Goal: Task Accomplishment & Management: Manage account settings

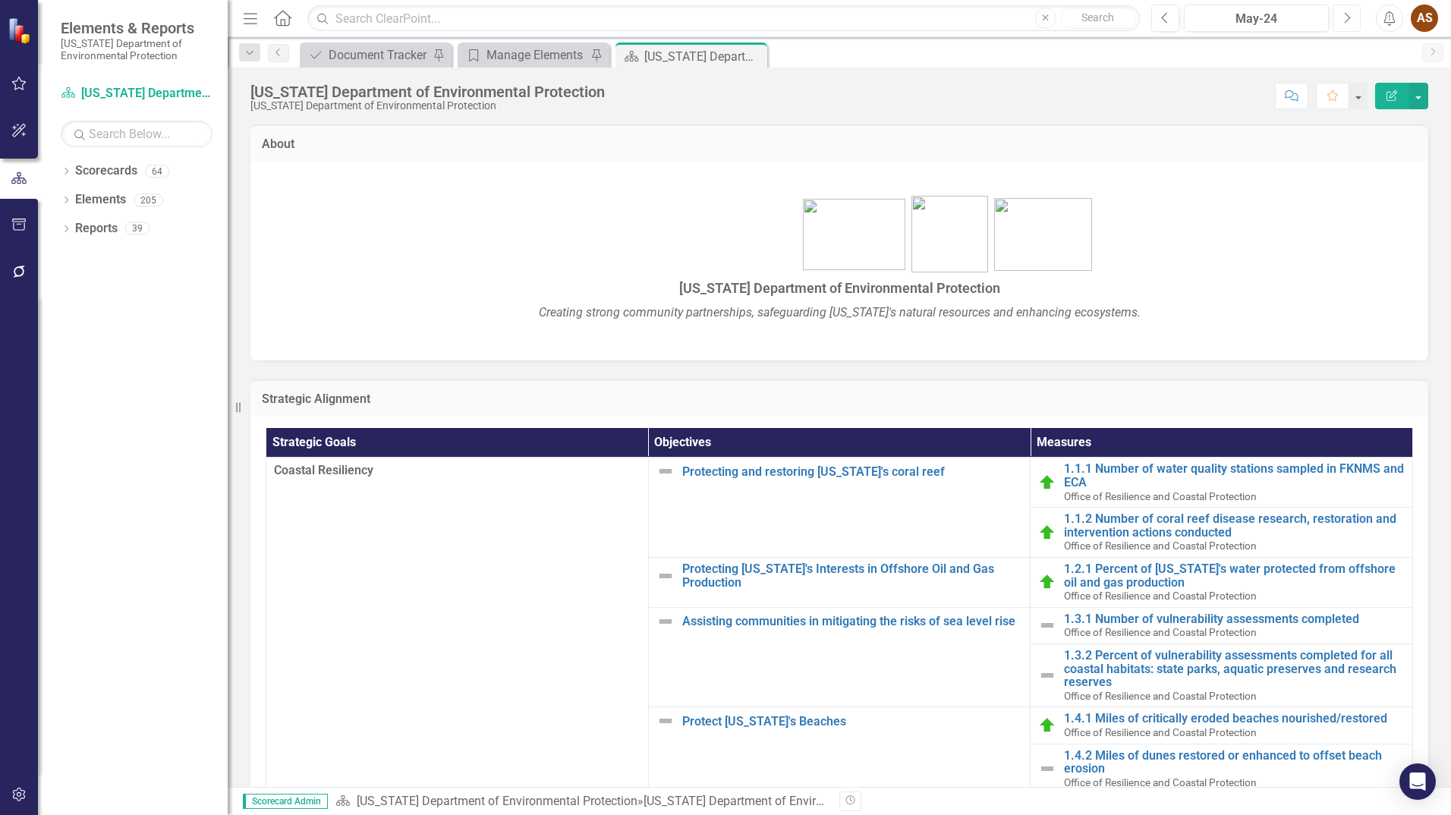
click at [1344, 20] on icon "Next" at bounding box center [1346, 18] width 8 height 14
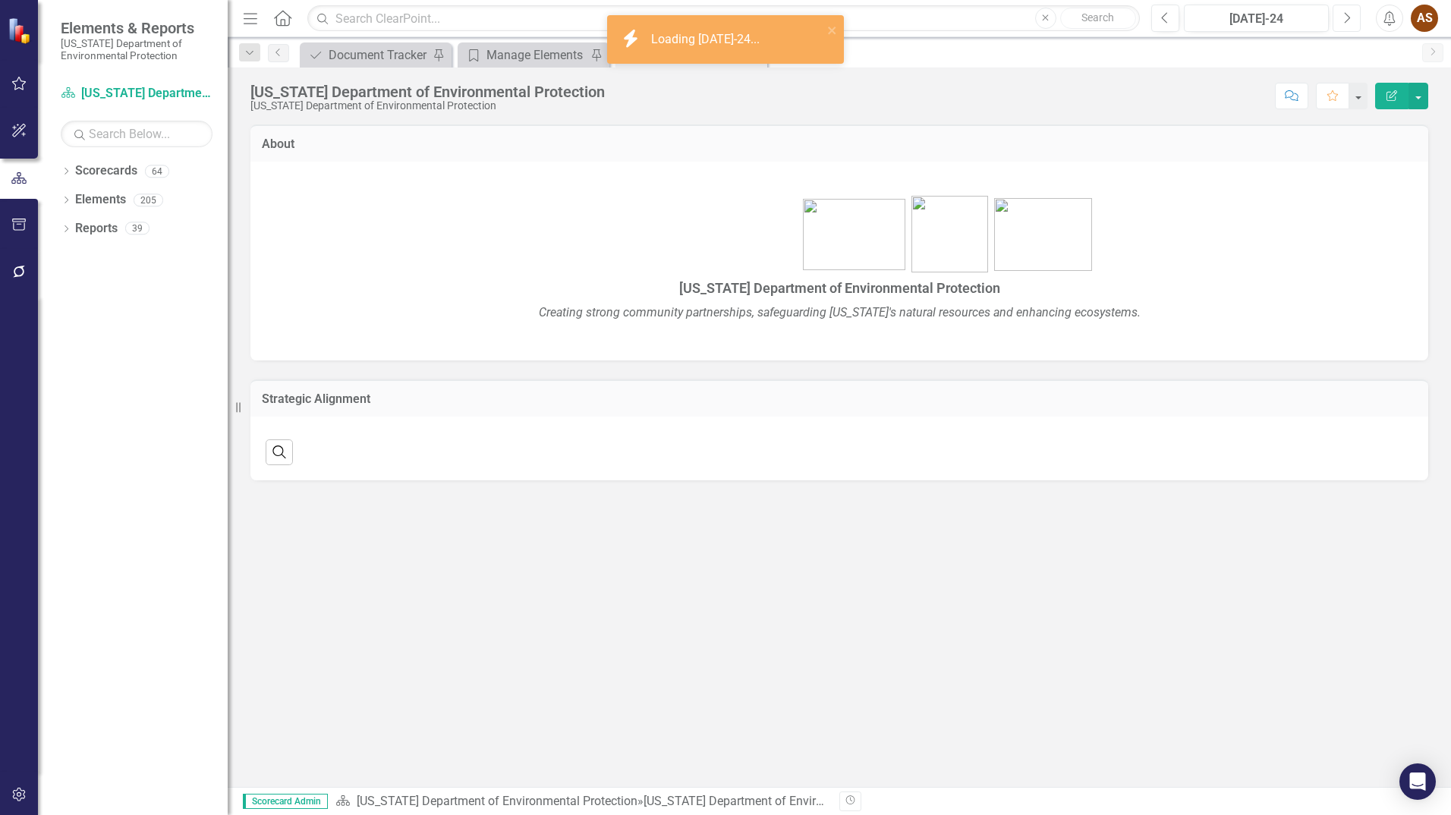
click at [1344, 20] on icon "Next" at bounding box center [1346, 18] width 8 height 14
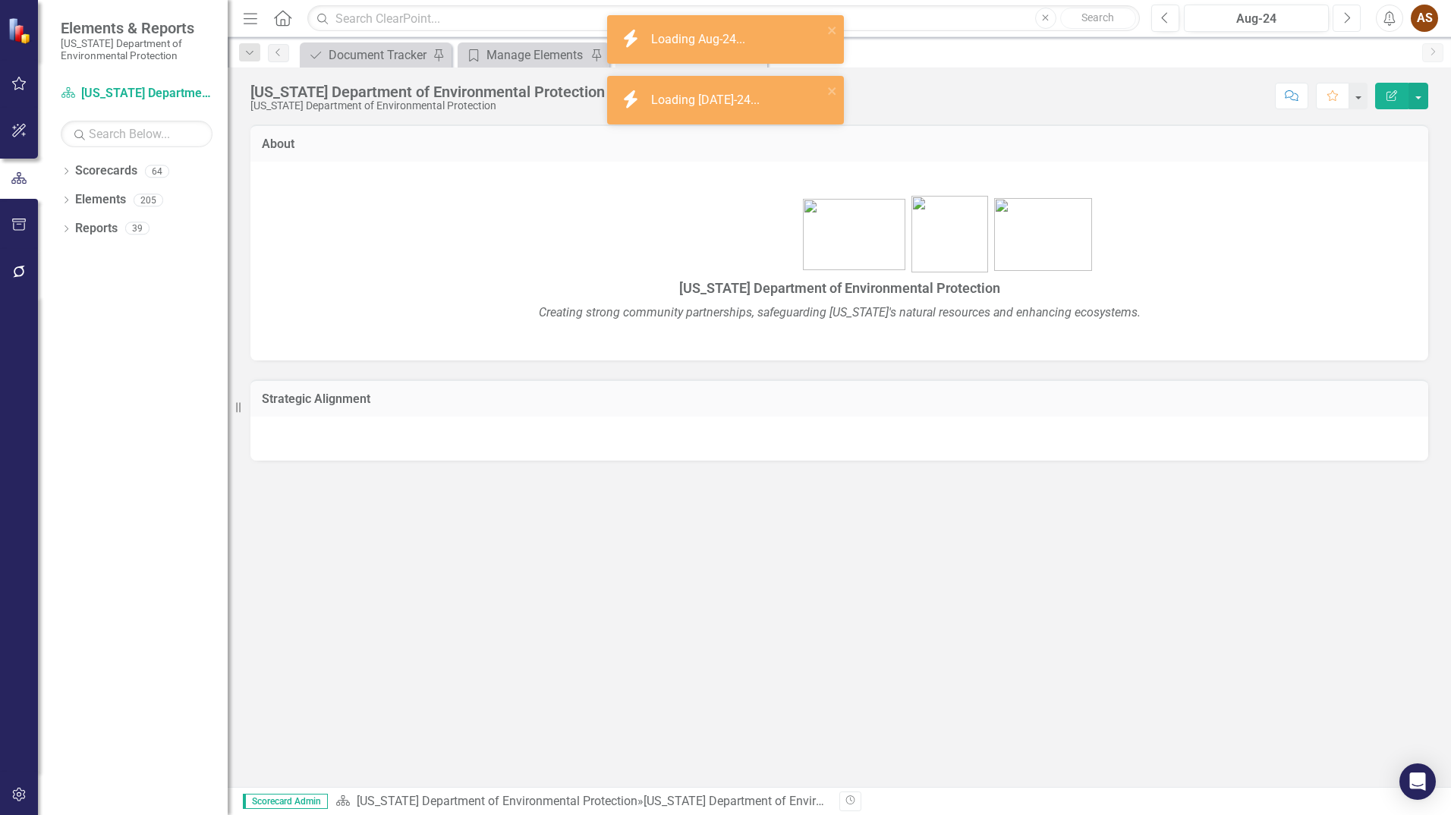
click at [1344, 20] on icon "Next" at bounding box center [1346, 18] width 8 height 14
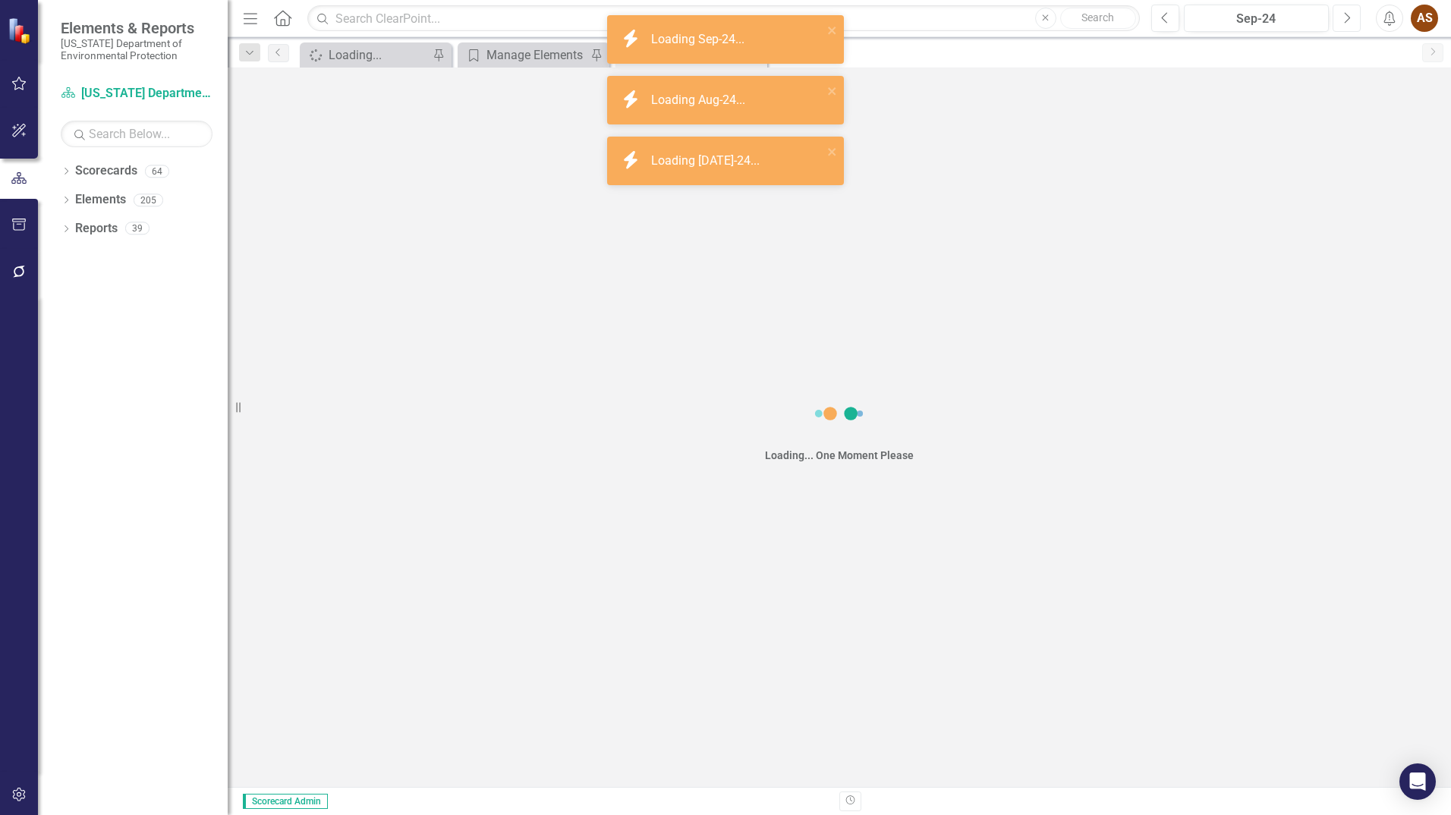
click at [1344, 20] on icon "Next" at bounding box center [1346, 18] width 8 height 14
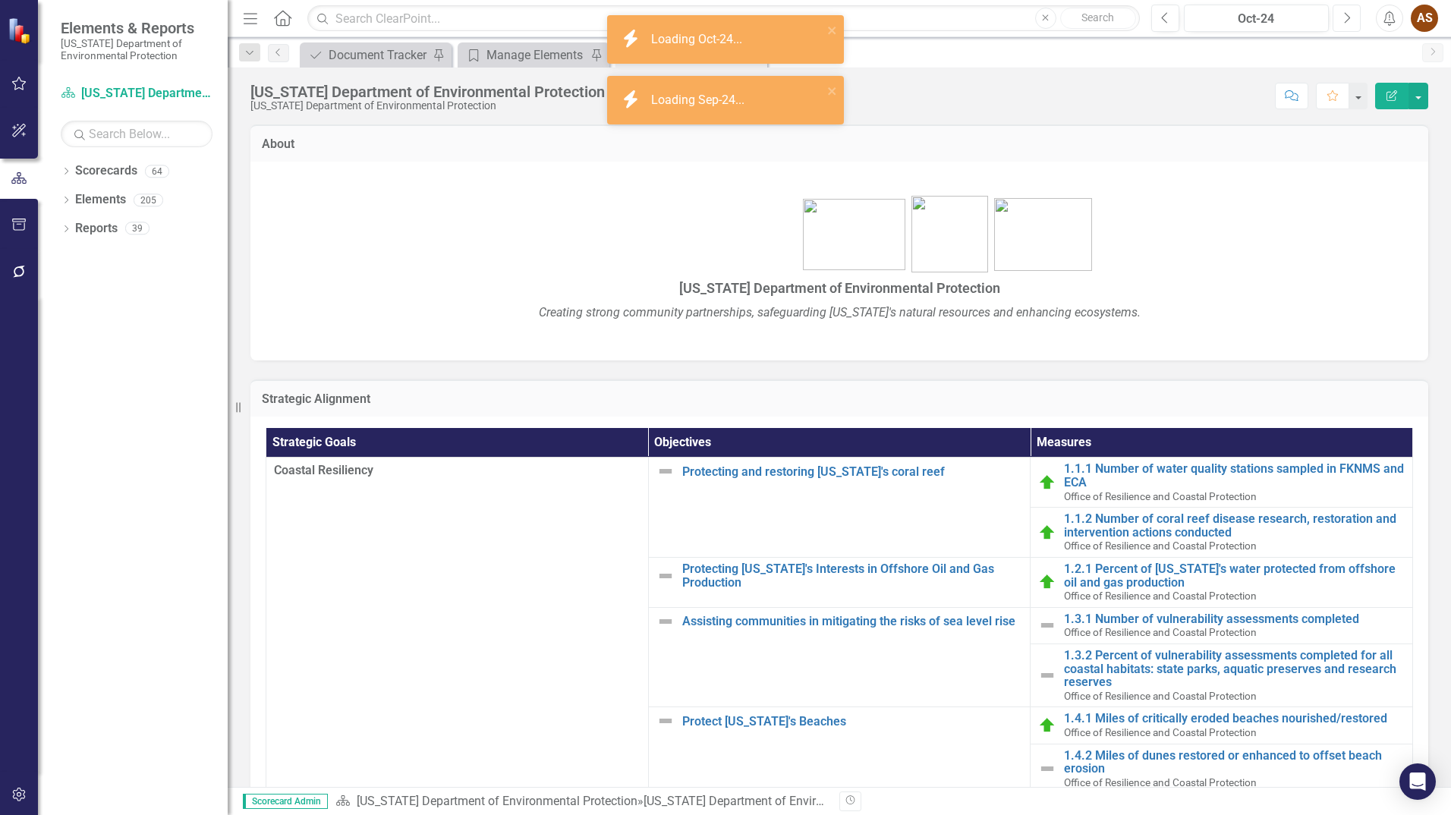
click at [1344, 20] on icon "Next" at bounding box center [1346, 18] width 8 height 14
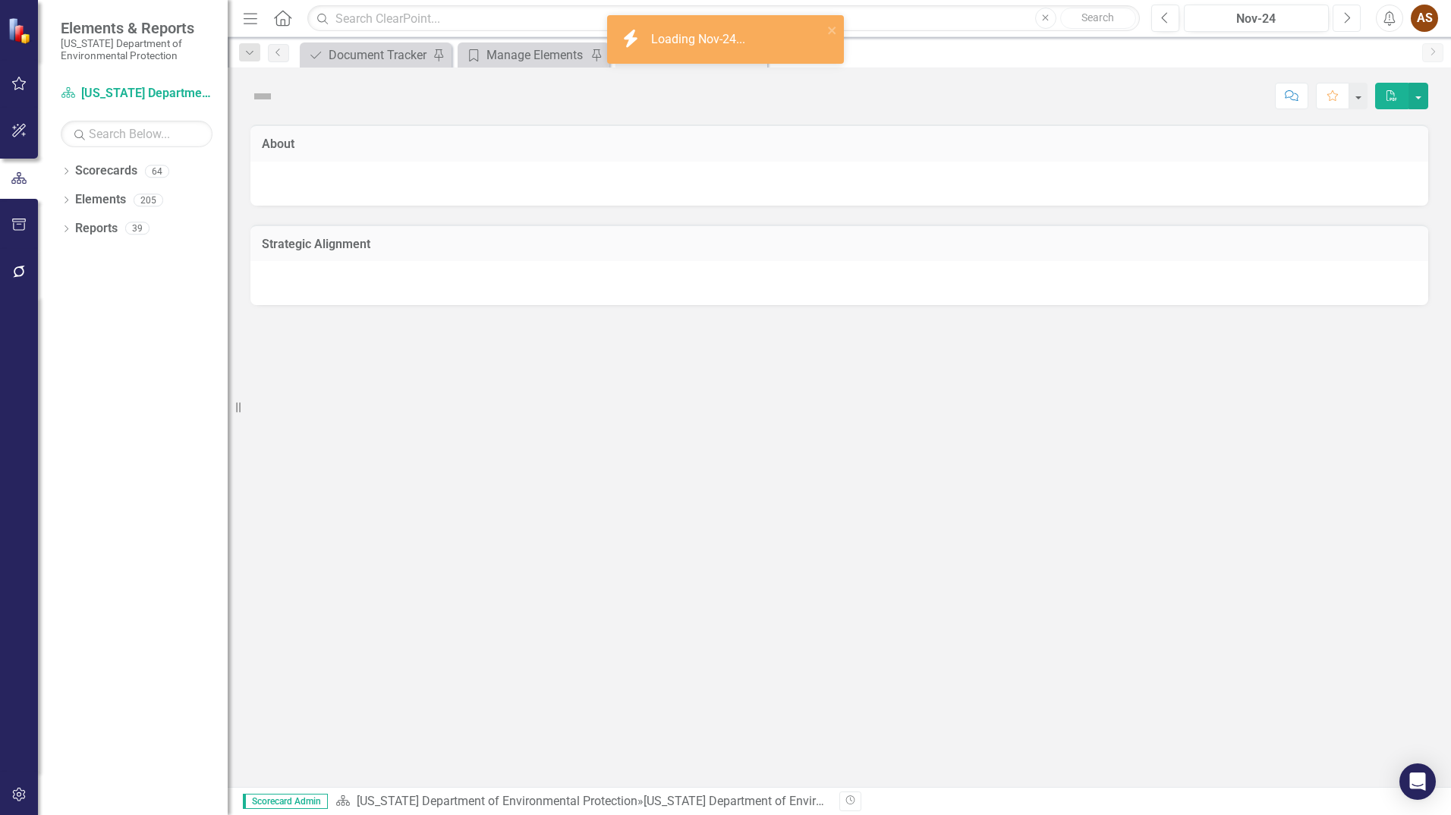
click at [1344, 20] on icon "Next" at bounding box center [1346, 18] width 8 height 14
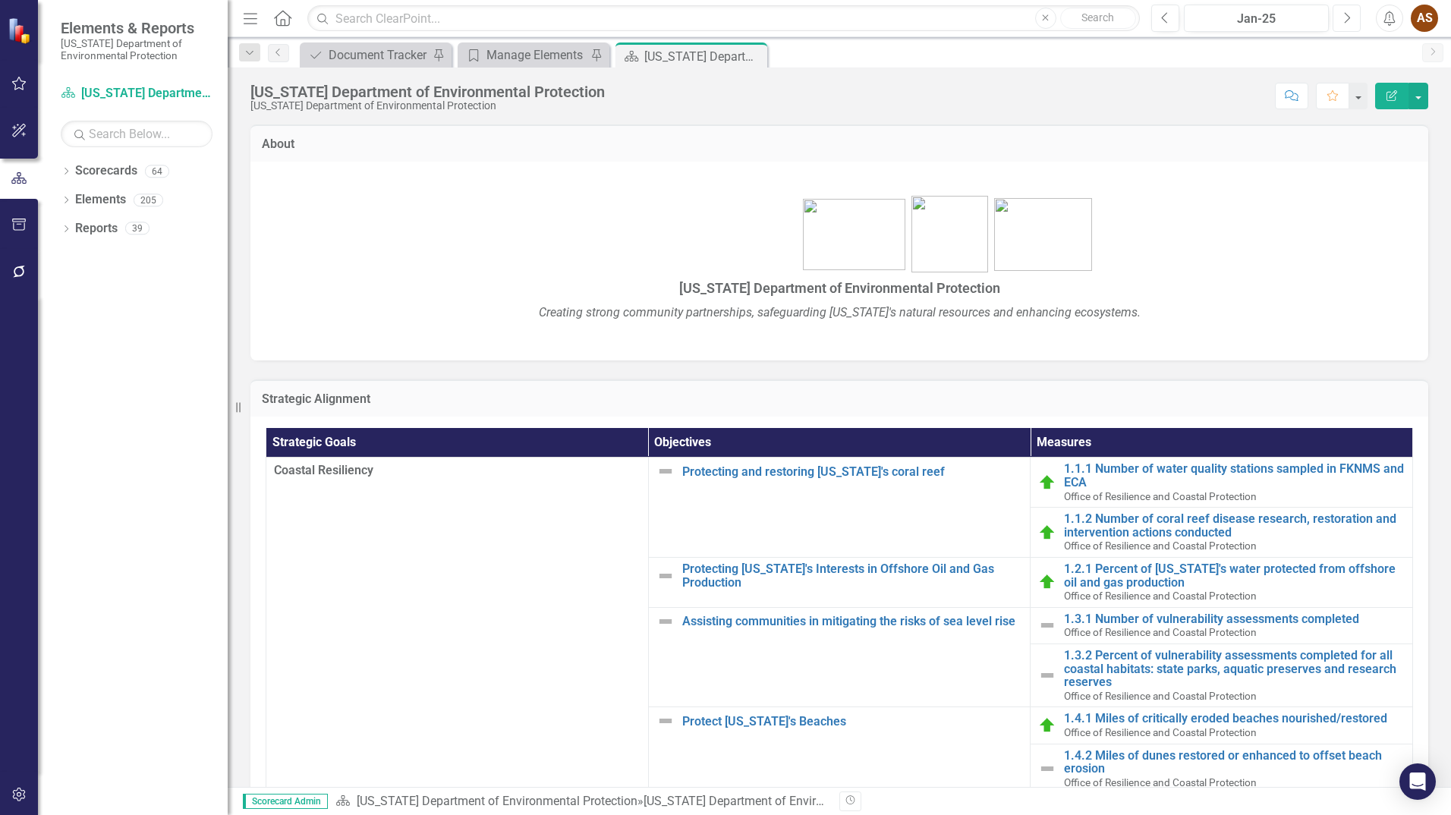
click at [1344, 20] on icon "Next" at bounding box center [1346, 18] width 8 height 14
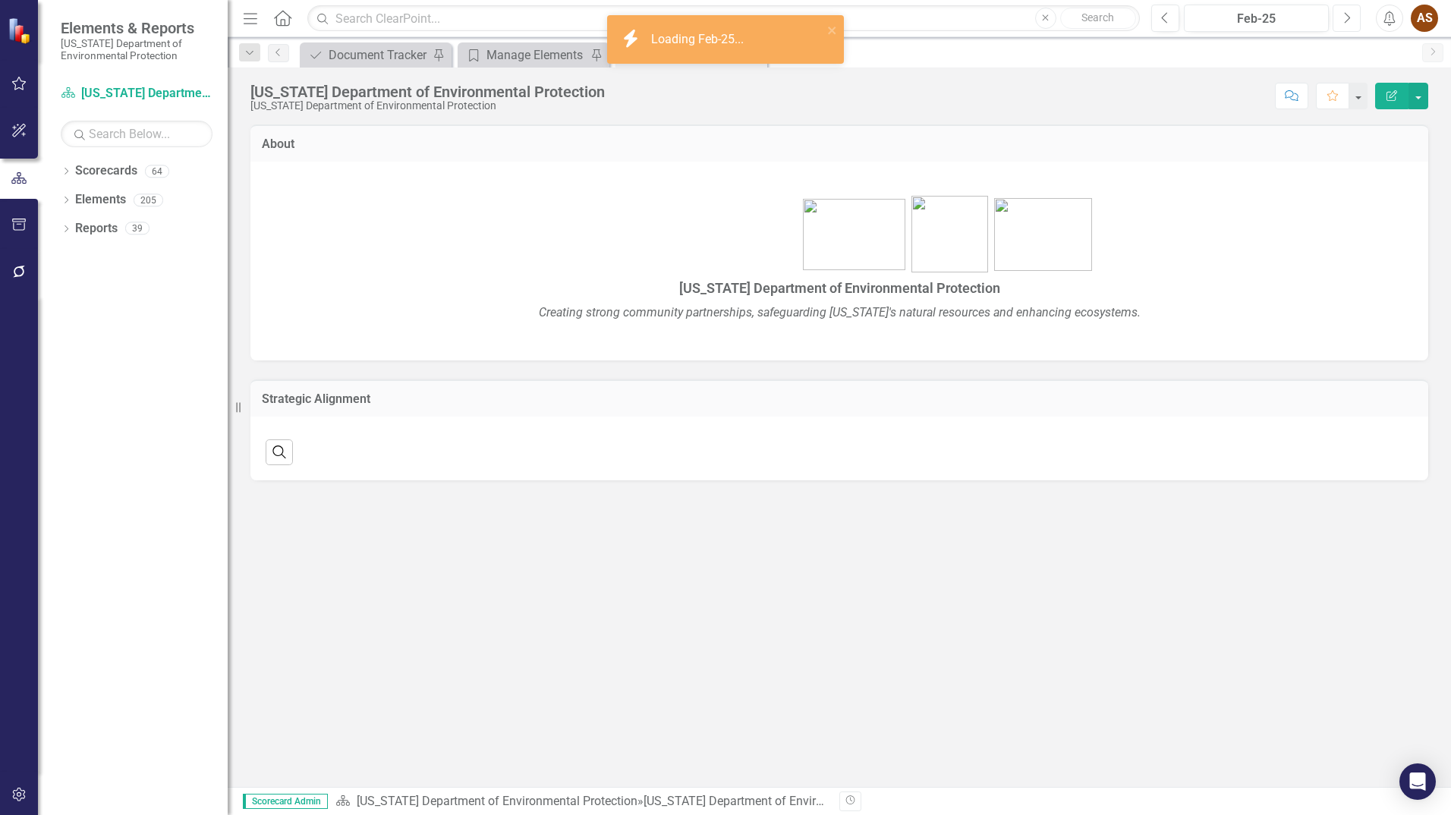
click at [1344, 20] on icon "Next" at bounding box center [1346, 18] width 8 height 14
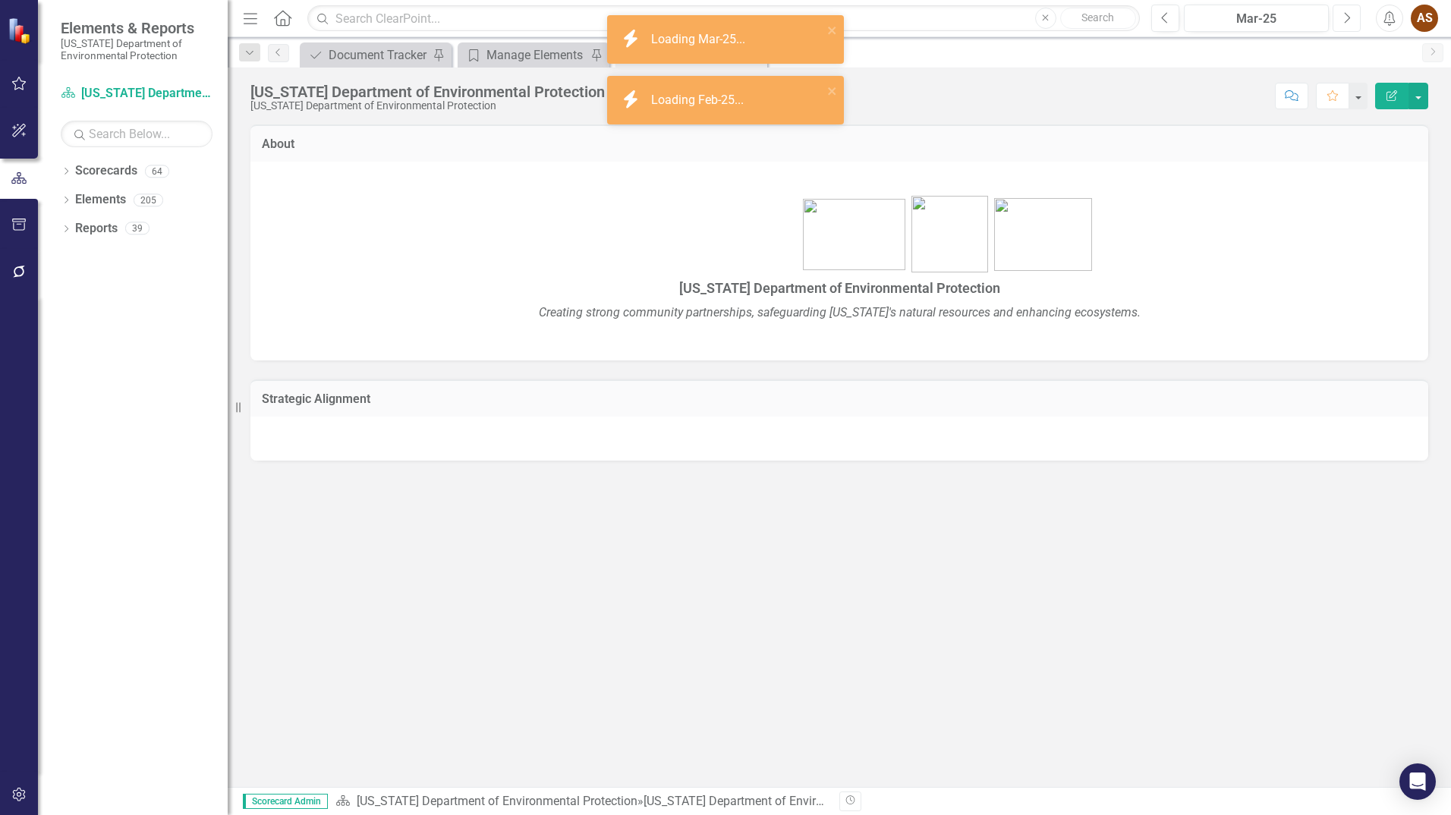
click at [1344, 20] on icon "Next" at bounding box center [1346, 18] width 8 height 14
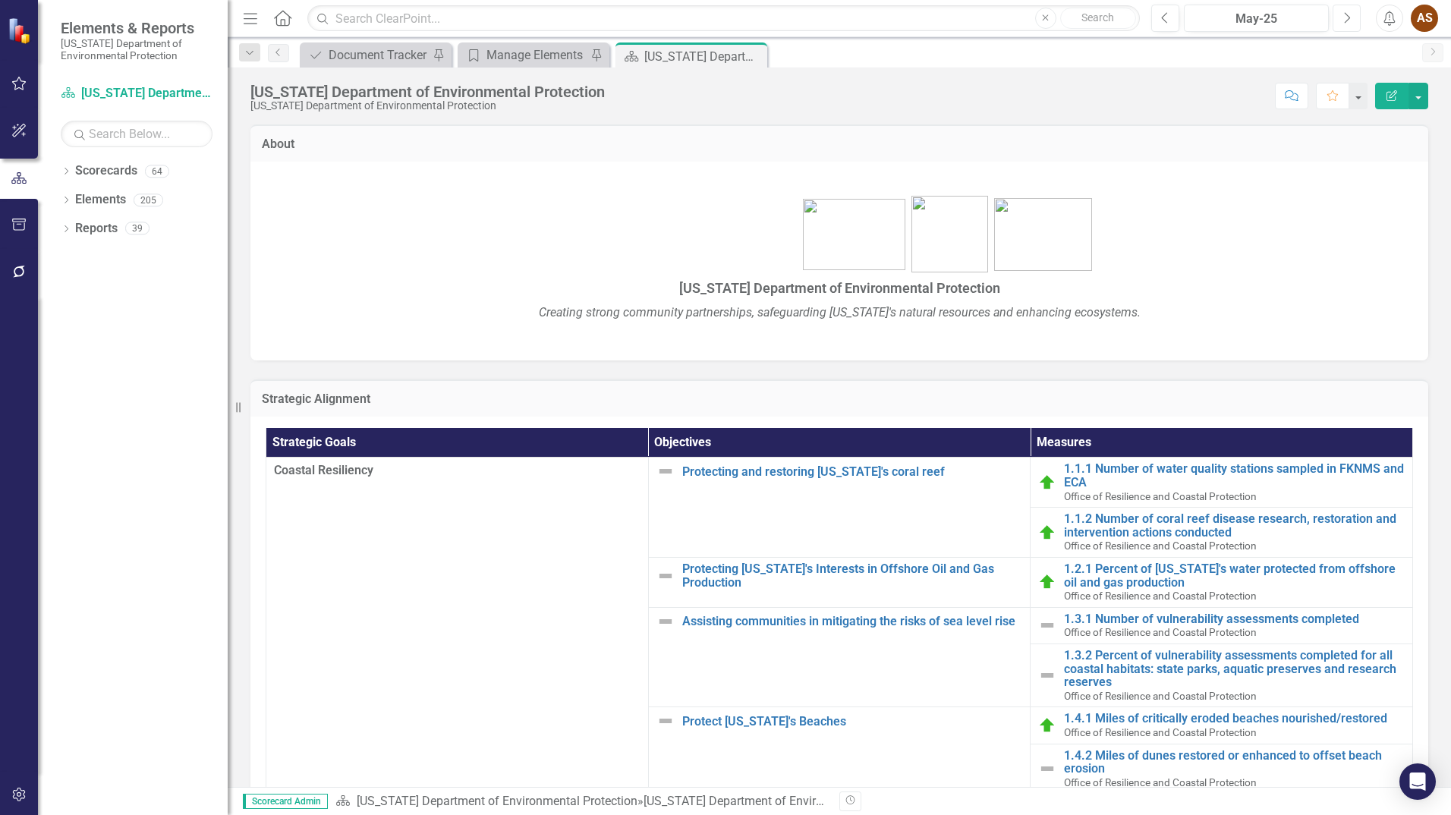
click at [1344, 20] on icon "Next" at bounding box center [1346, 18] width 8 height 14
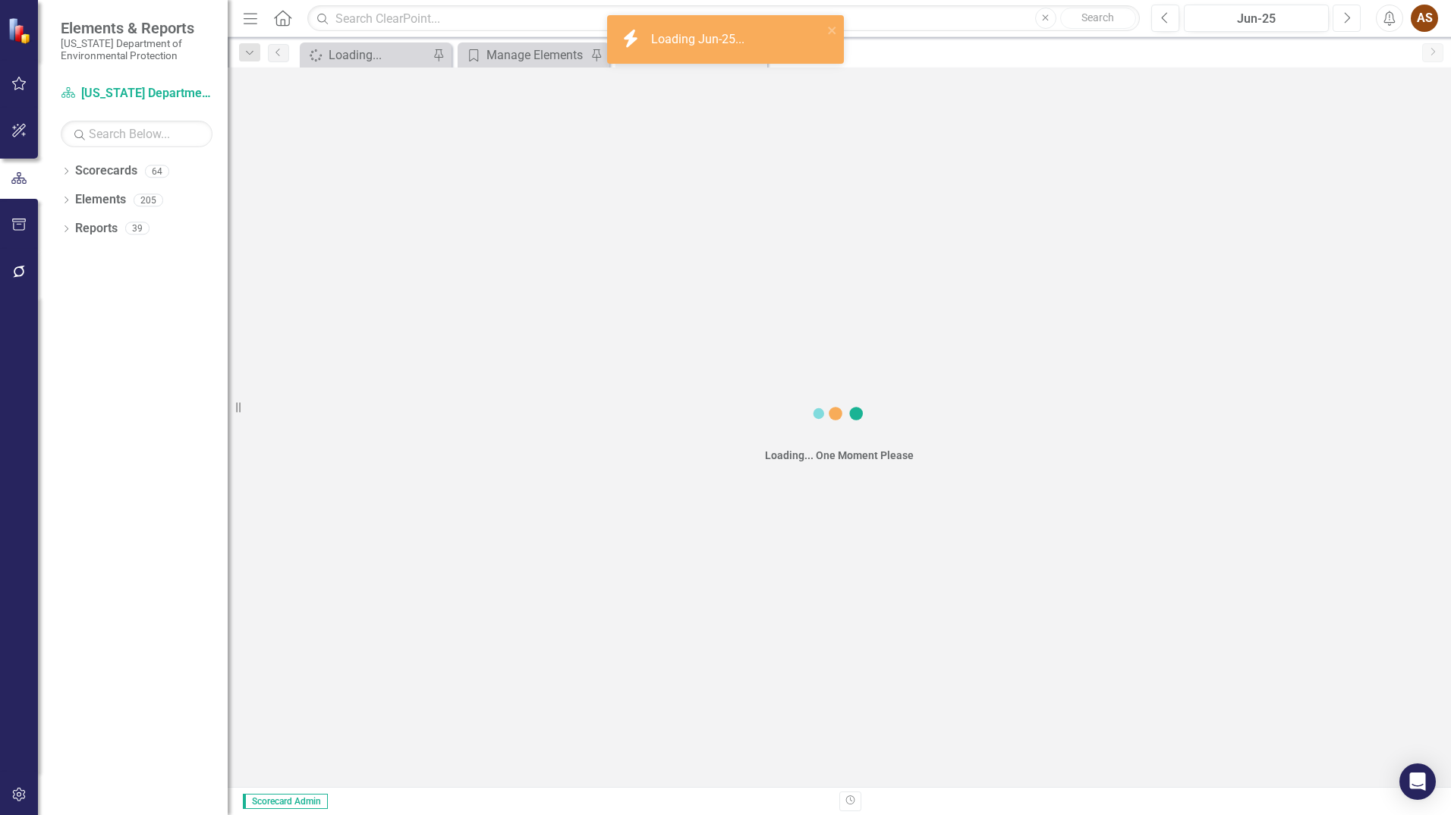
click at [1344, 20] on icon "Next" at bounding box center [1346, 18] width 8 height 14
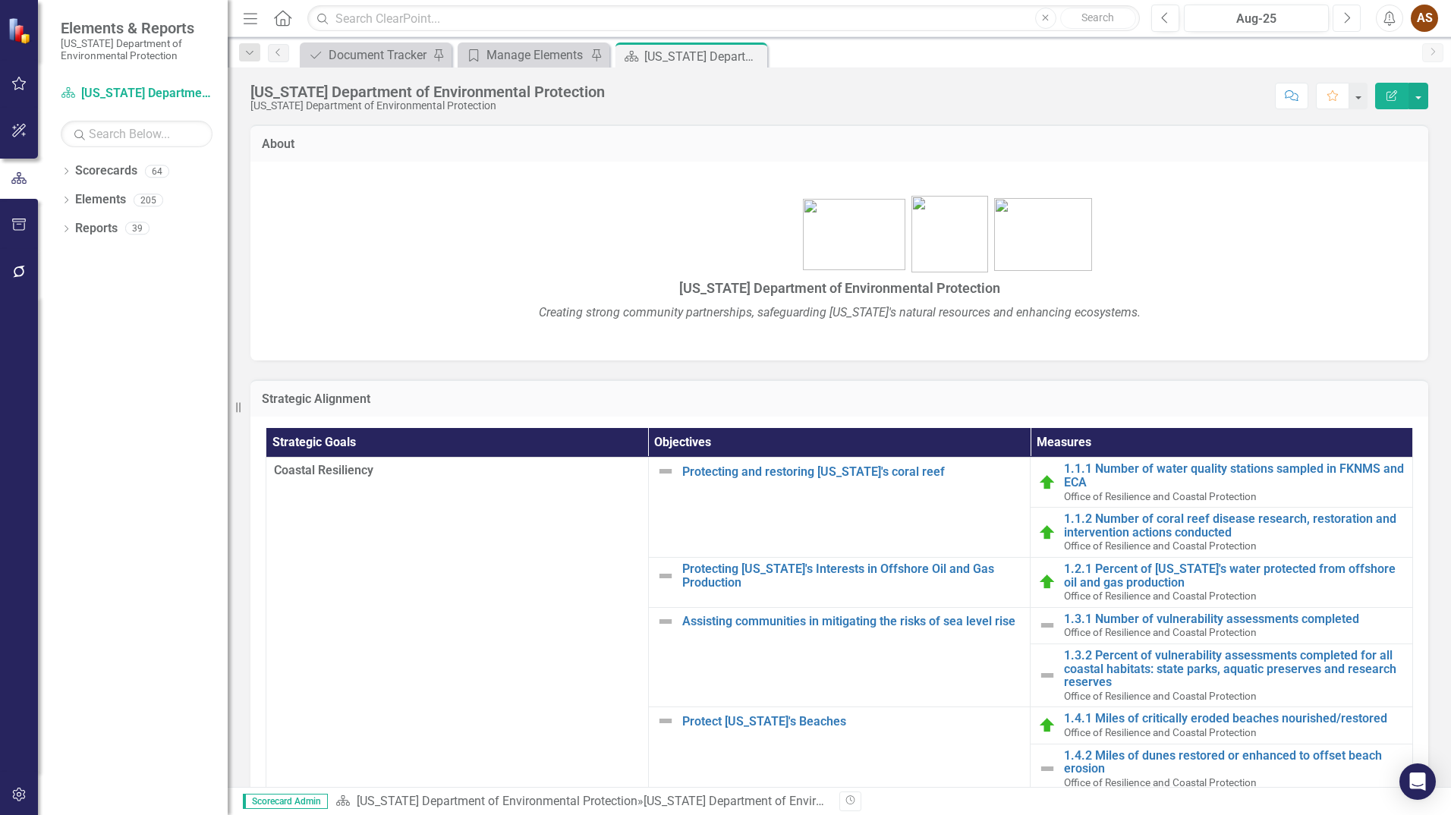
click at [1344, 20] on icon "Next" at bounding box center [1346, 18] width 8 height 14
click at [67, 231] on icon "Dropdown" at bounding box center [66, 230] width 11 height 8
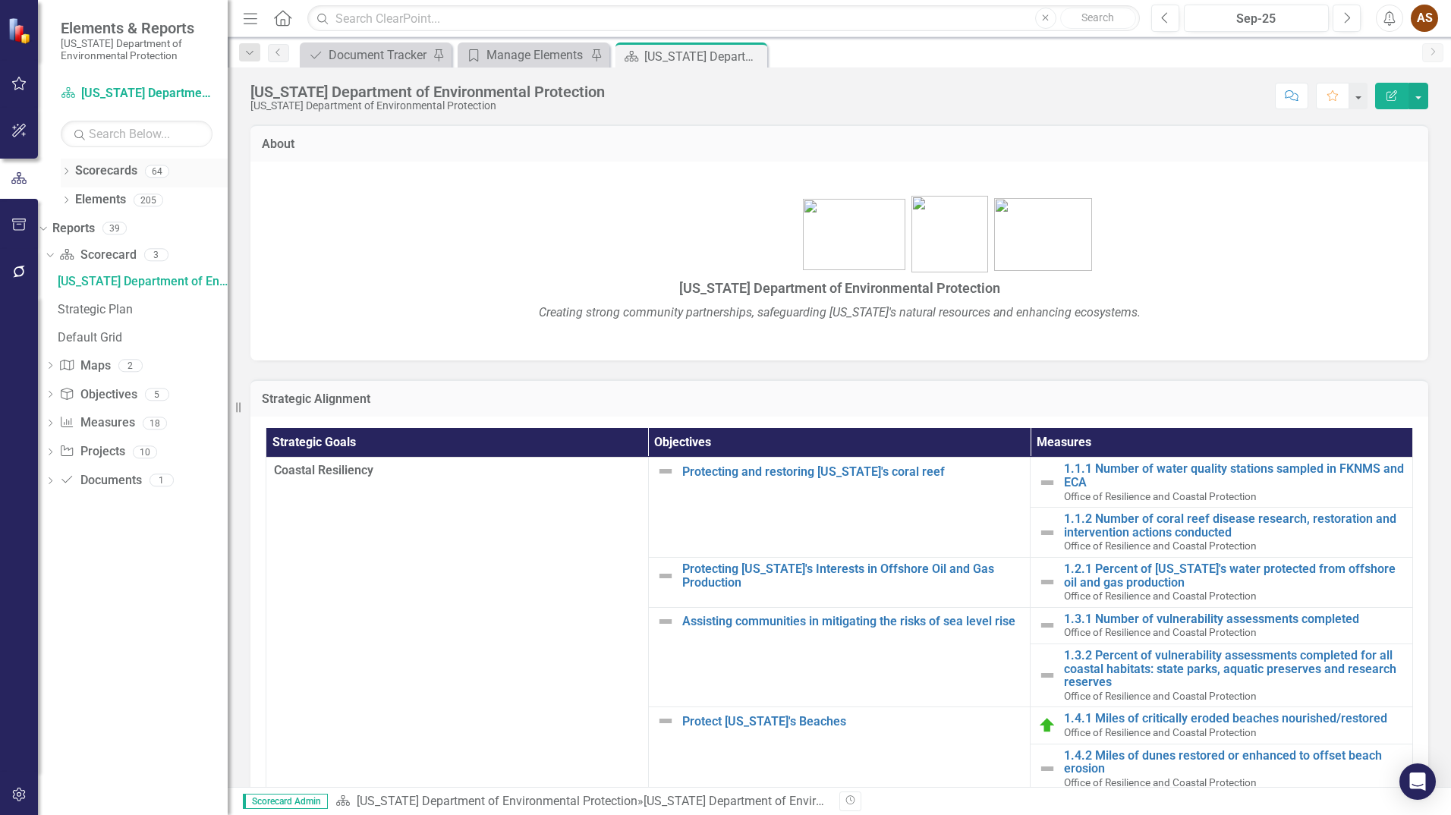
click at [65, 171] on icon "Dropdown" at bounding box center [66, 172] width 11 height 8
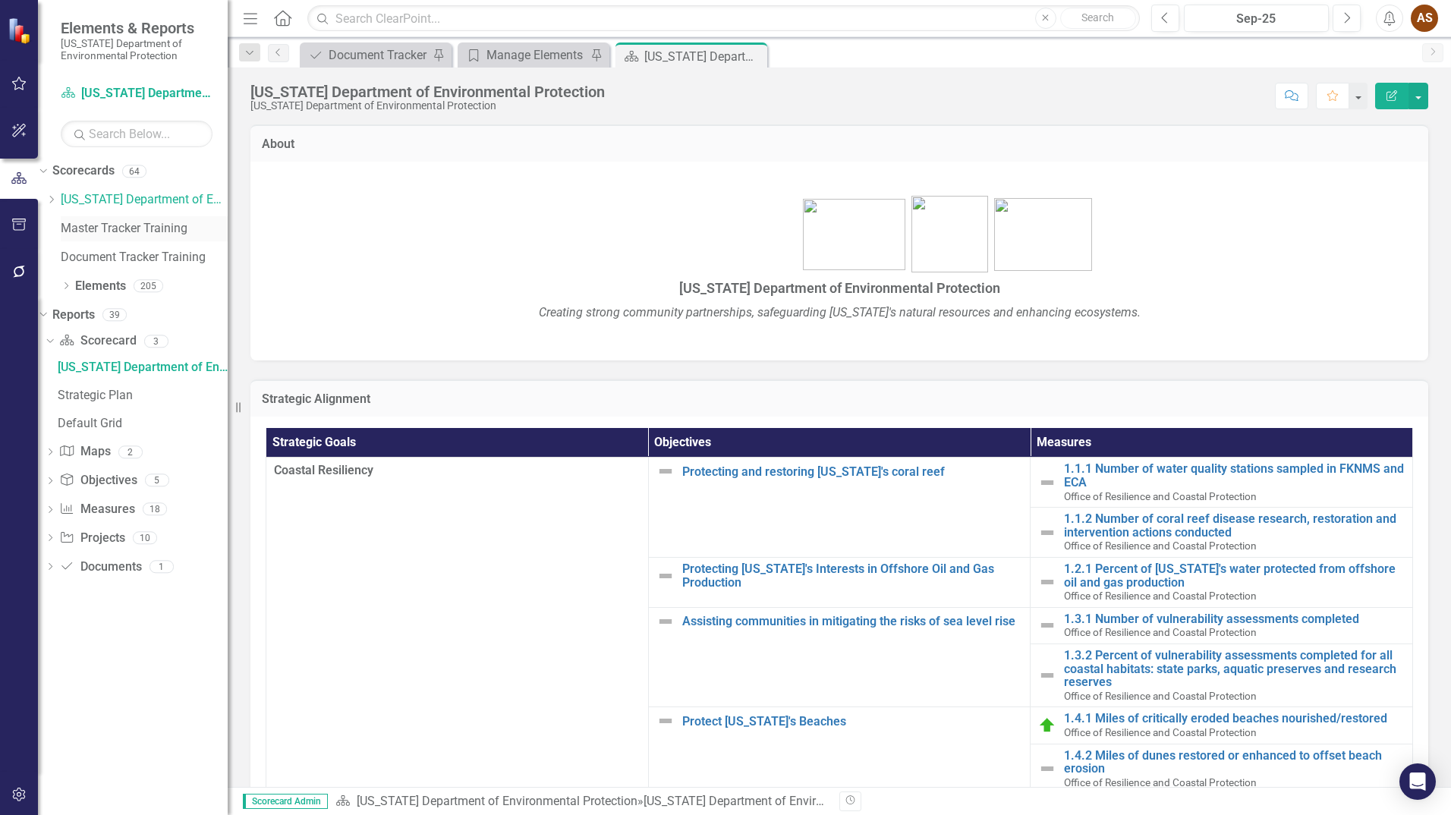
click at [112, 231] on link "Master Tracker Training" at bounding box center [144, 228] width 167 height 17
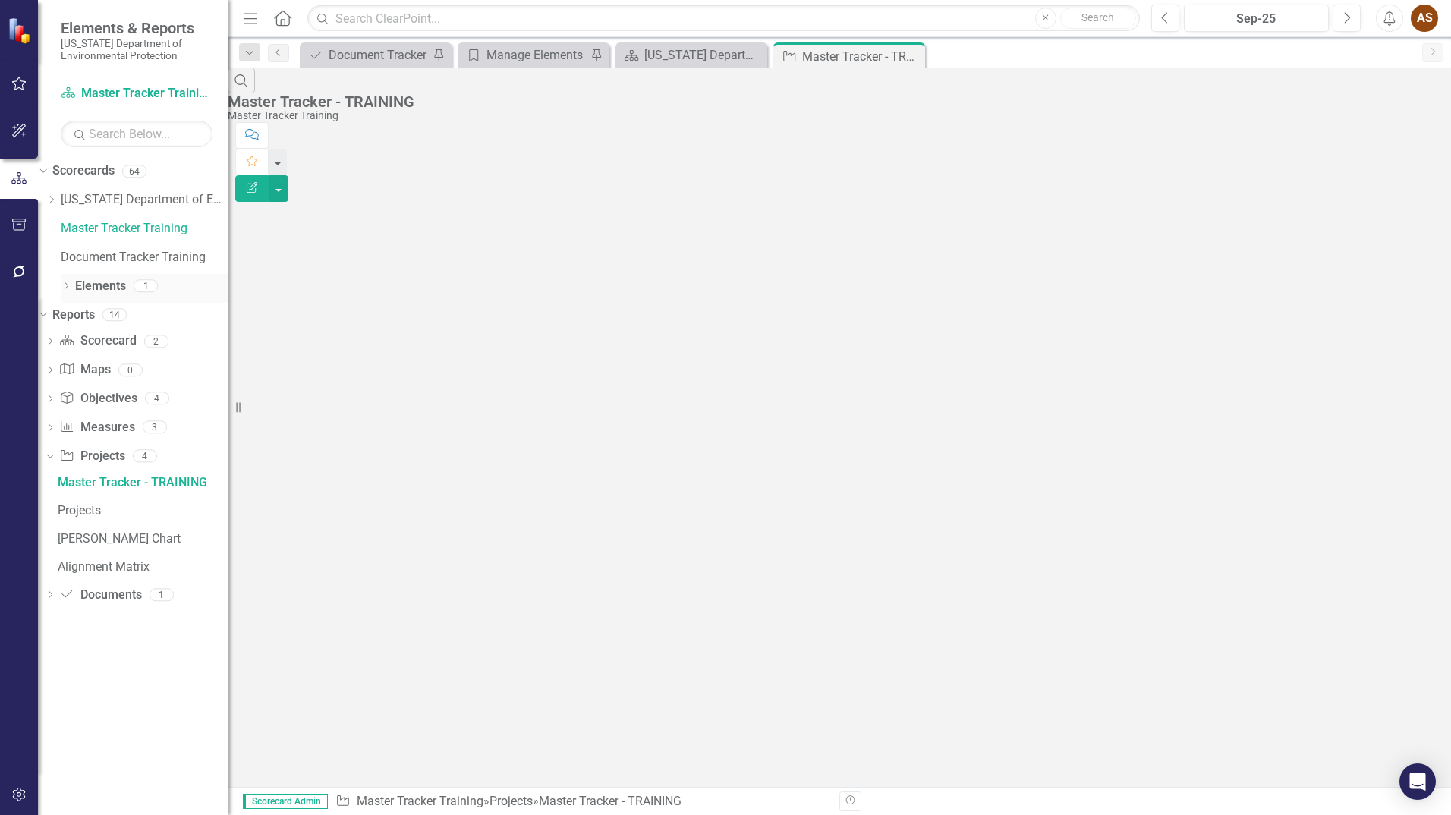
click at [69, 285] on icon "Dropdown" at bounding box center [66, 287] width 11 height 8
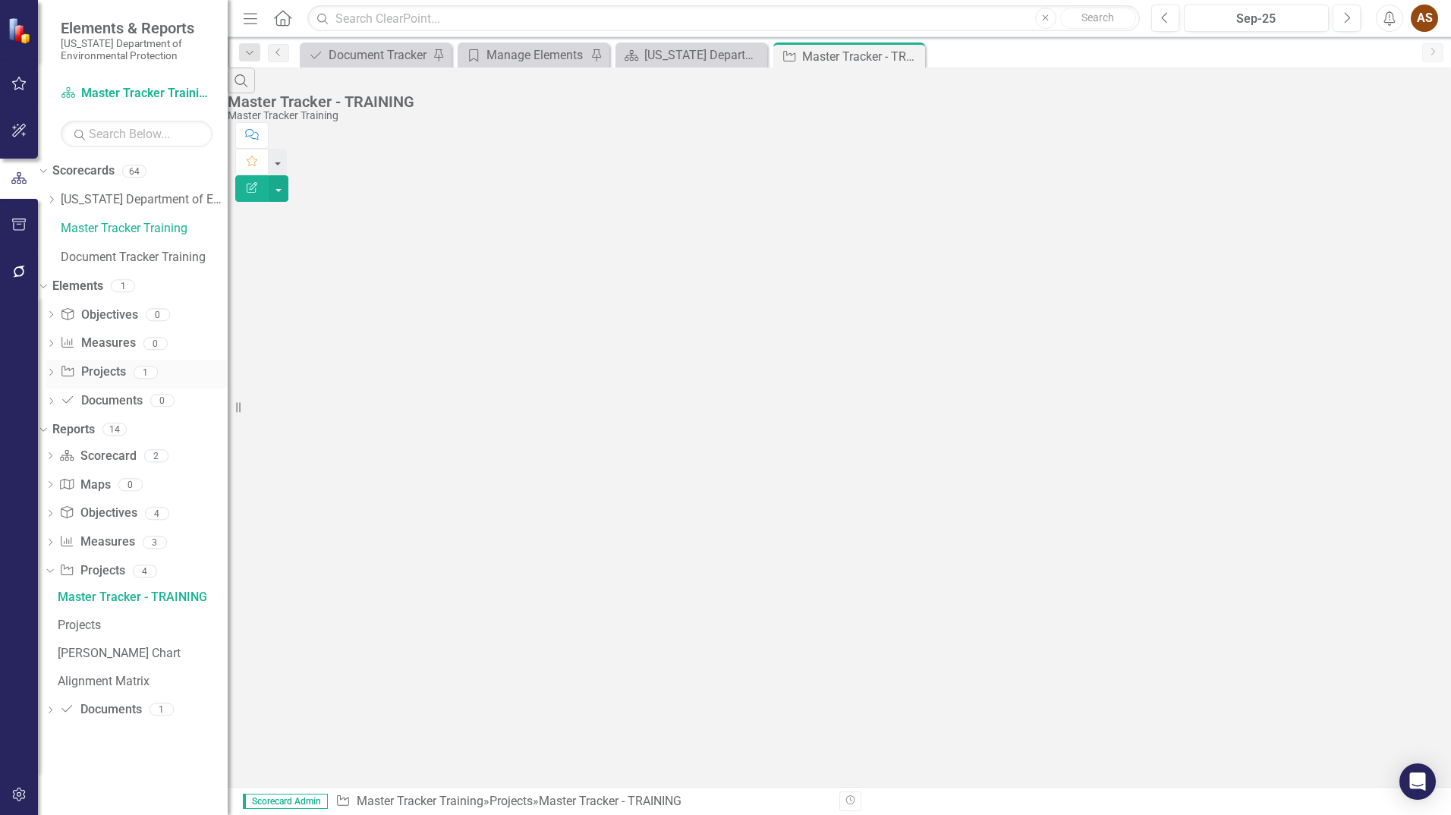
click at [112, 369] on link "Project Projects" at bounding box center [92, 371] width 65 height 17
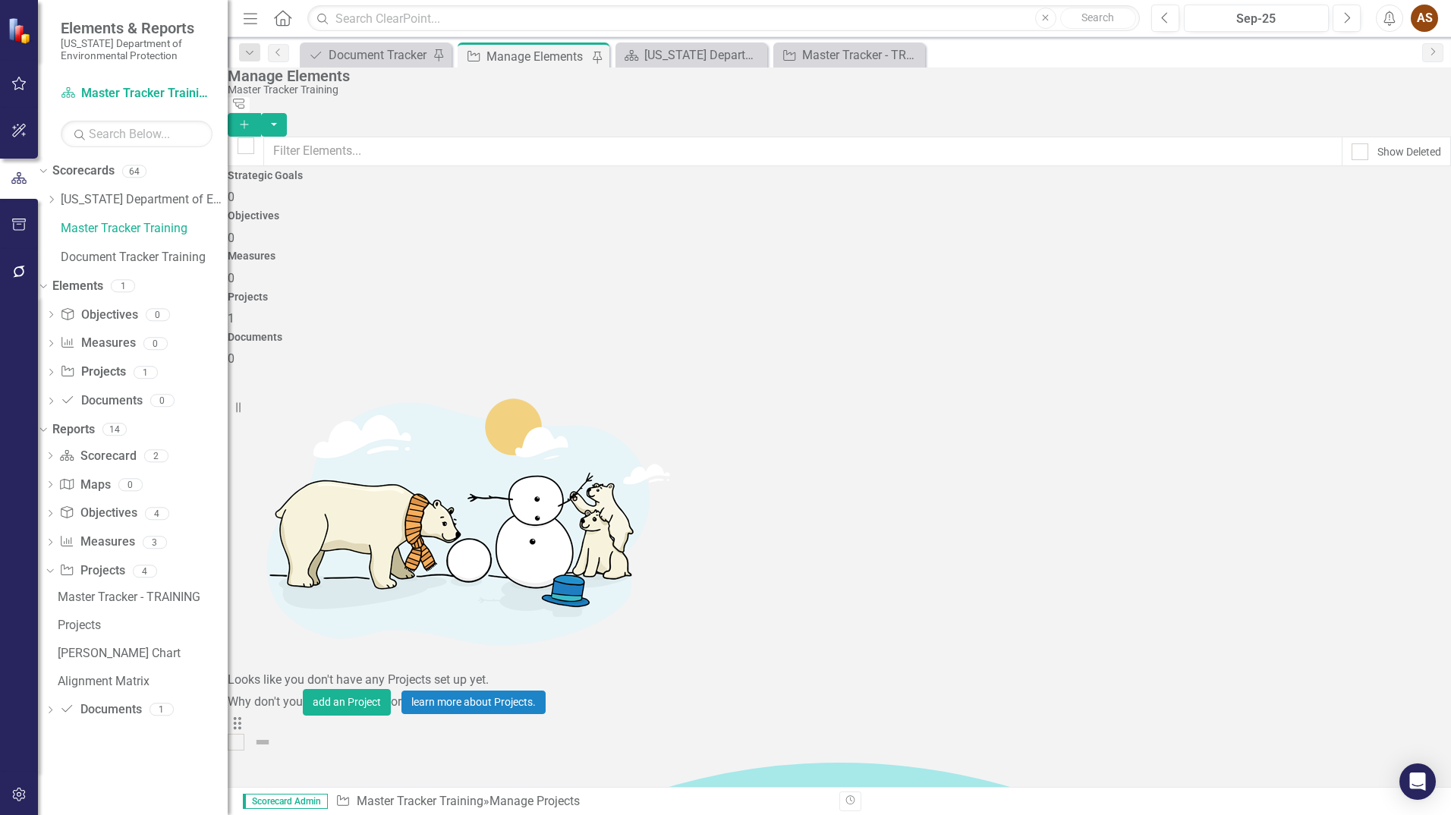
click at [1374, 374] on link "Copy Duplicate Project" at bounding box center [1351, 374] width 127 height 28
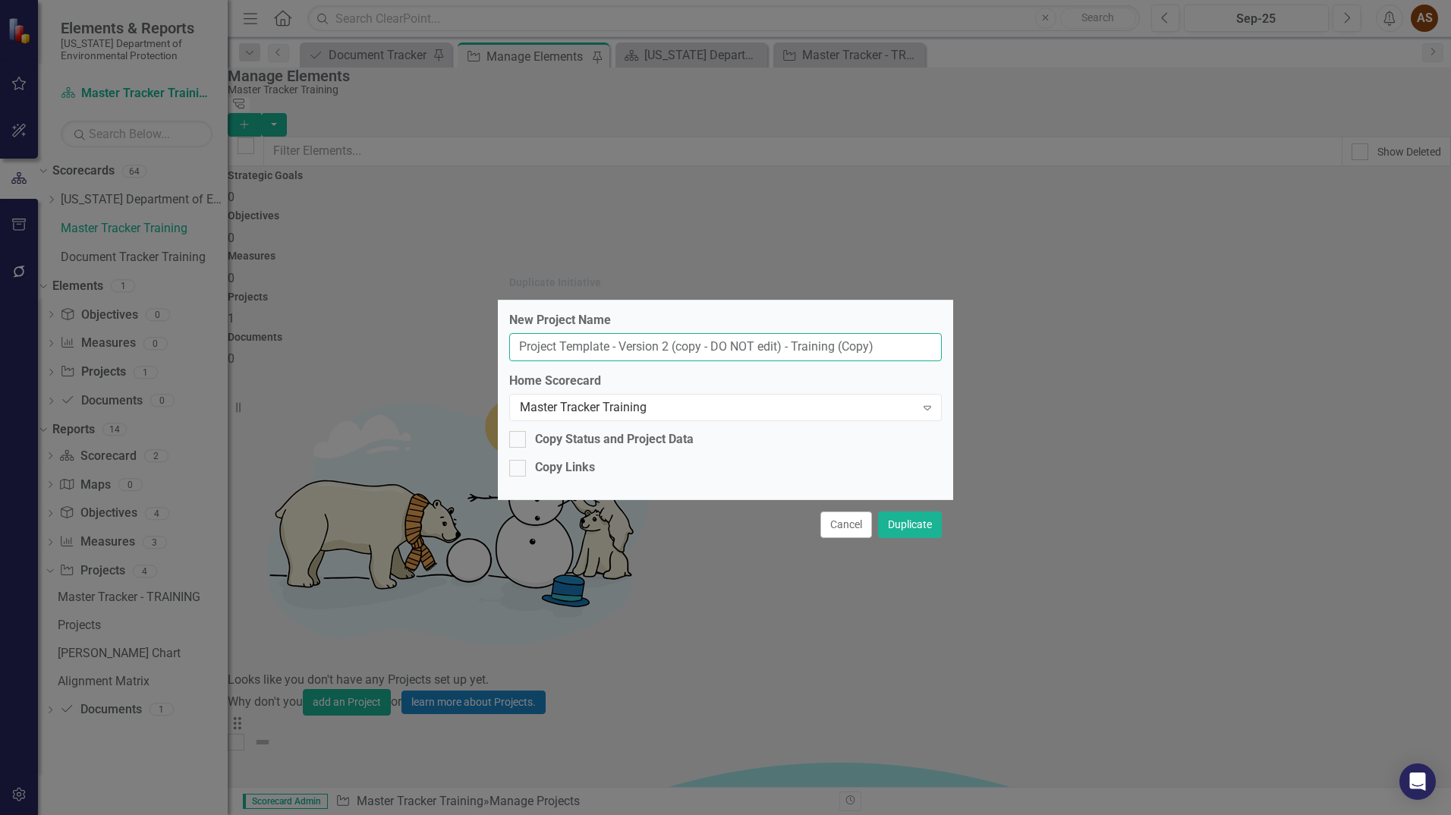
click at [907, 346] on input "Project Template - Version 2 (copy - DO NOT edit) - Training (Copy)" at bounding box center [725, 347] width 432 height 28
drag, startPoint x: 907, startPoint y: 346, endPoint x: 447, endPoint y: 293, distance: 463.6
click at [447, 293] on div "Duplicate Initiative New Project Name Project Template - Version 2 (copy - DO N…" at bounding box center [725, 407] width 1451 height 815
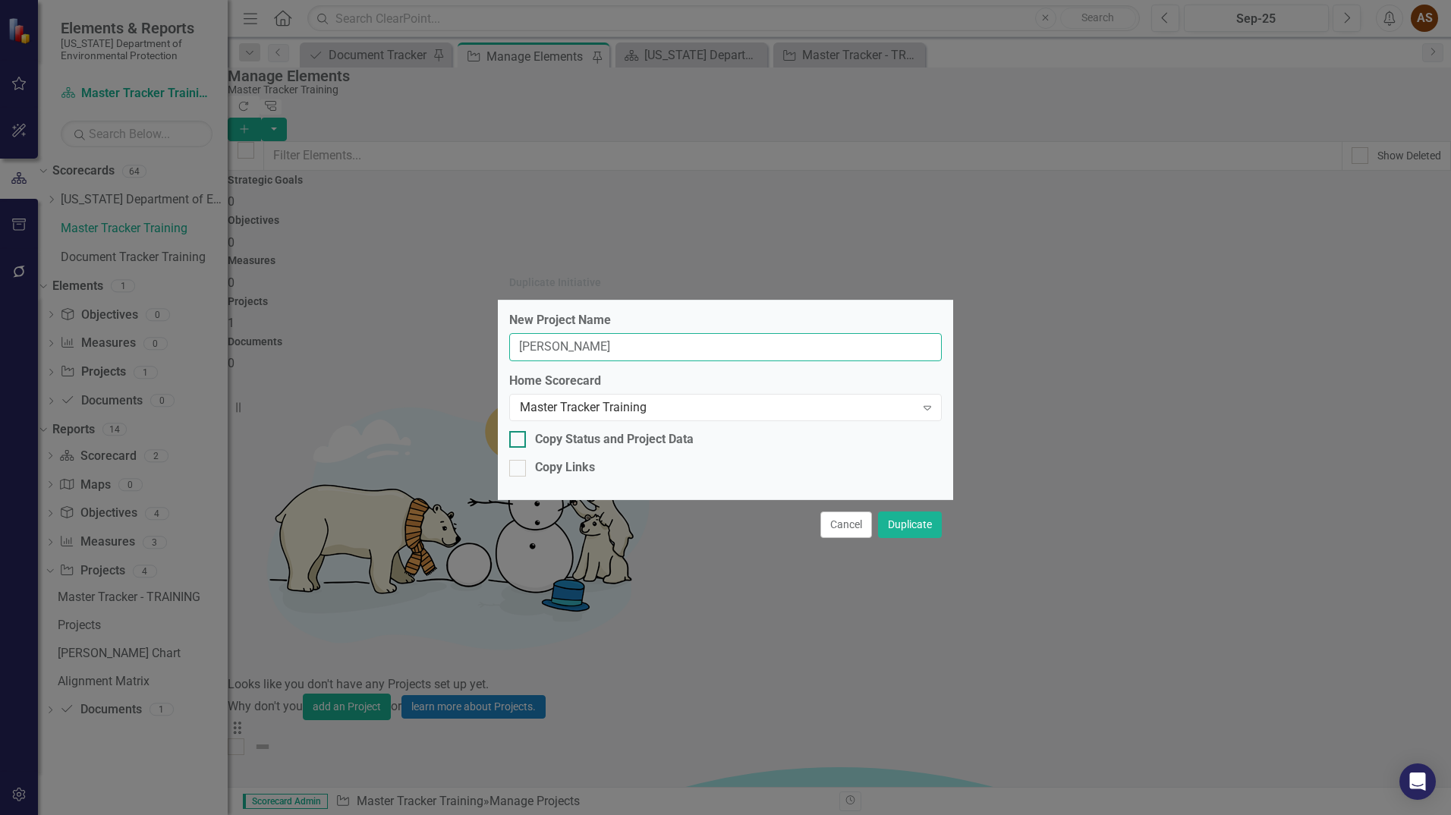
type input "[PERSON_NAME]"
click at [524, 434] on div at bounding box center [517, 439] width 17 height 17
click at [519, 434] on input "Copy Status and Project Data" at bounding box center [514, 436] width 10 height 10
checkbox input "true"
click at [910, 526] on button "Duplicate" at bounding box center [910, 524] width 64 height 27
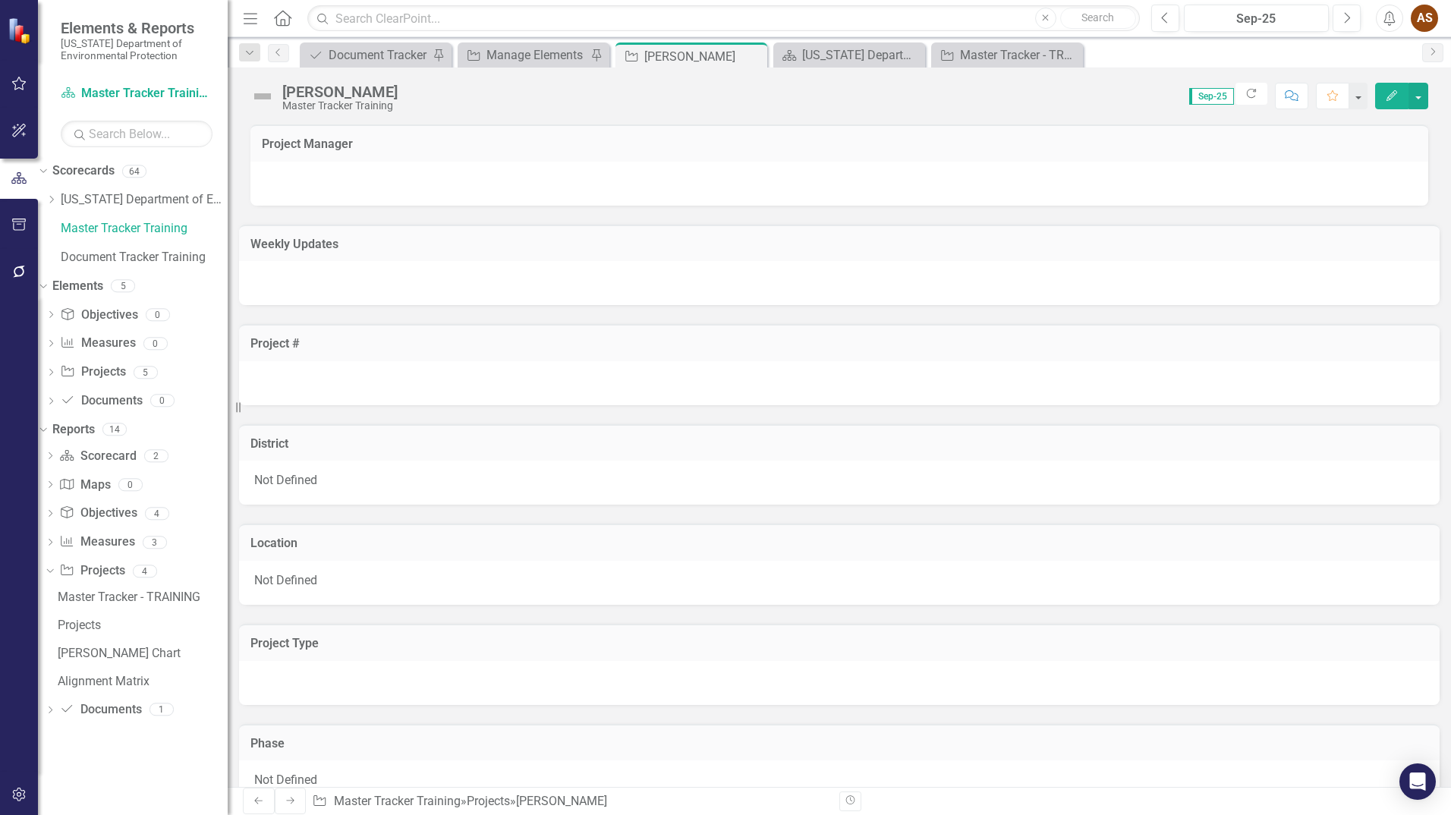
click at [366, 190] on div at bounding box center [838, 184] width 1177 height 44
click at [378, 180] on div at bounding box center [838, 184] width 1177 height 44
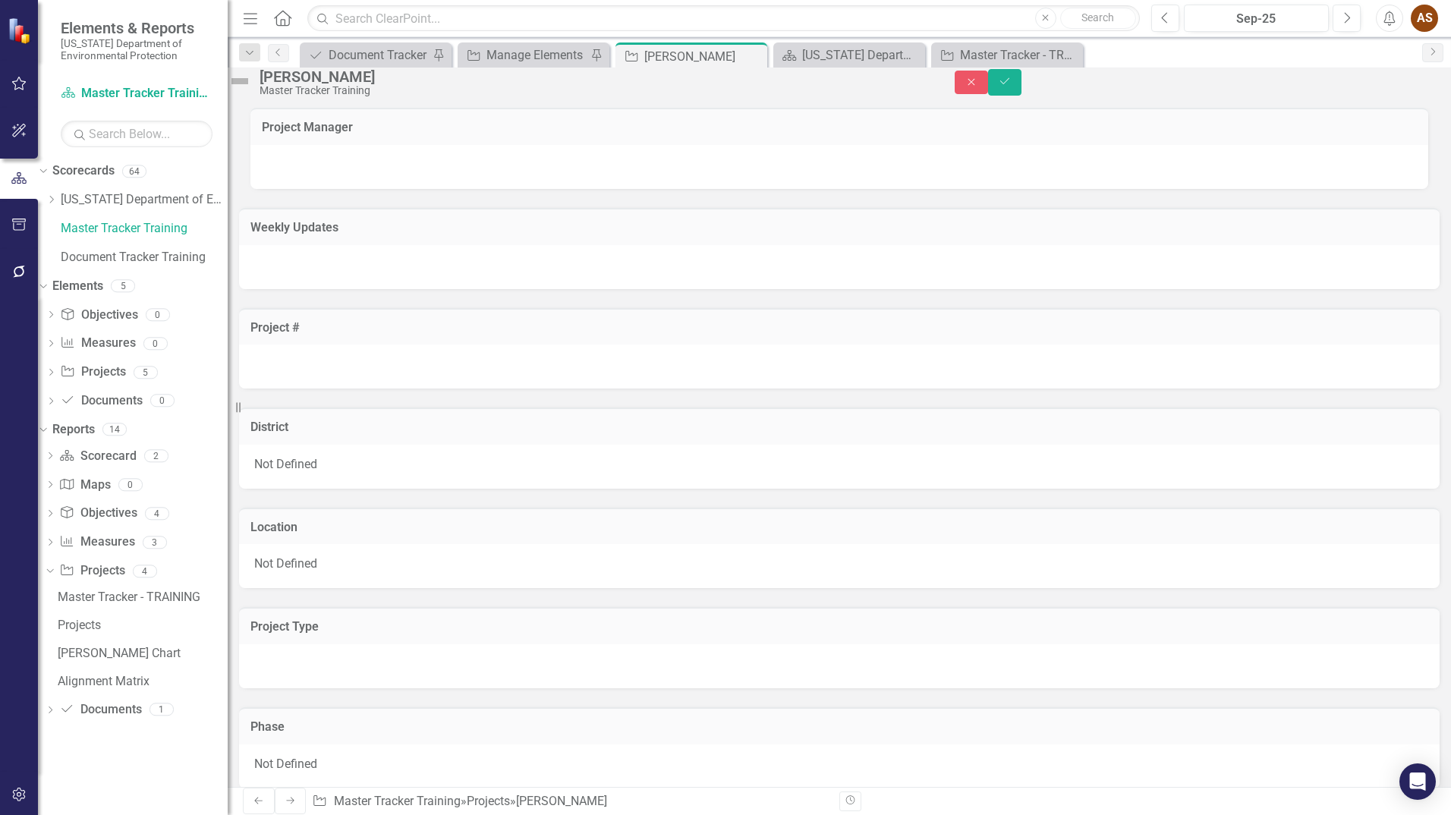
click at [376, 179] on div at bounding box center [838, 167] width 1177 height 44
click at [378, 179] on div at bounding box center [838, 167] width 1177 height 44
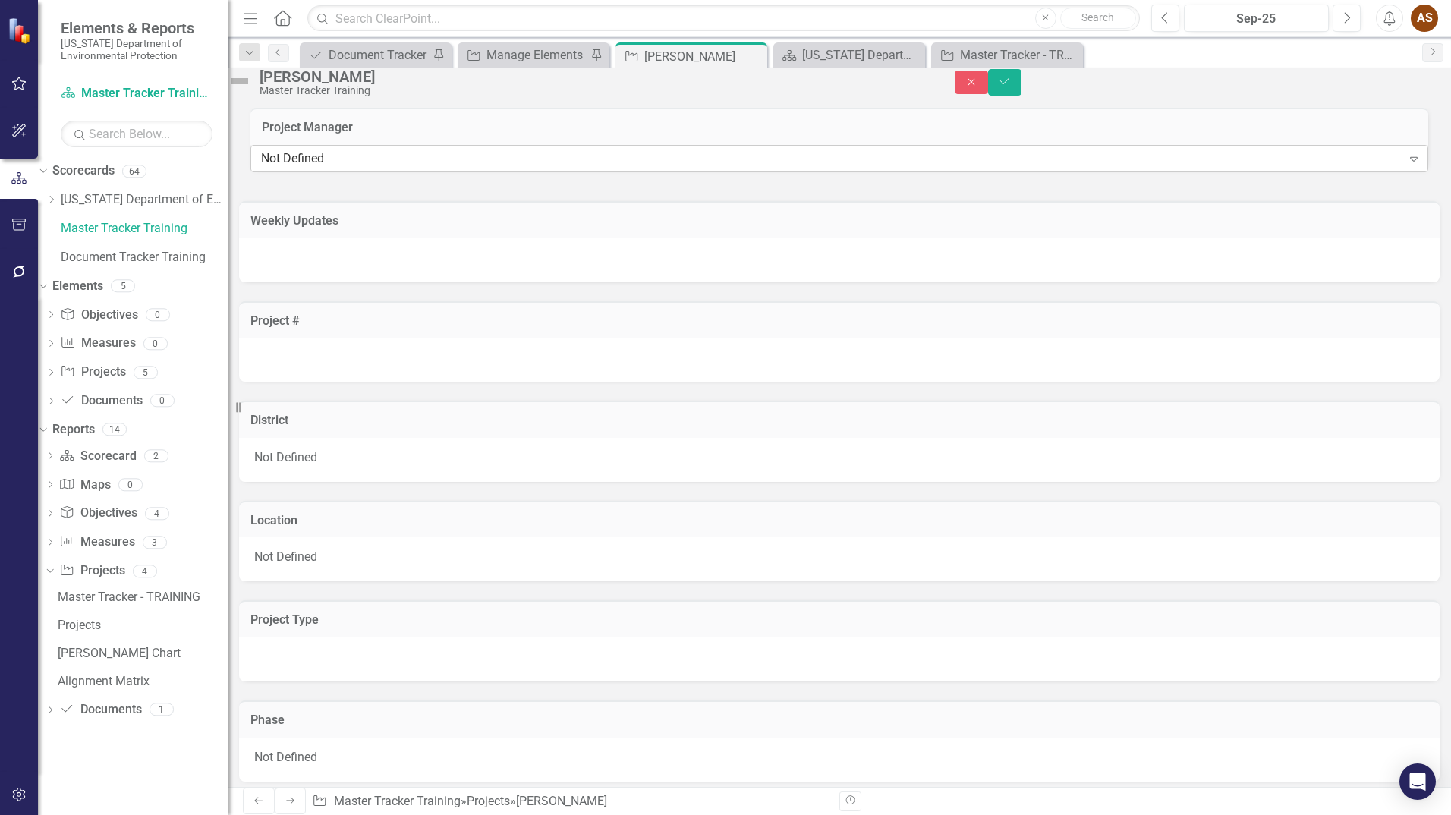
click at [353, 168] on div "Not Defined" at bounding box center [831, 158] width 1140 height 17
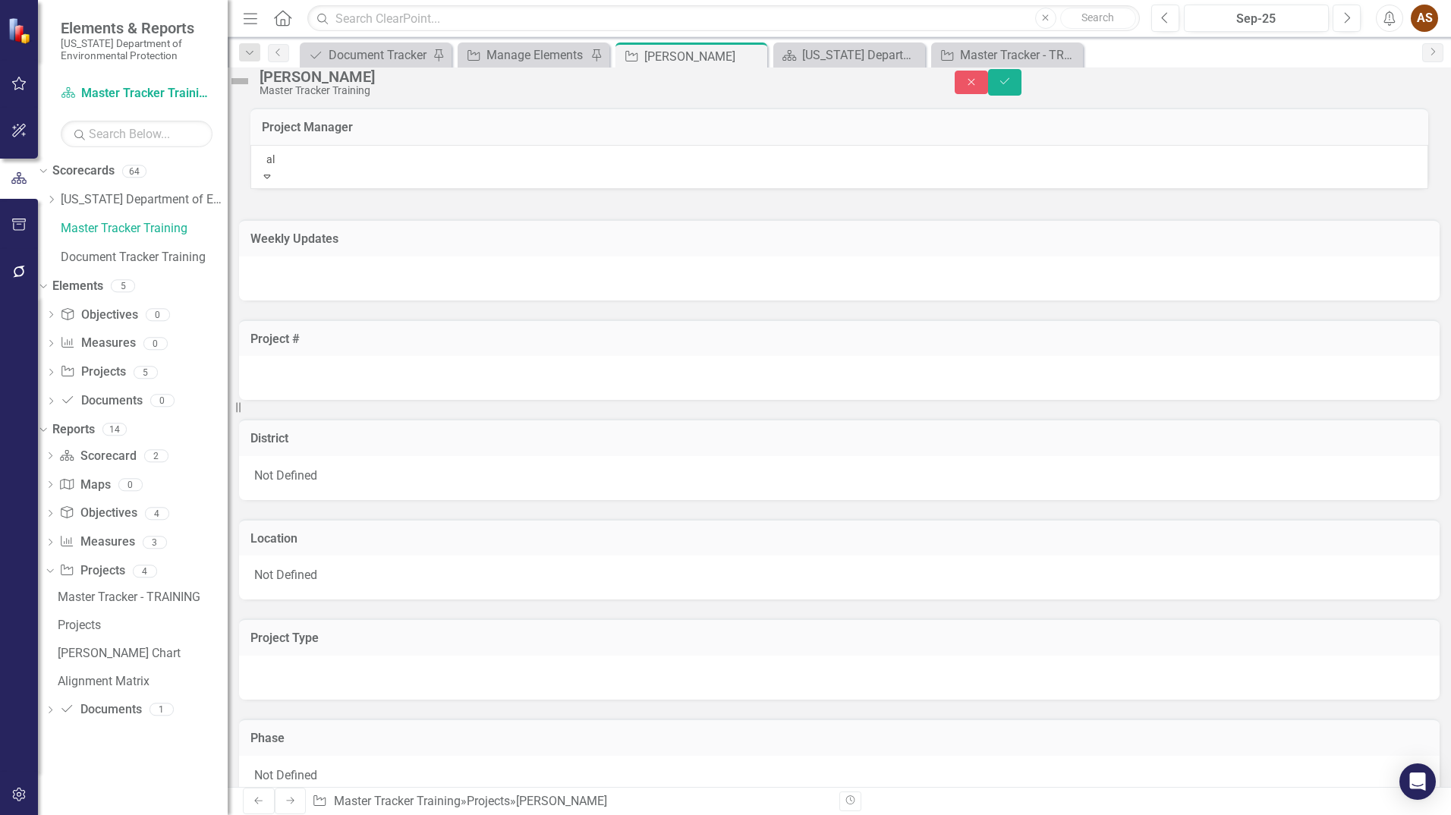
type input "ali"
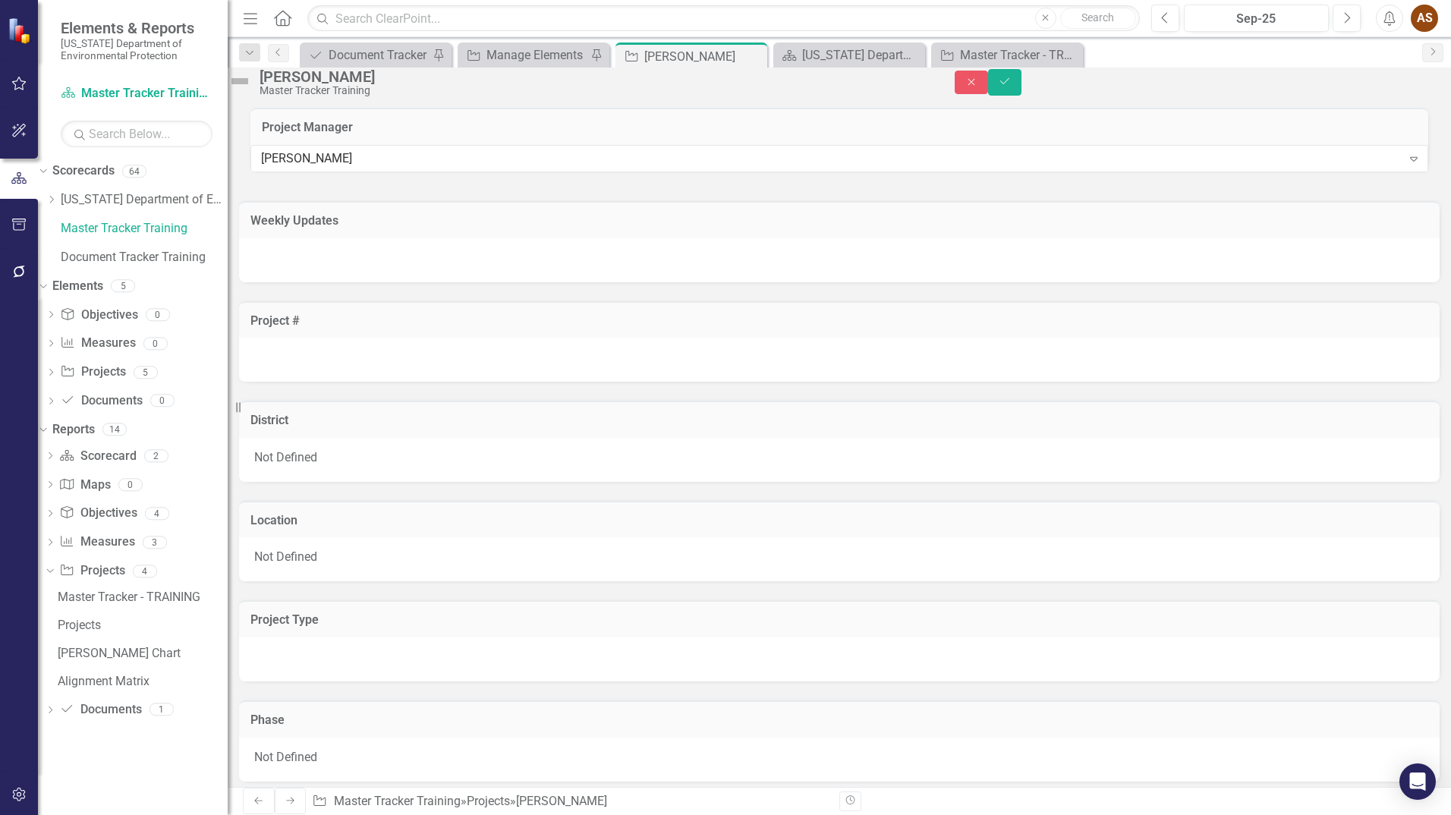
click at [298, 281] on div at bounding box center [839, 260] width 1200 height 44
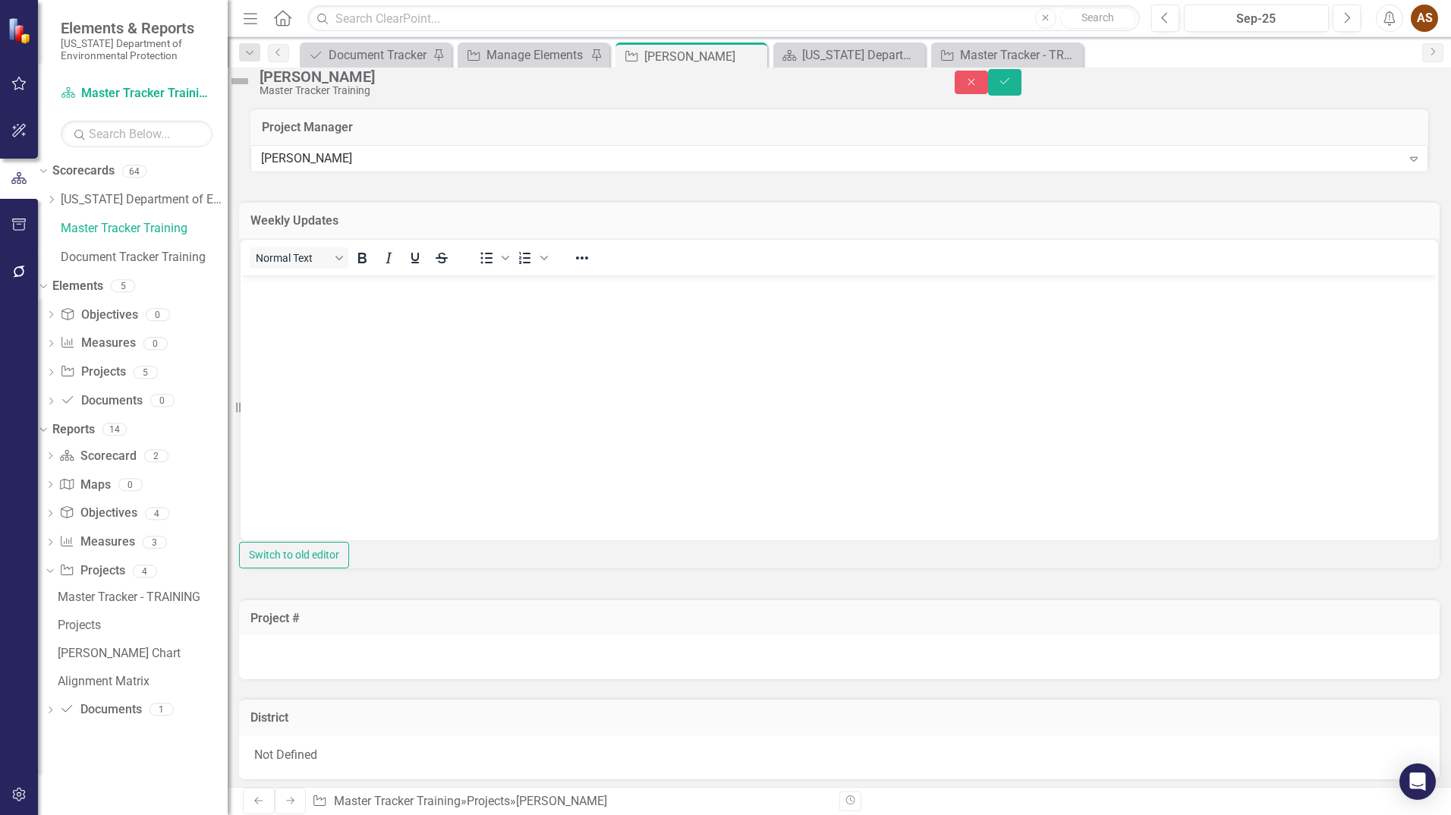
click at [277, 306] on body "Rich Text Area. Press ALT-0 for help." at bounding box center [838, 389] width 1197 height 228
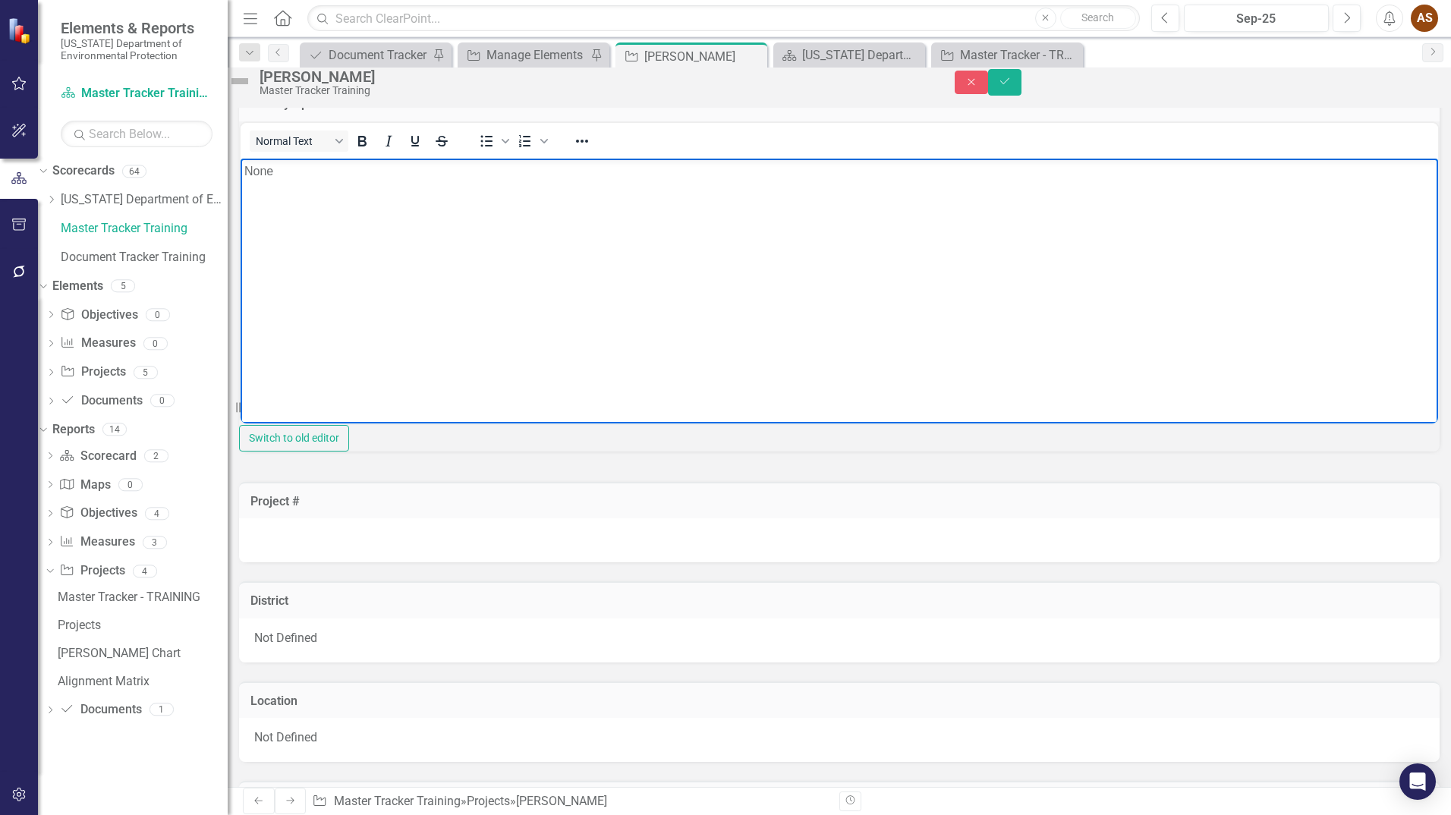
scroll to position [152, 0]
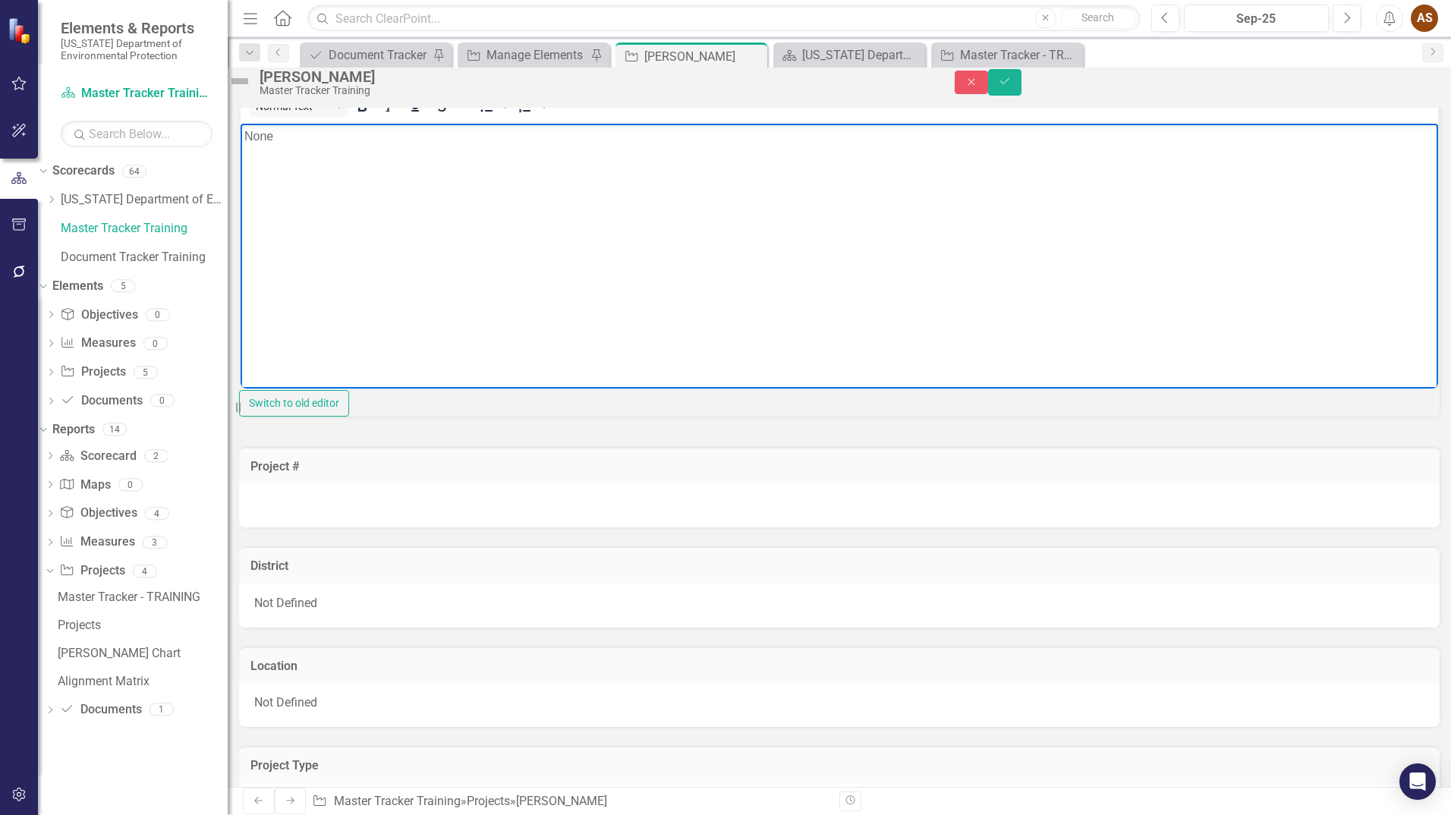
click at [306, 527] on div at bounding box center [839, 505] width 1200 height 44
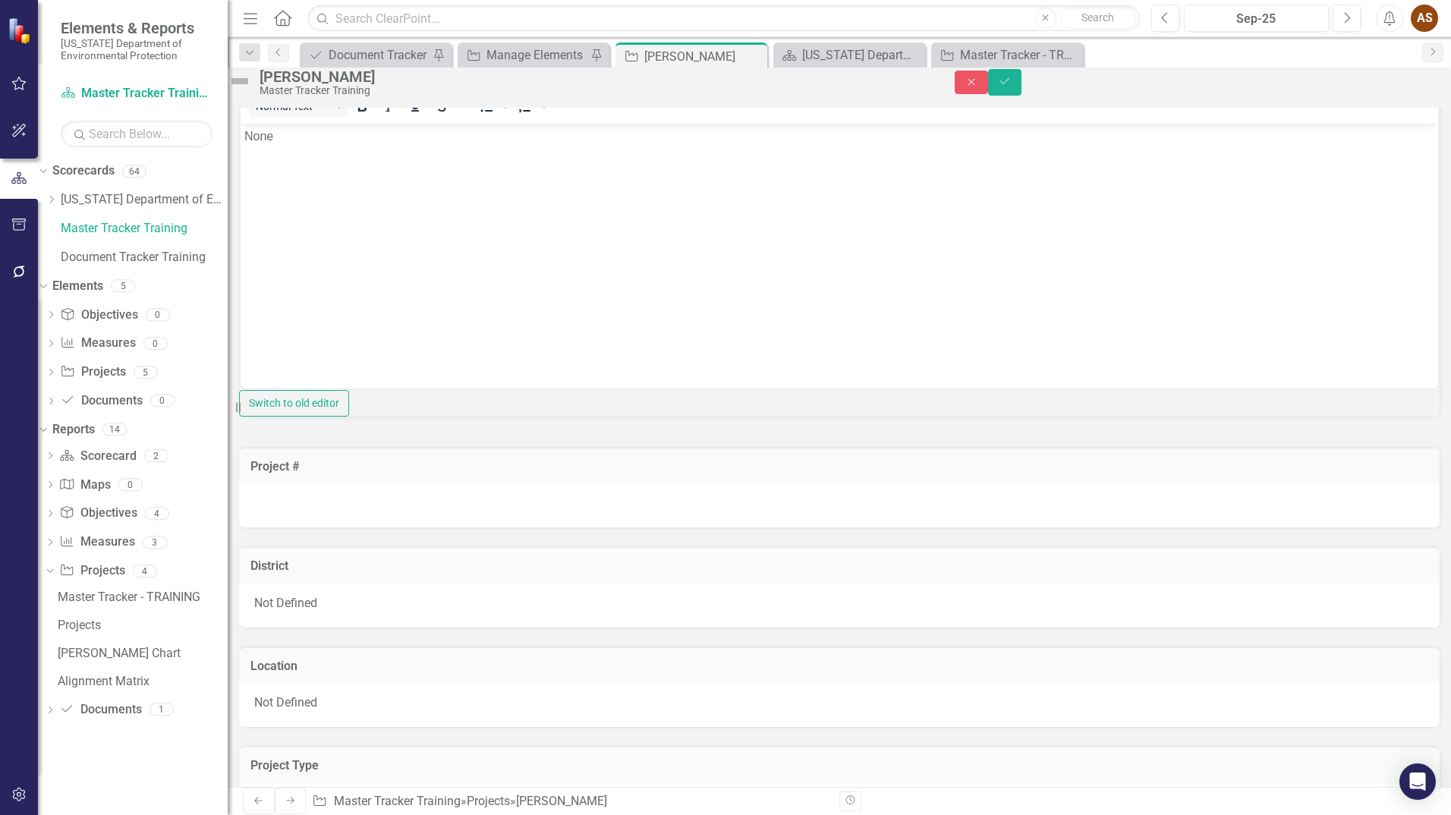
click at [306, 527] on div at bounding box center [839, 505] width 1200 height 44
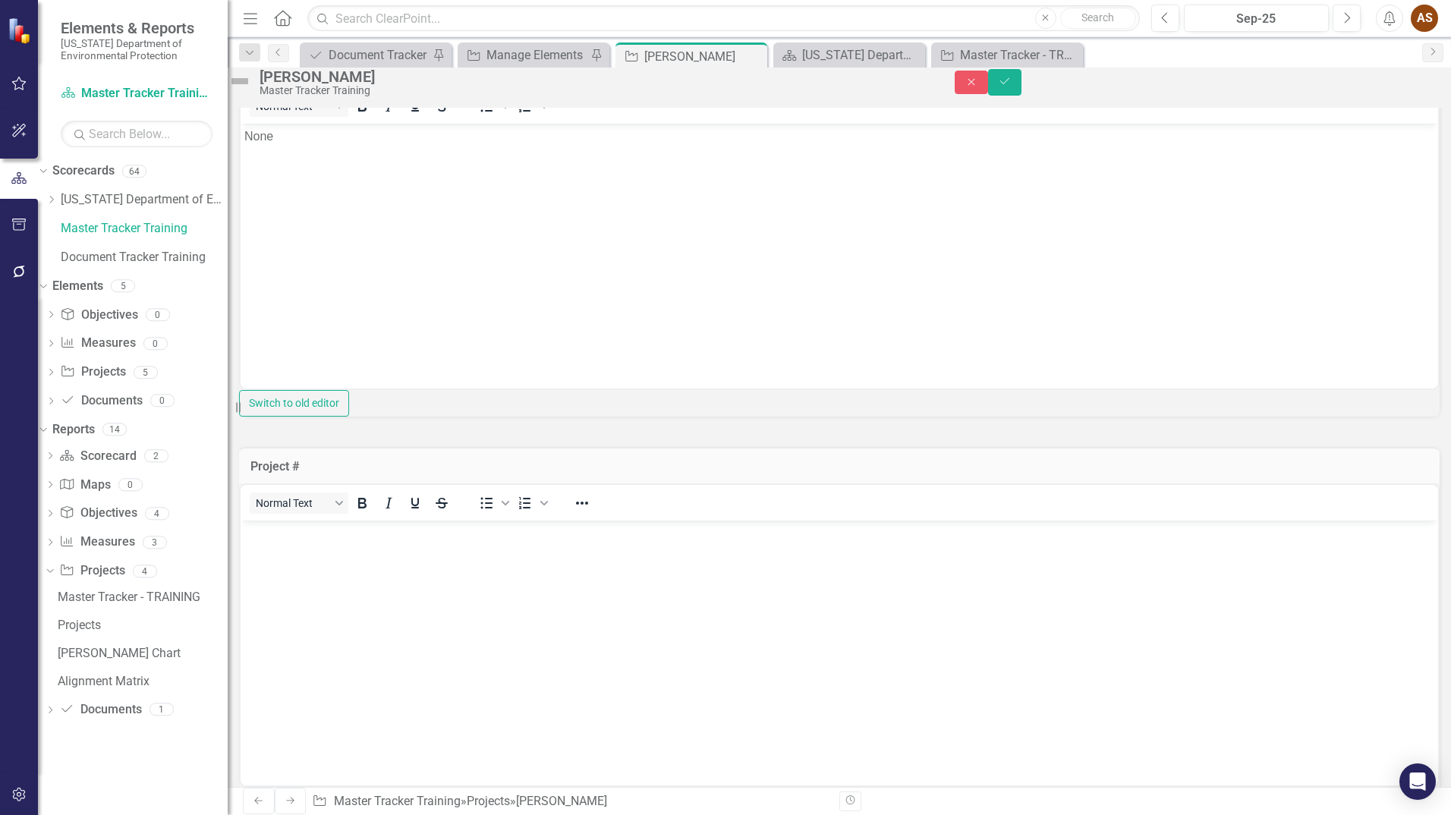
scroll to position [0, 0]
click at [261, 540] on p "Rich Text Area. Press ALT-0 for help." at bounding box center [839, 533] width 1190 height 18
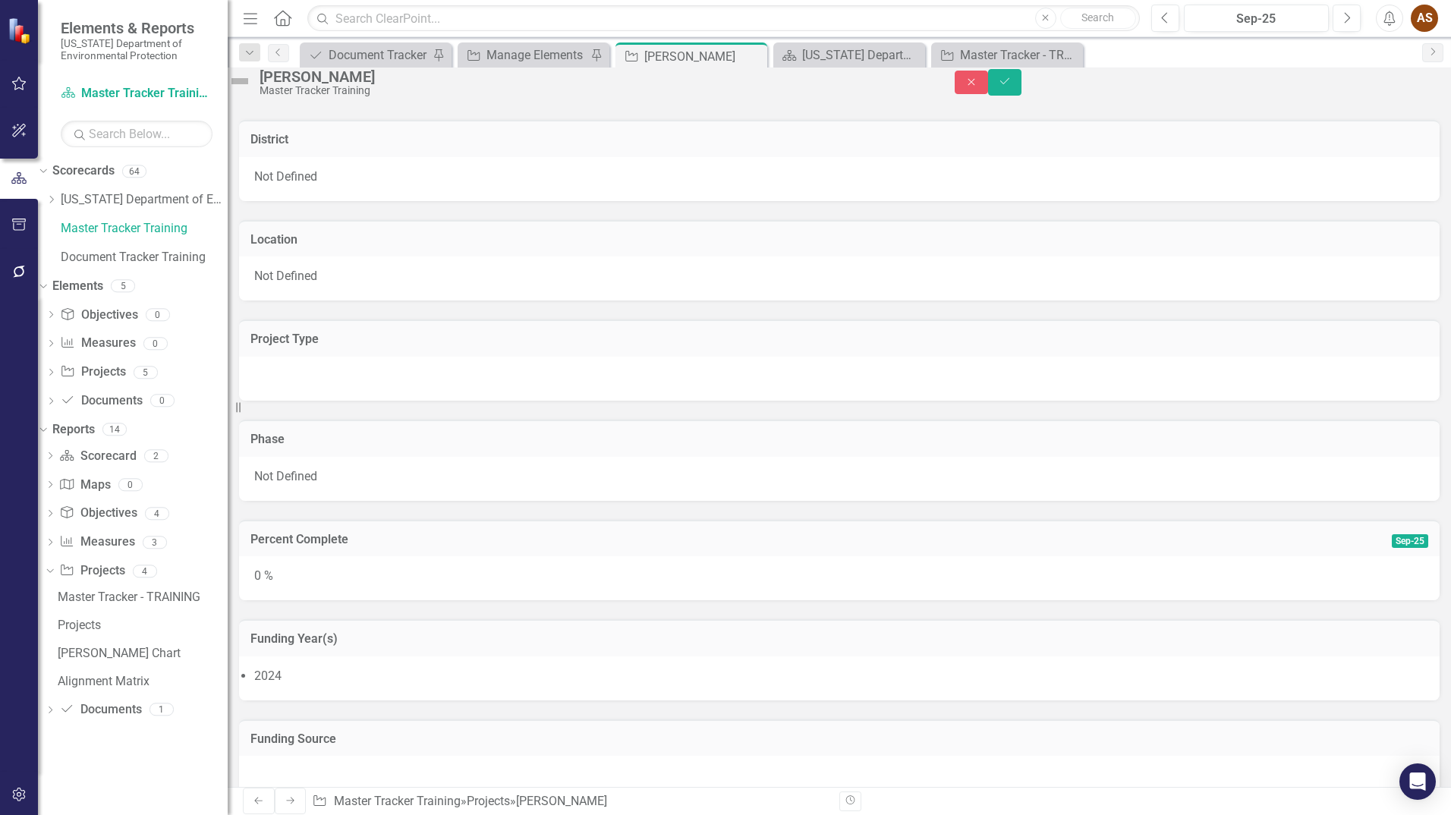
scroll to position [910, 0]
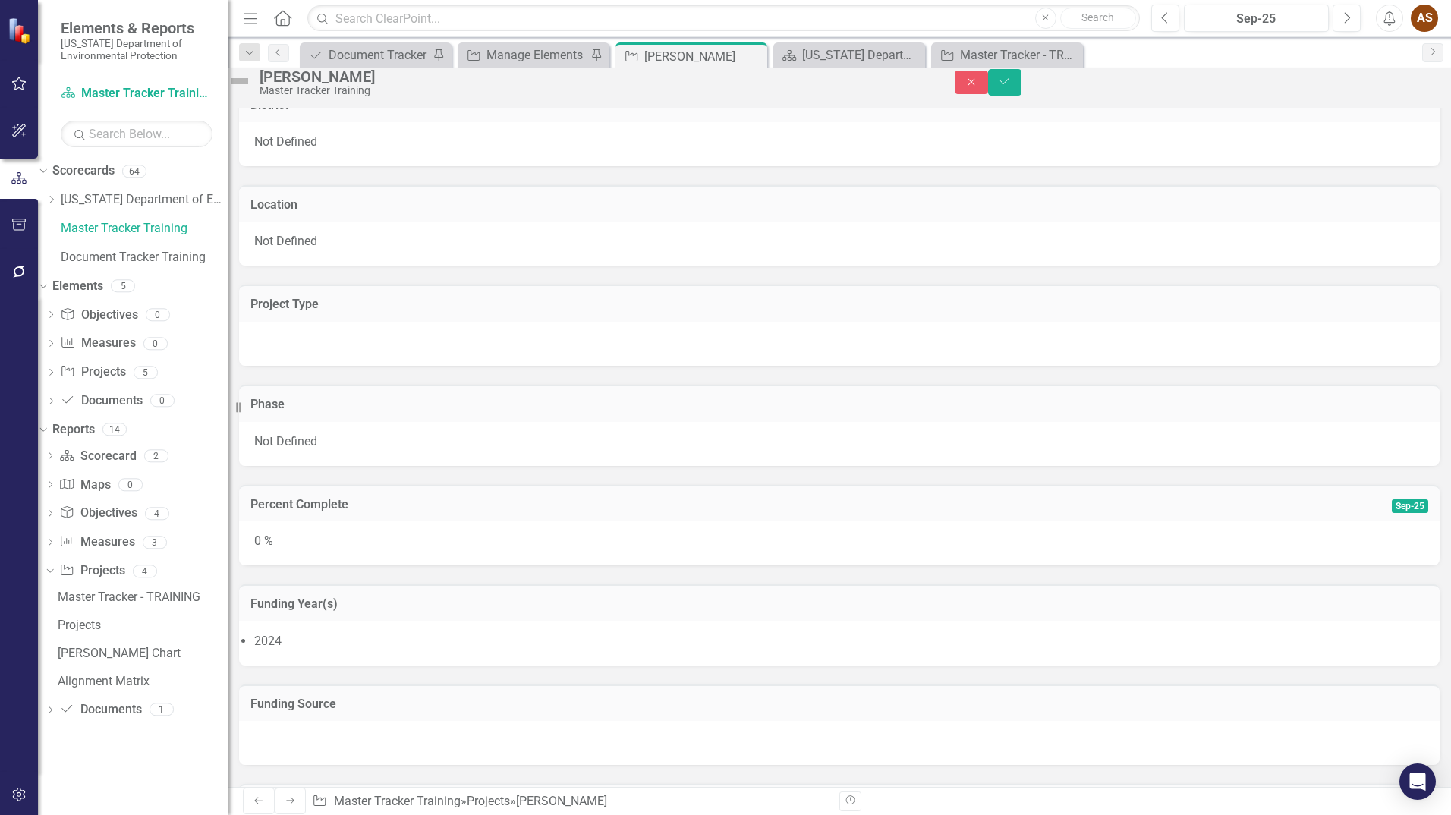
click at [357, 266] on div "Not Defined" at bounding box center [839, 244] width 1200 height 44
click at [357, 244] on div "Not Defined" at bounding box center [831, 235] width 1163 height 17
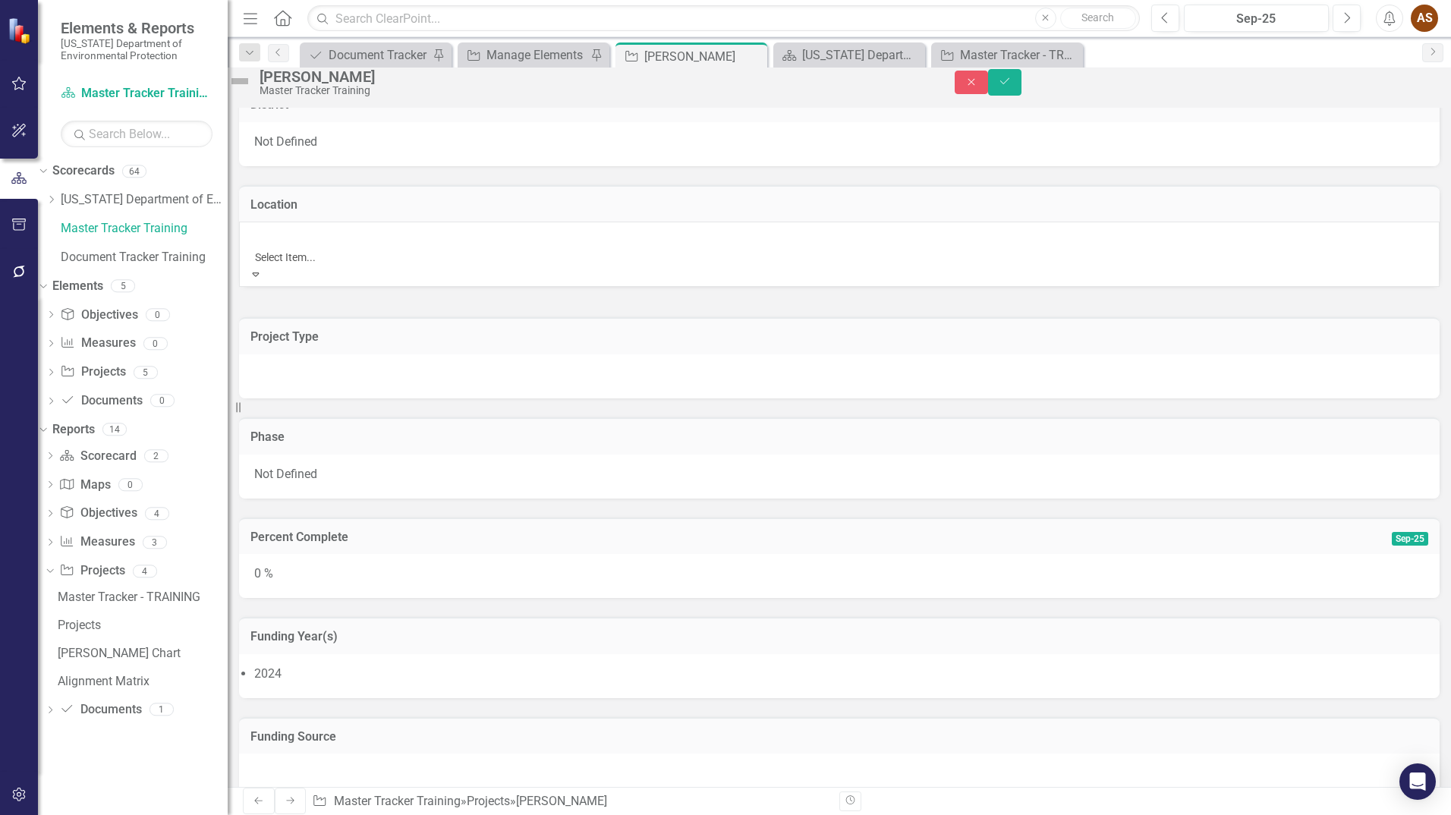
scroll to position [253, 0]
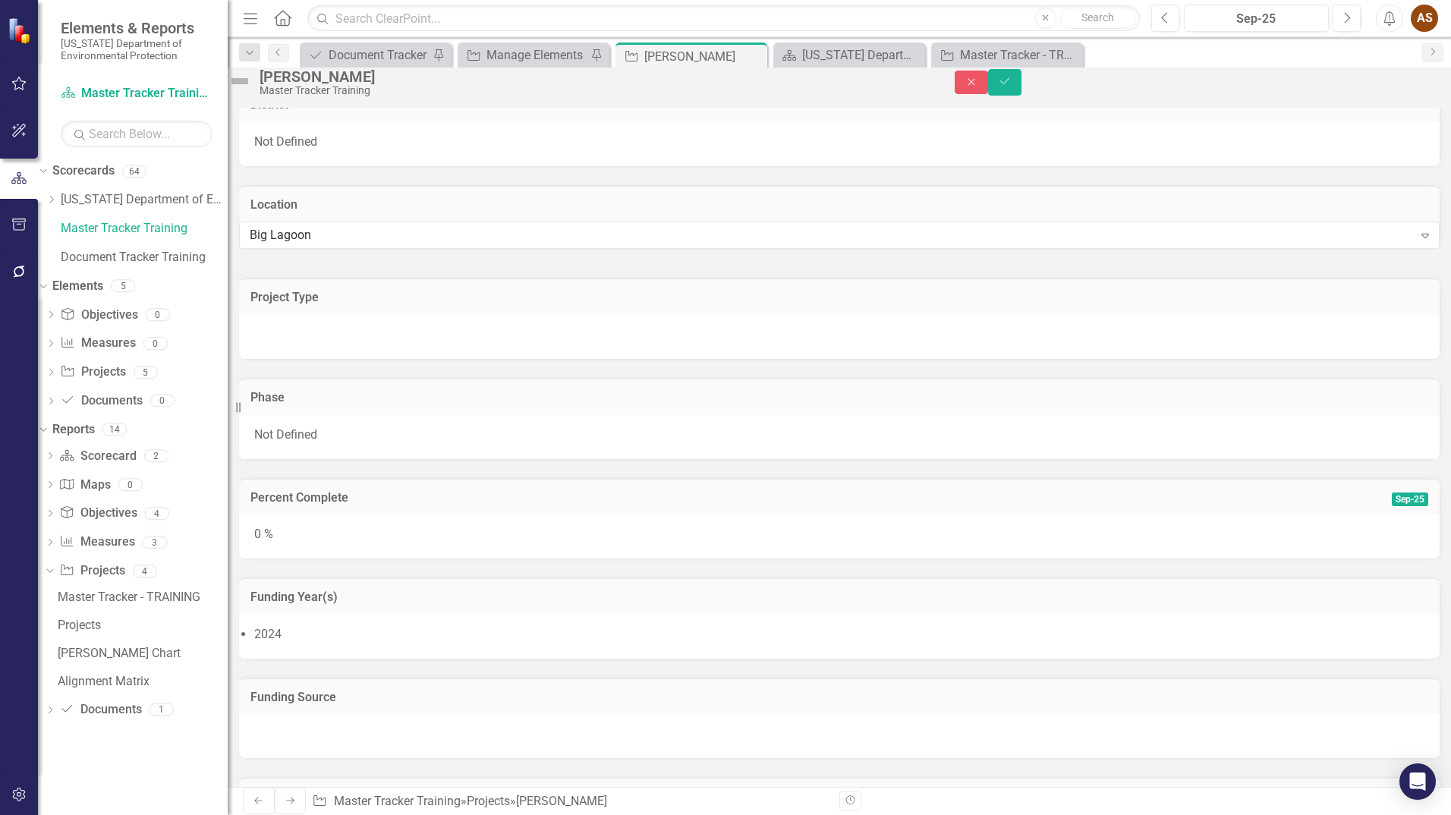
click at [447, 359] on div at bounding box center [839, 337] width 1200 height 44
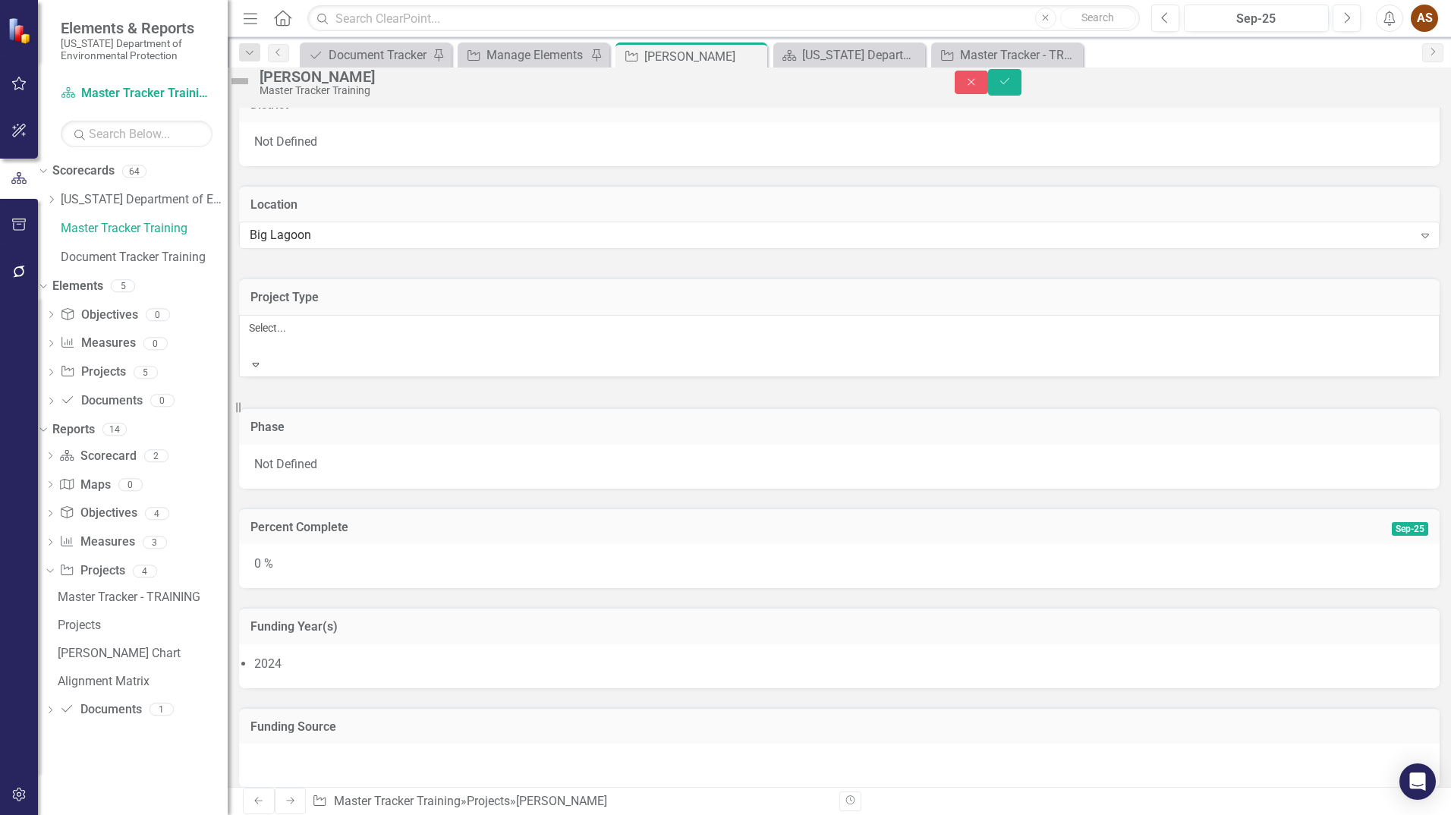
click at [253, 355] on div at bounding box center [251, 346] width 2 height 18
click at [429, 814] on div "D" at bounding box center [725, 823] width 1451 height 17
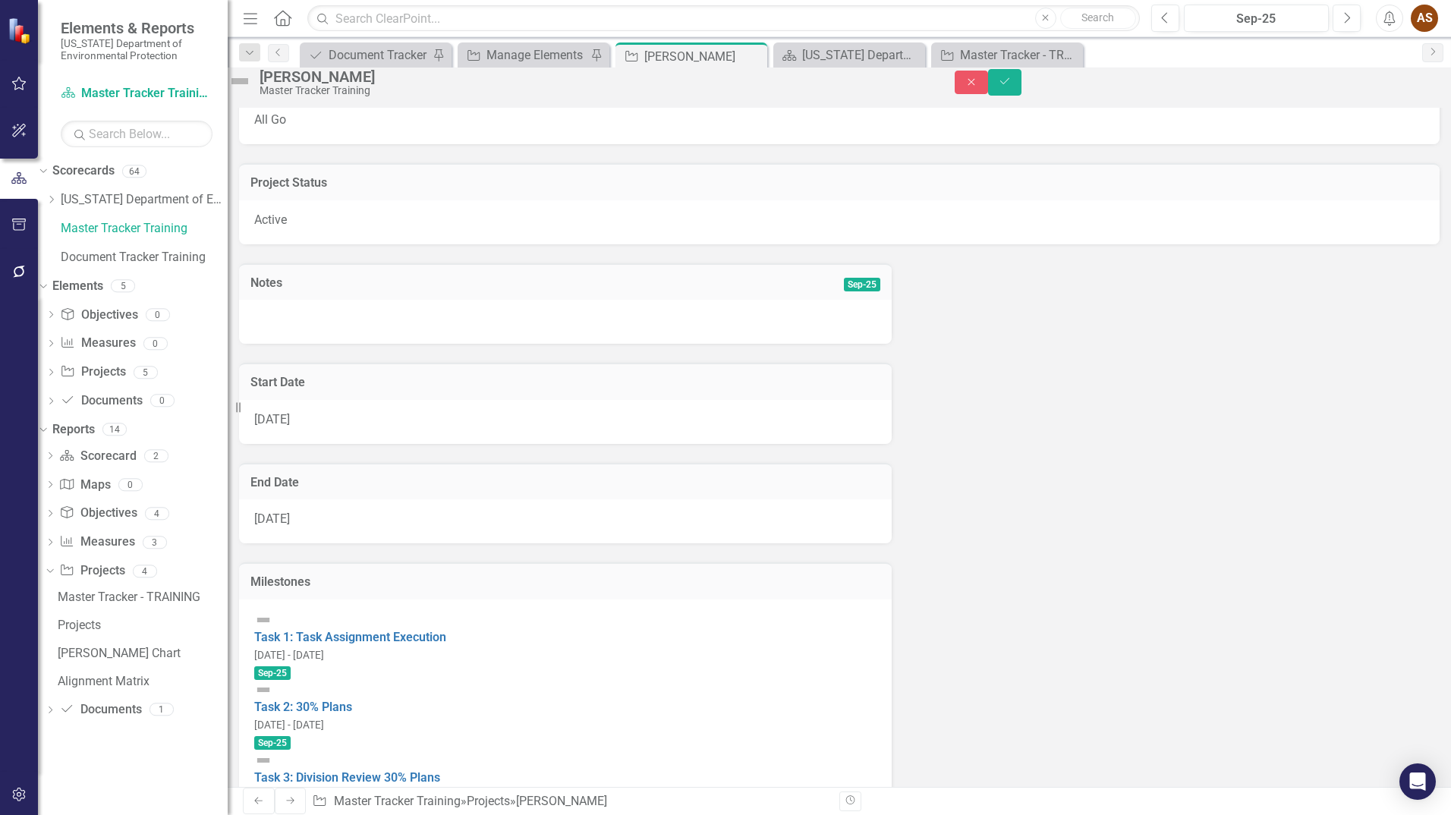
scroll to position [1803, 0]
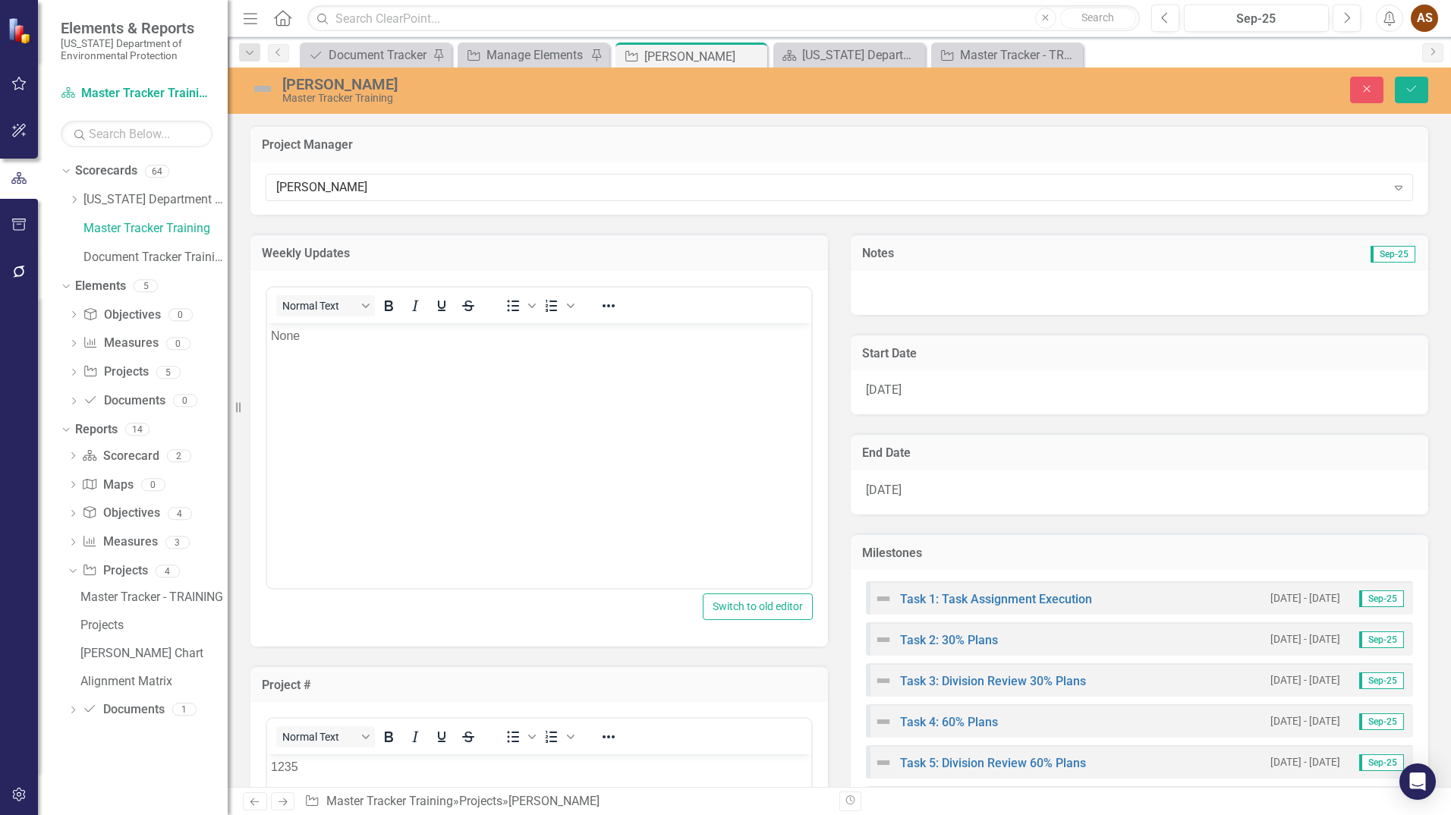
scroll to position [1803, 0]
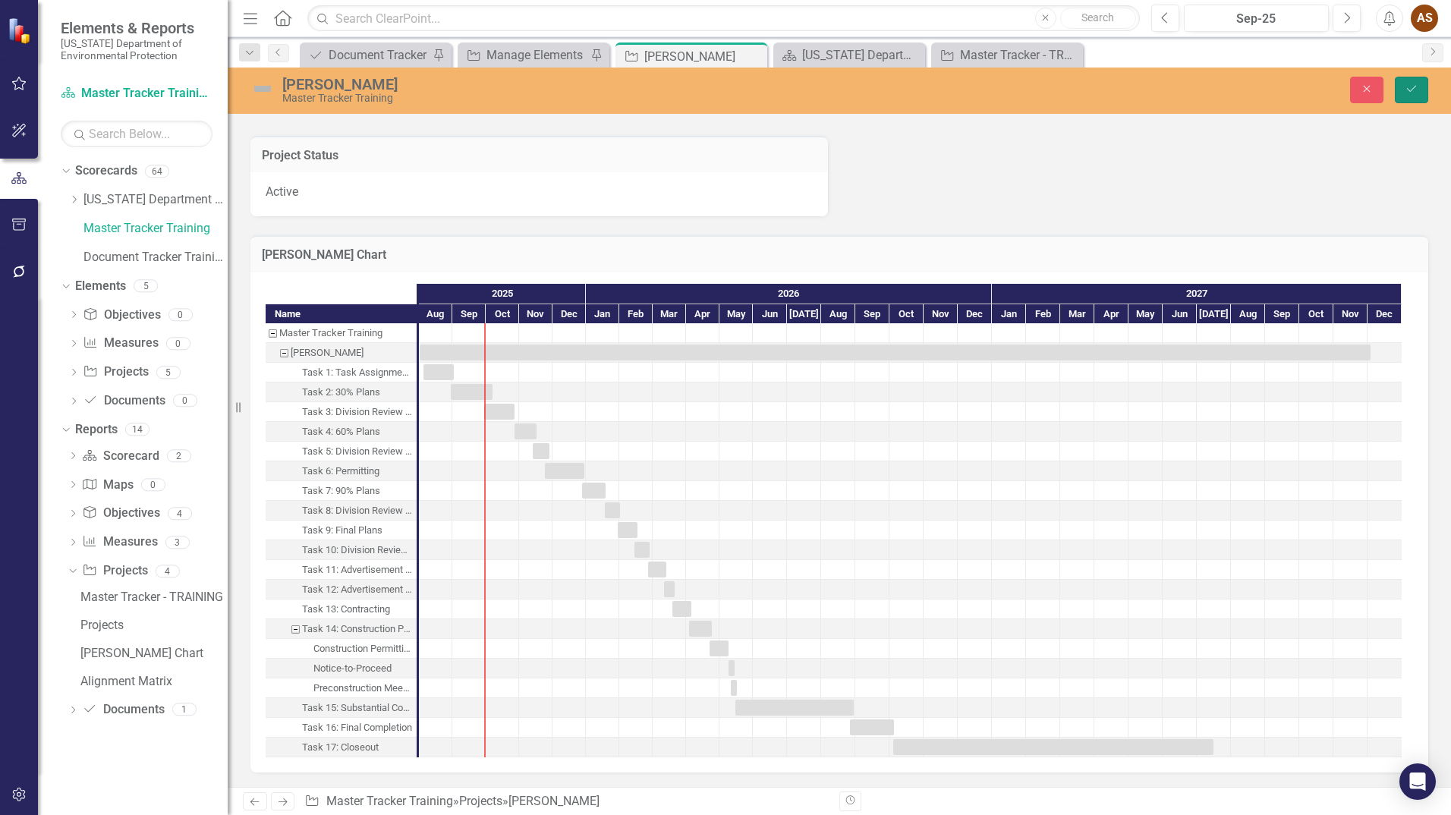
click at [1407, 83] on icon "Save" at bounding box center [1411, 88] width 14 height 11
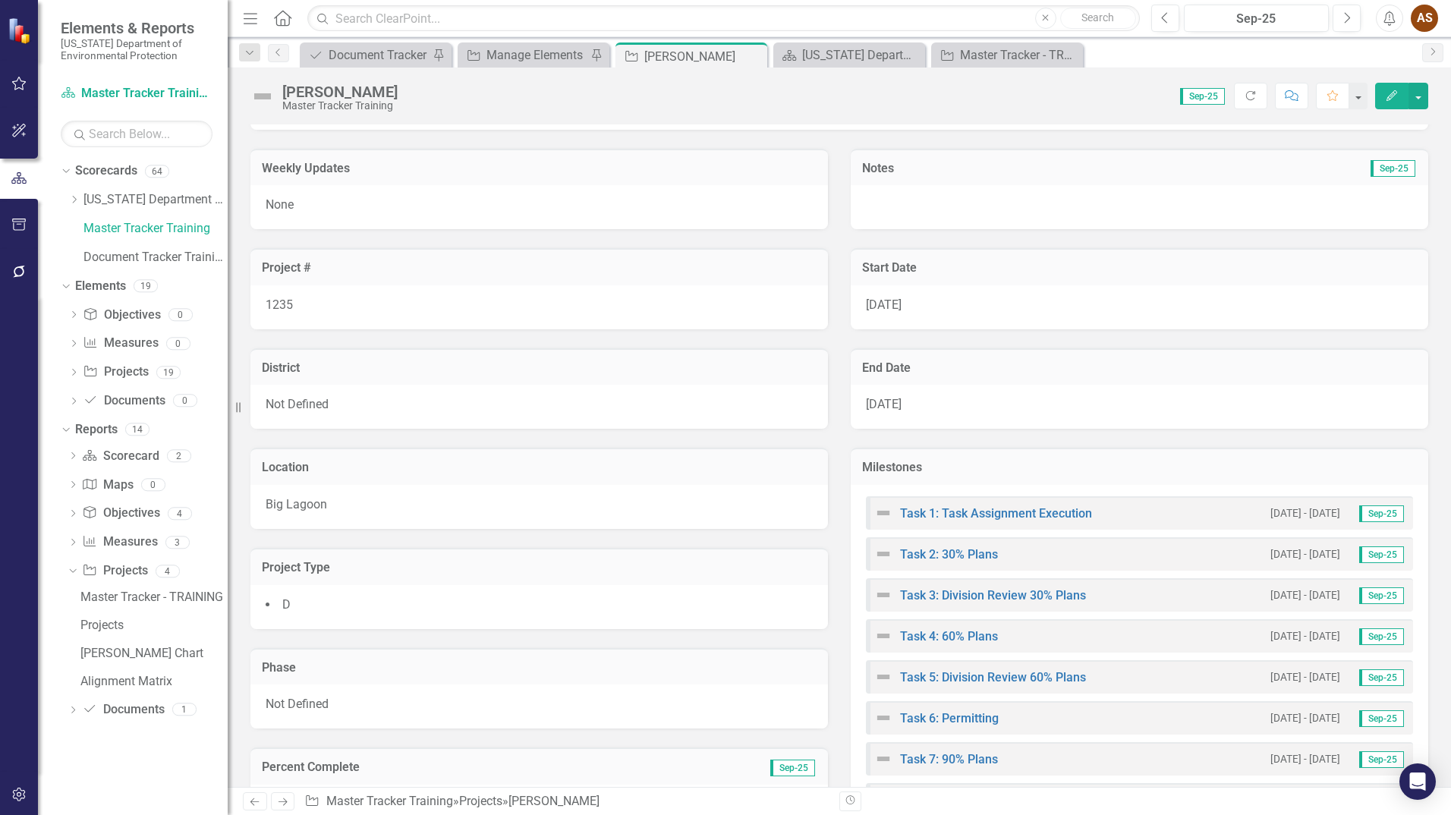
scroll to position [0, 0]
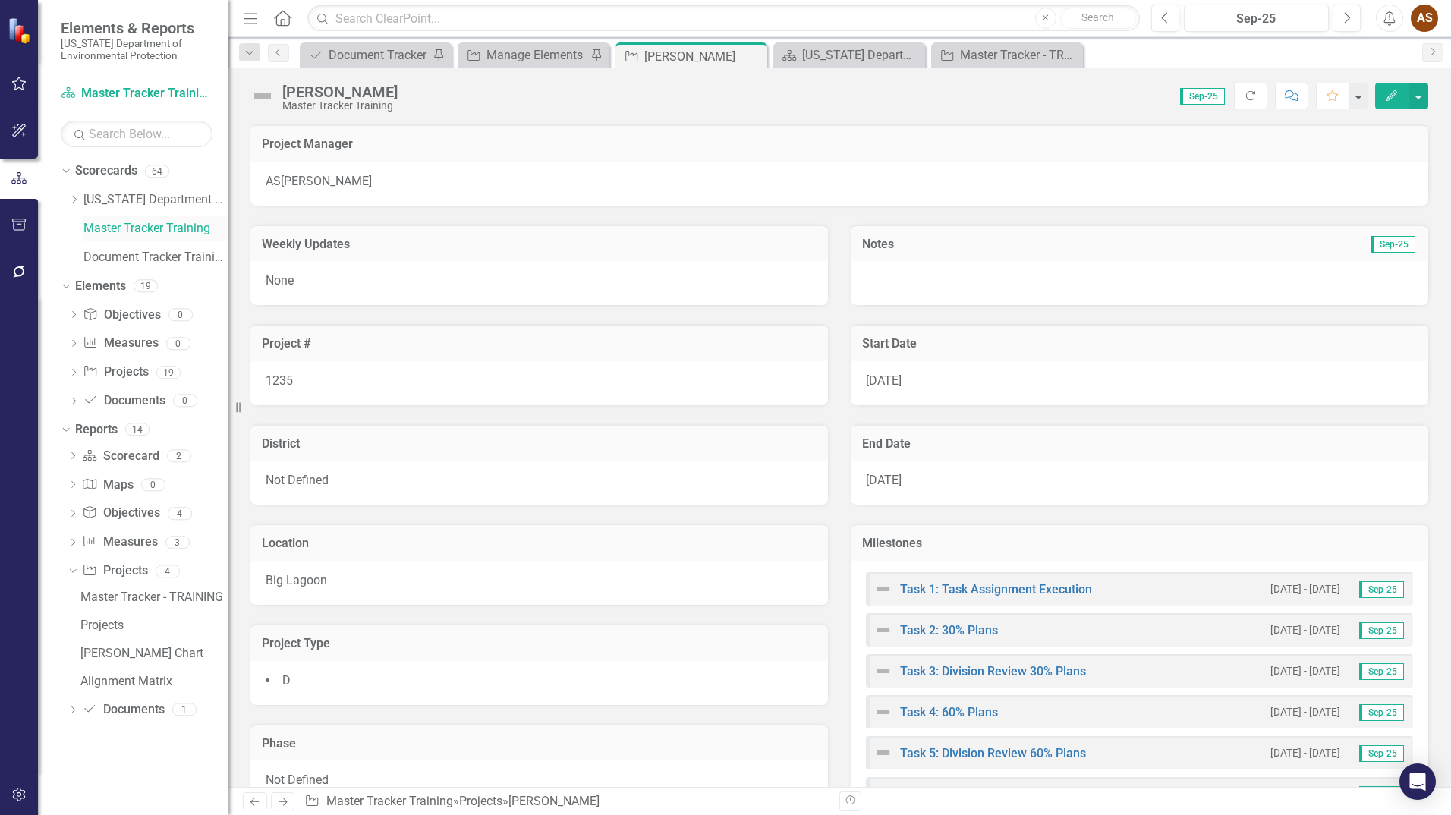
click at [134, 225] on link "Master Tracker Training" at bounding box center [155, 228] width 144 height 17
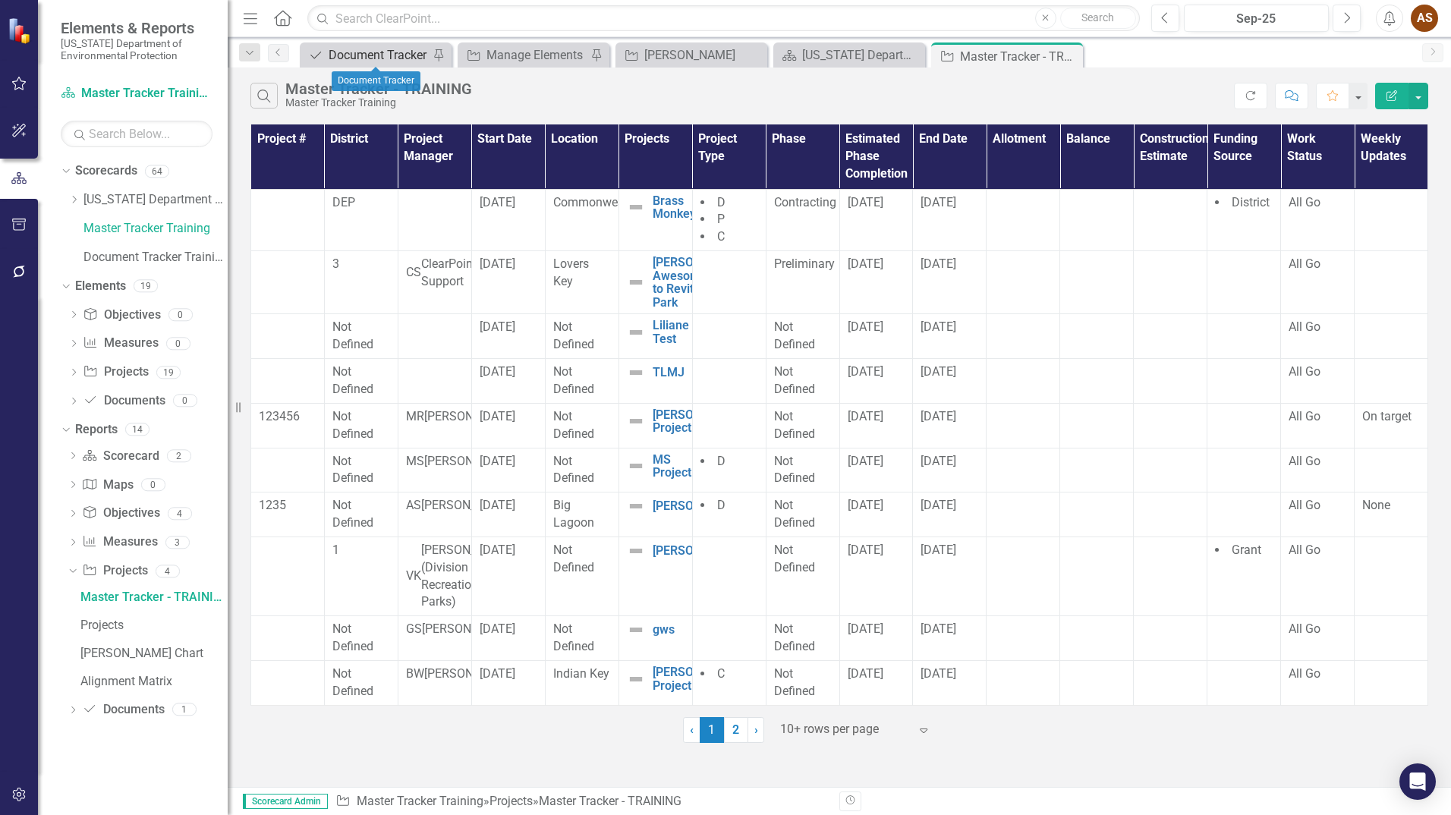
click at [366, 53] on div "Document Tracker" at bounding box center [378, 55] width 100 height 19
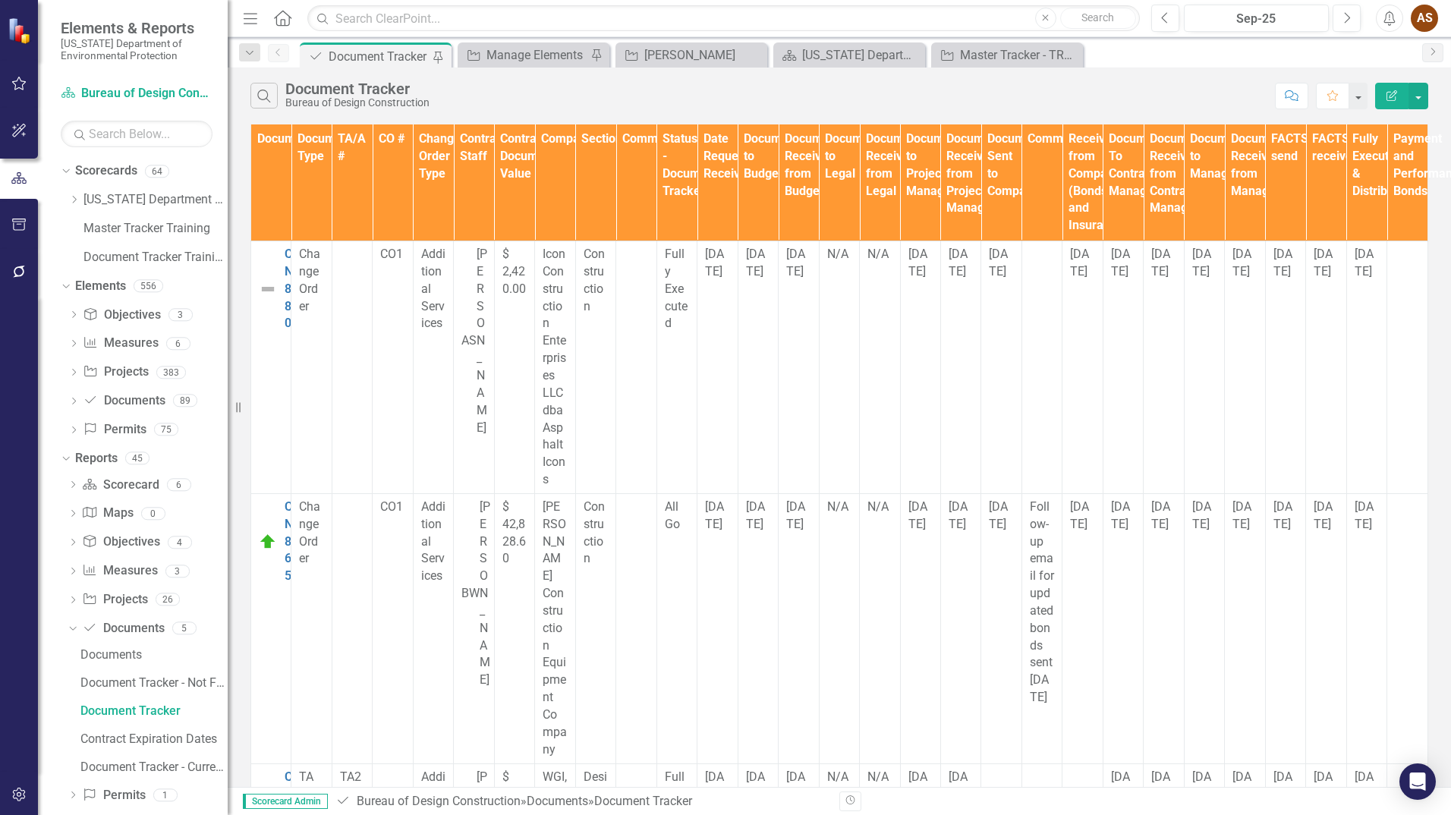
click at [270, 280] on img at bounding box center [268, 289] width 18 height 18
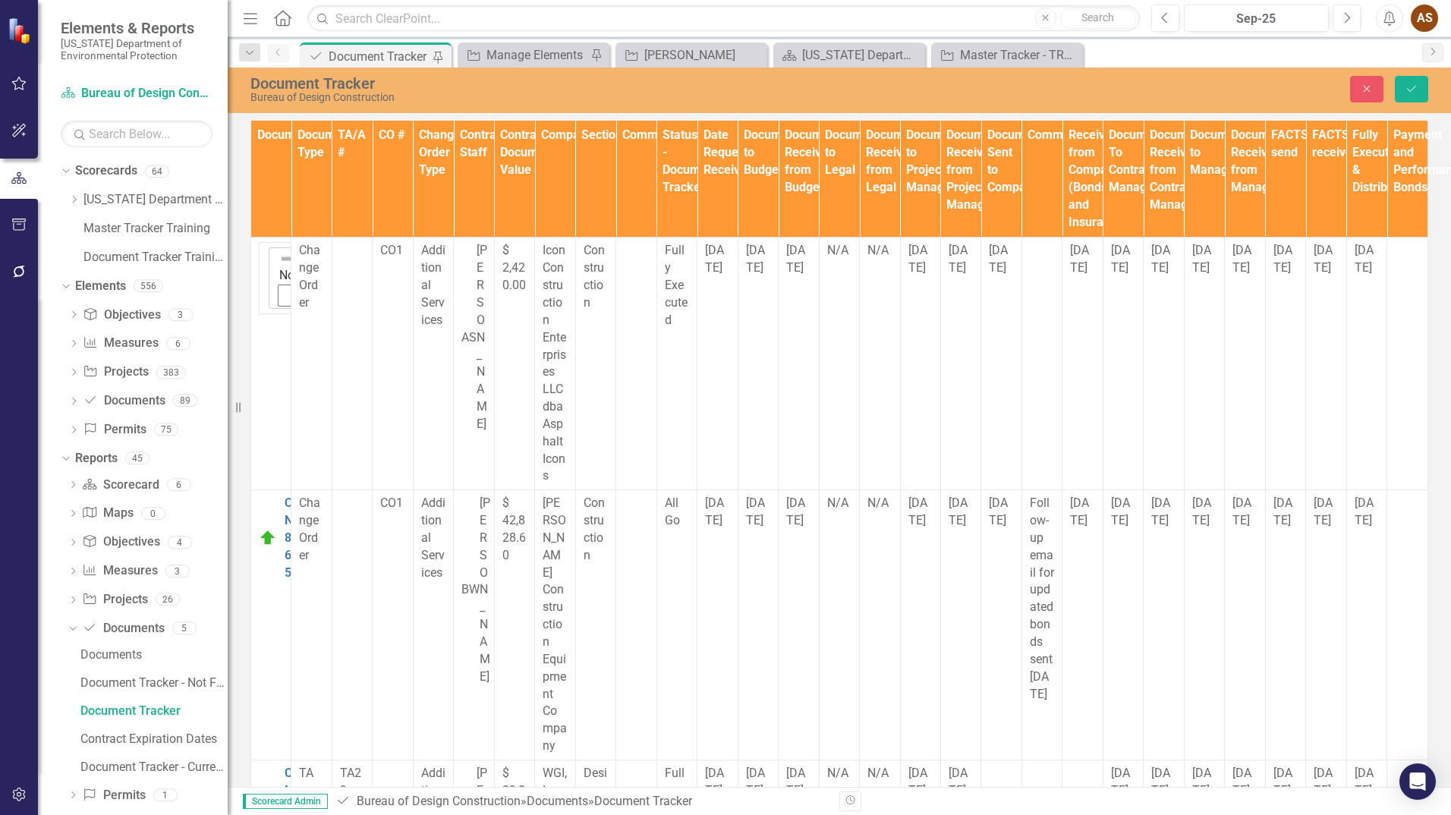
click at [279, 251] on img at bounding box center [286, 258] width 15 height 15
click at [266, 799] on img at bounding box center [268, 808] width 18 height 18
click at [407, 794] on icon "Expand" at bounding box center [414, 800] width 15 height 12
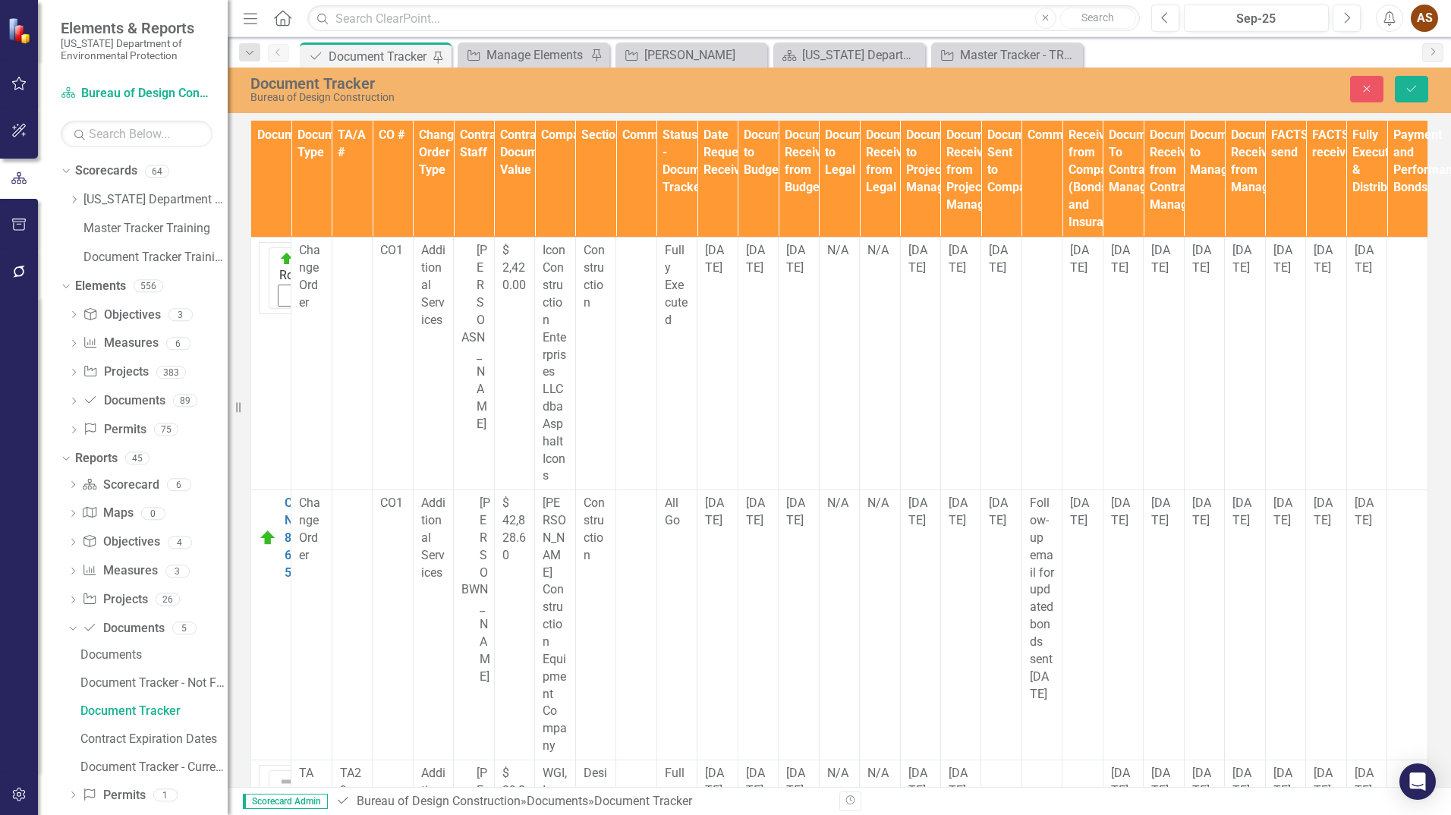
click at [1415, 91] on icon "Save" at bounding box center [1411, 88] width 14 height 11
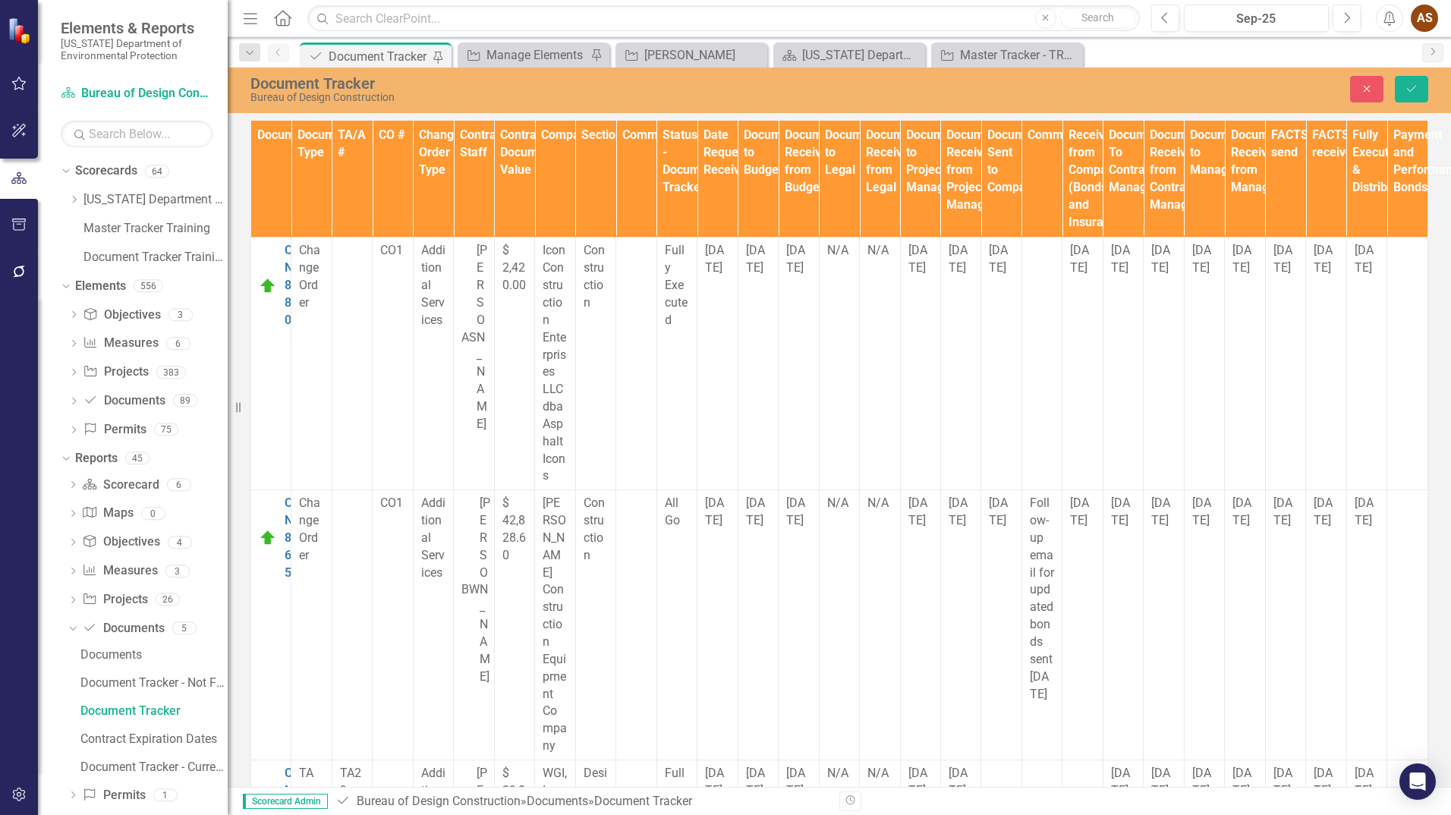
click at [1419, 81] on button "Save" at bounding box center [1410, 89] width 33 height 27
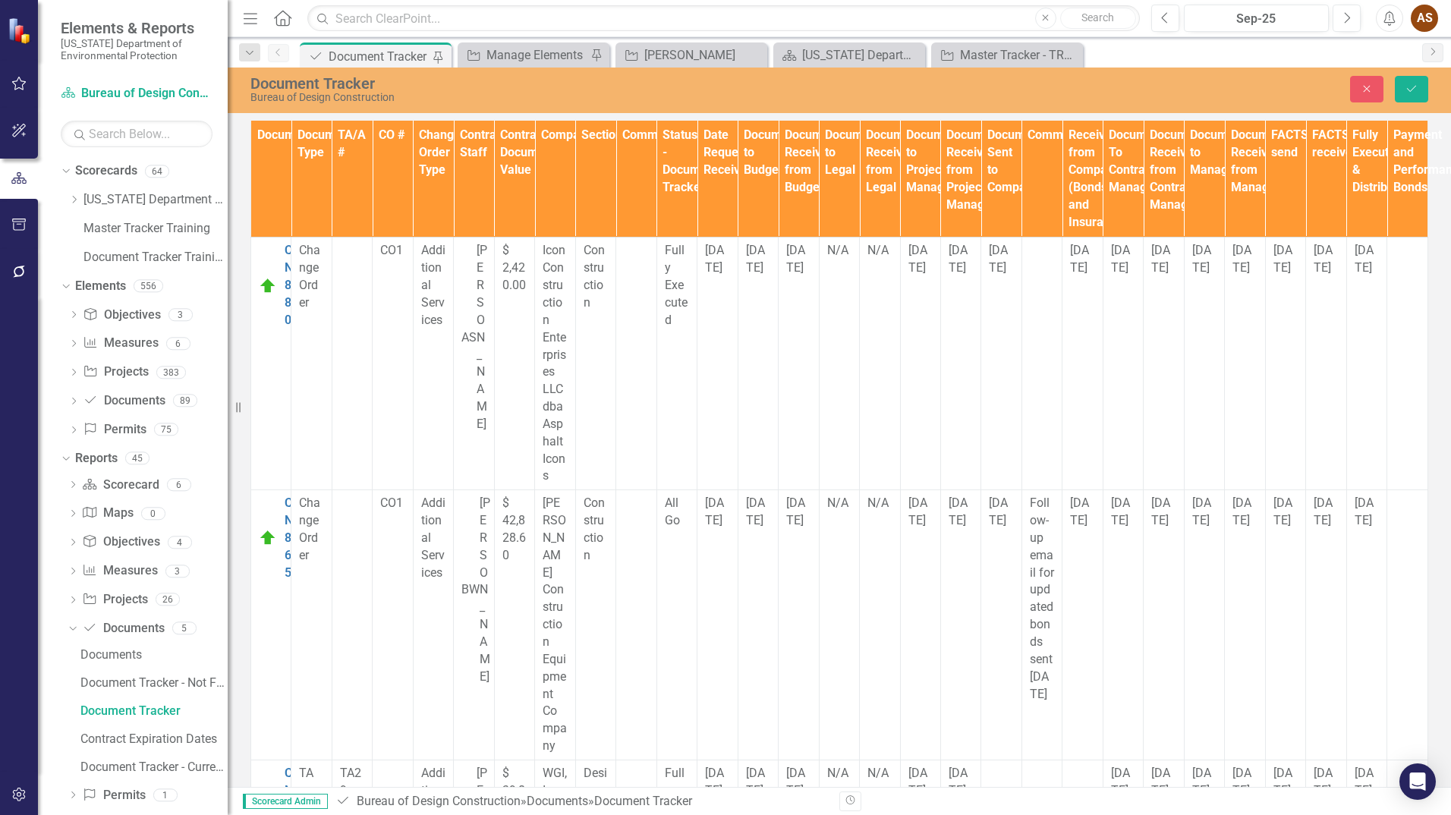
click at [1412, 90] on icon "Save" at bounding box center [1411, 88] width 14 height 11
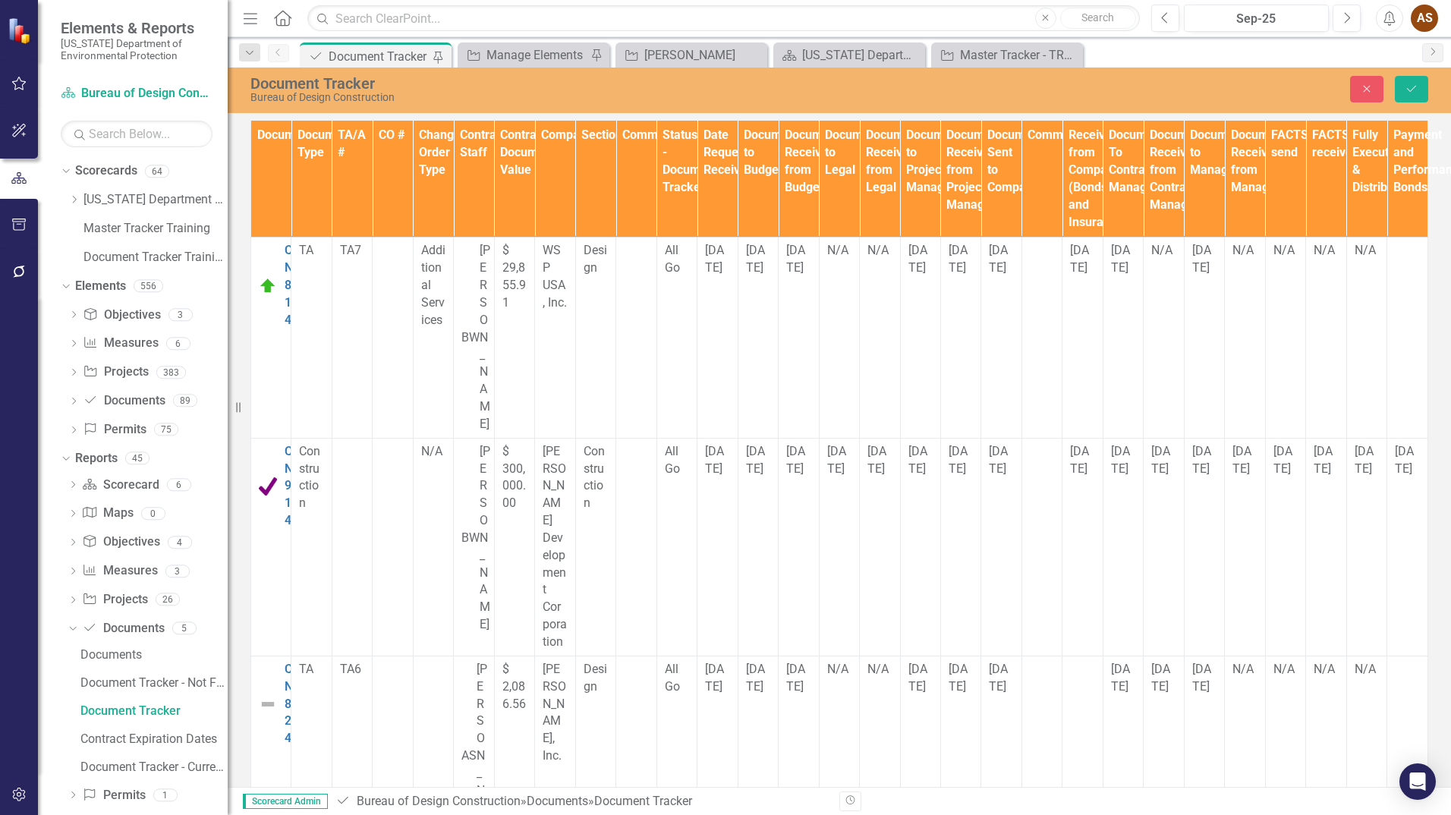
click at [1408, 90] on icon "Save" at bounding box center [1411, 88] width 14 height 11
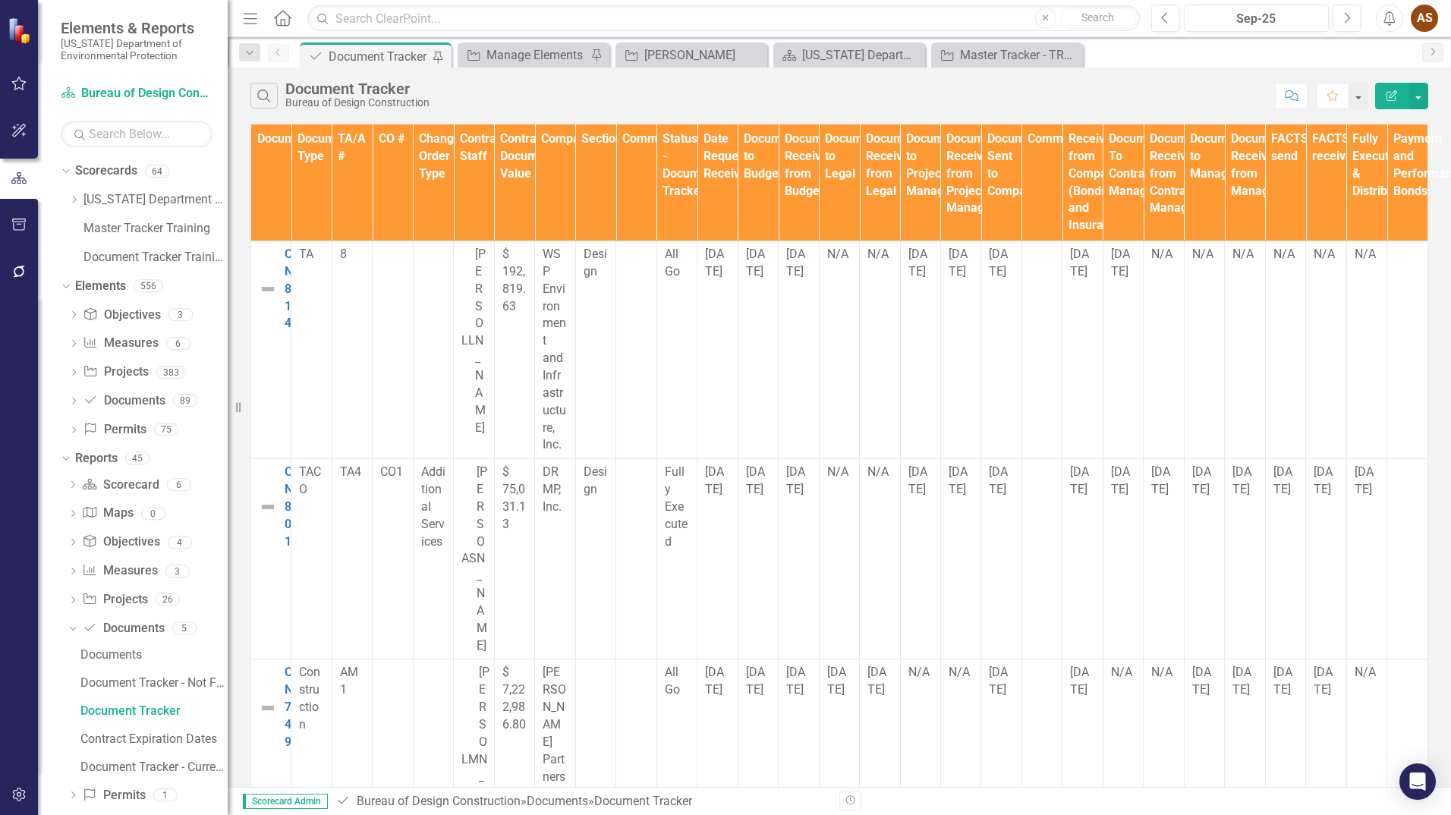
click at [268, 498] on img at bounding box center [268, 507] width 18 height 18
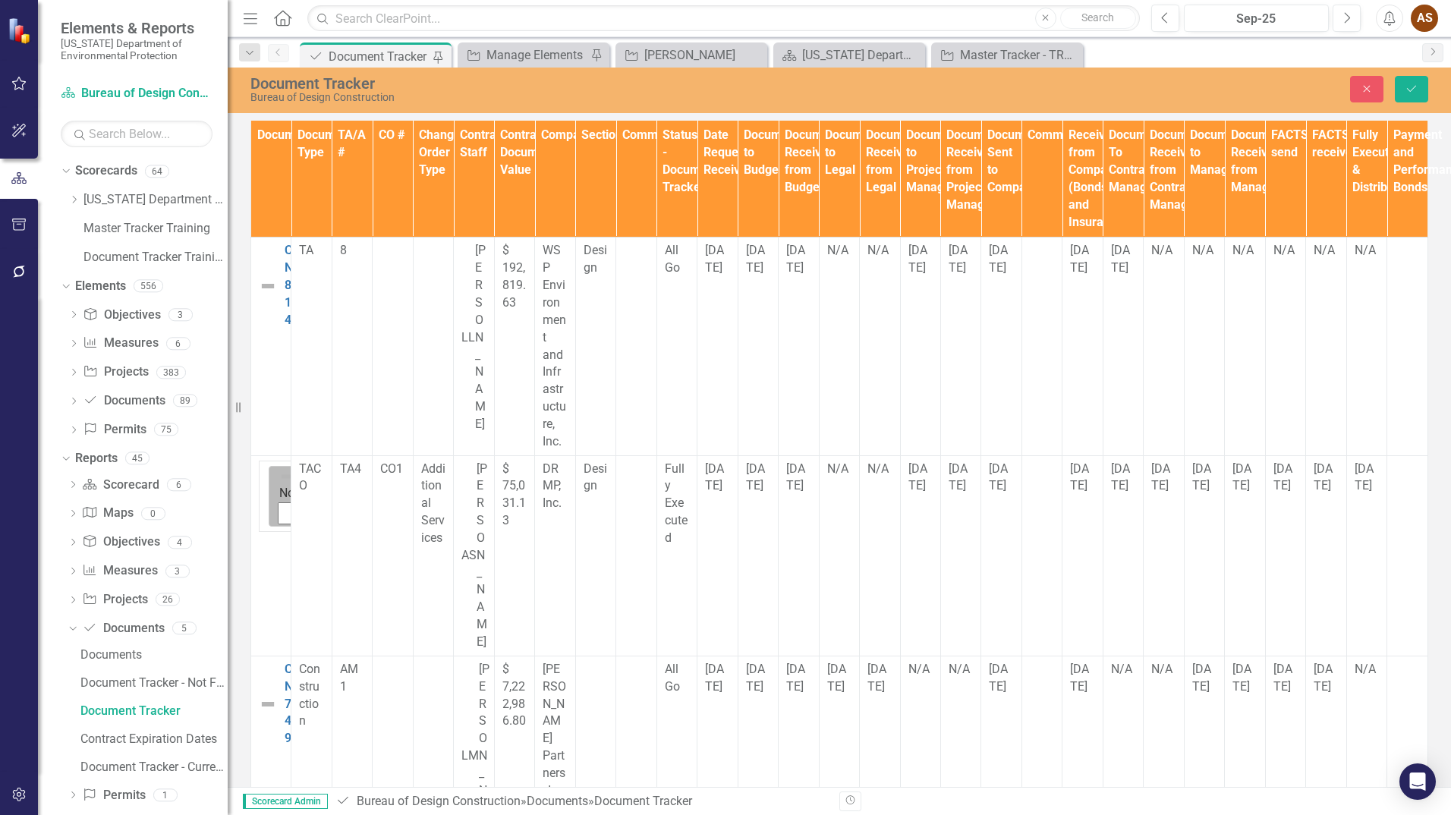
click at [407, 490] on icon "Expand" at bounding box center [414, 496] width 15 height 12
click at [1419, 89] on button "Save" at bounding box center [1410, 89] width 33 height 27
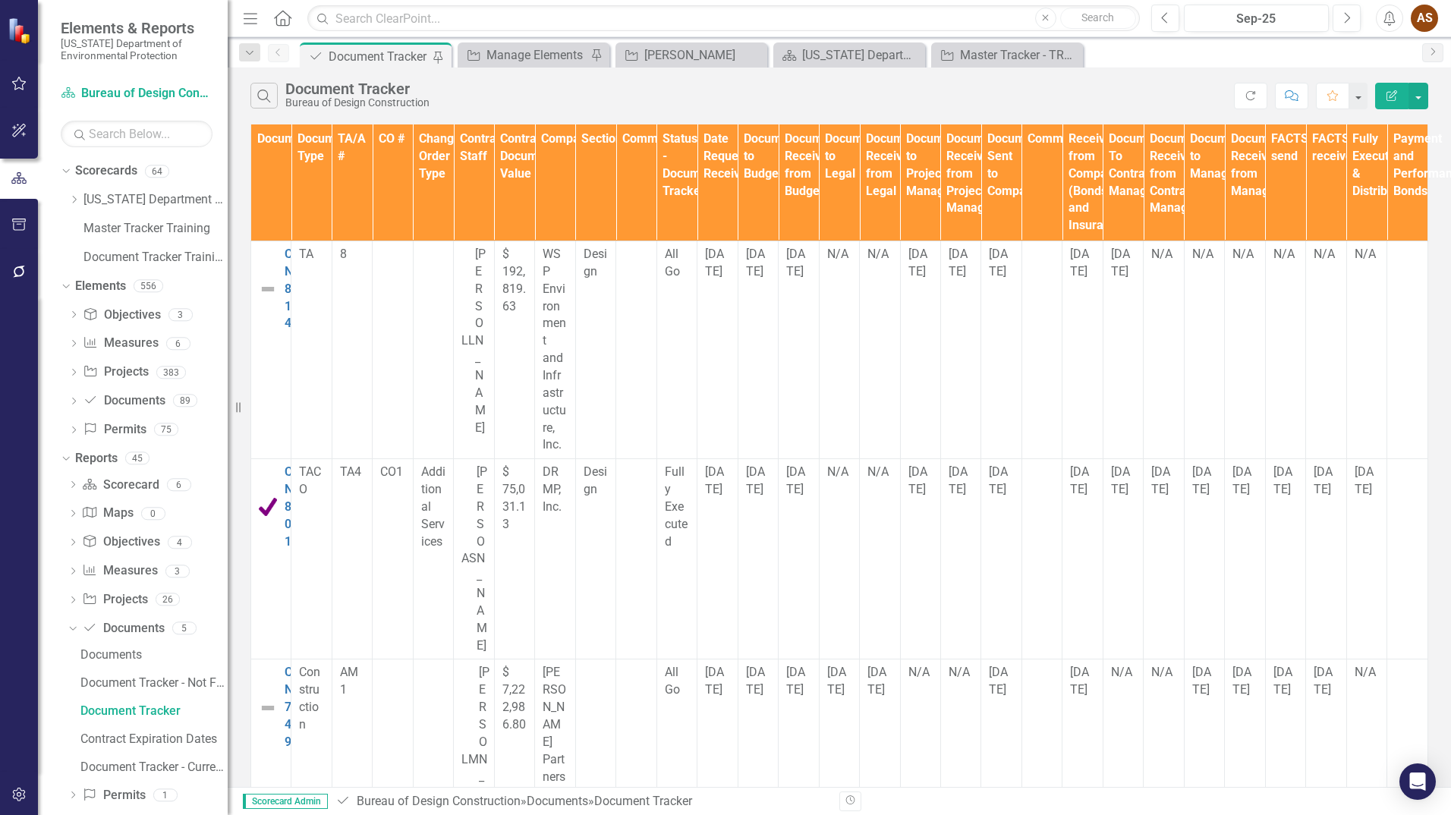
scroll to position [185, 0]
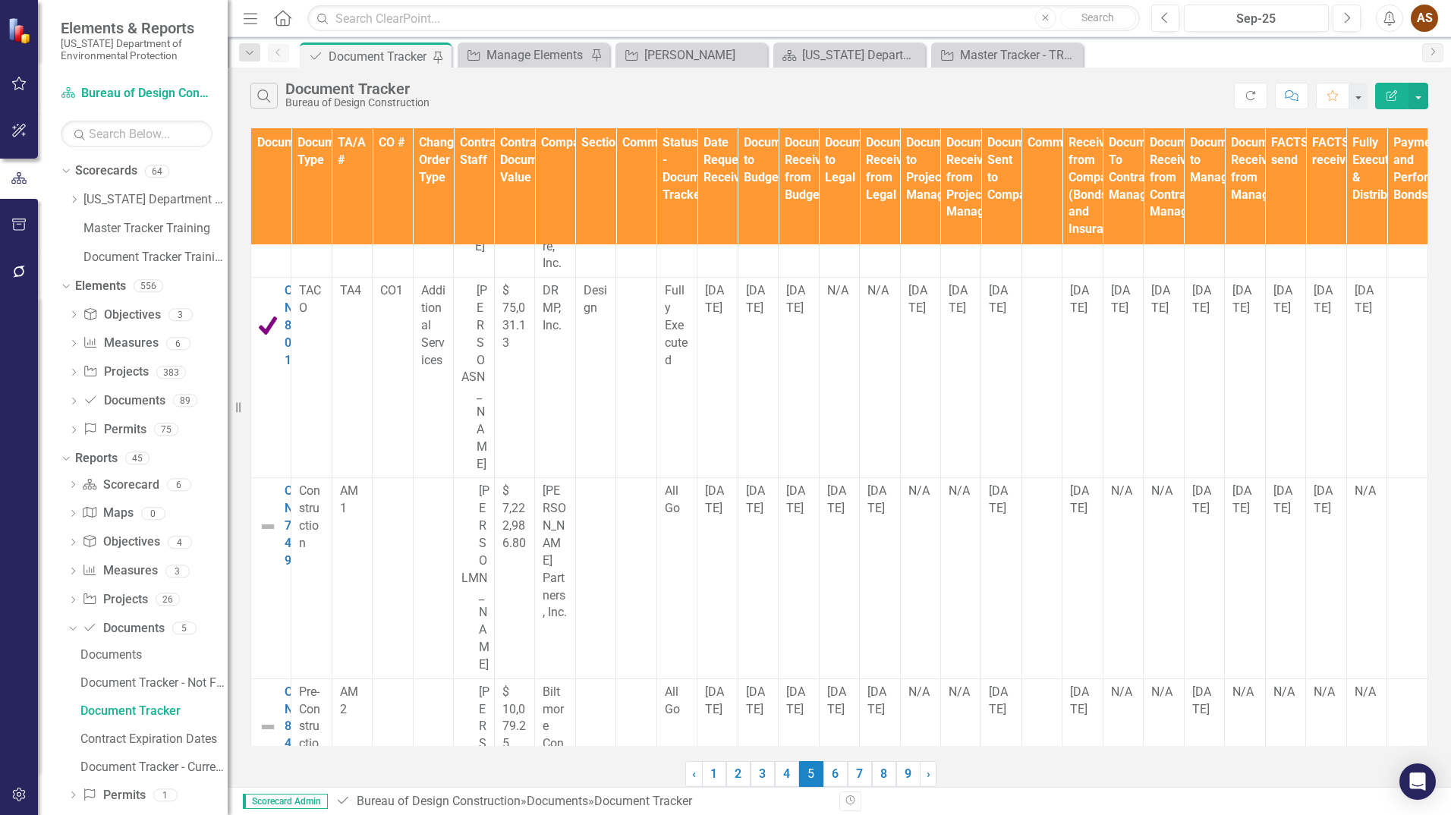
scroll to position [0, 0]
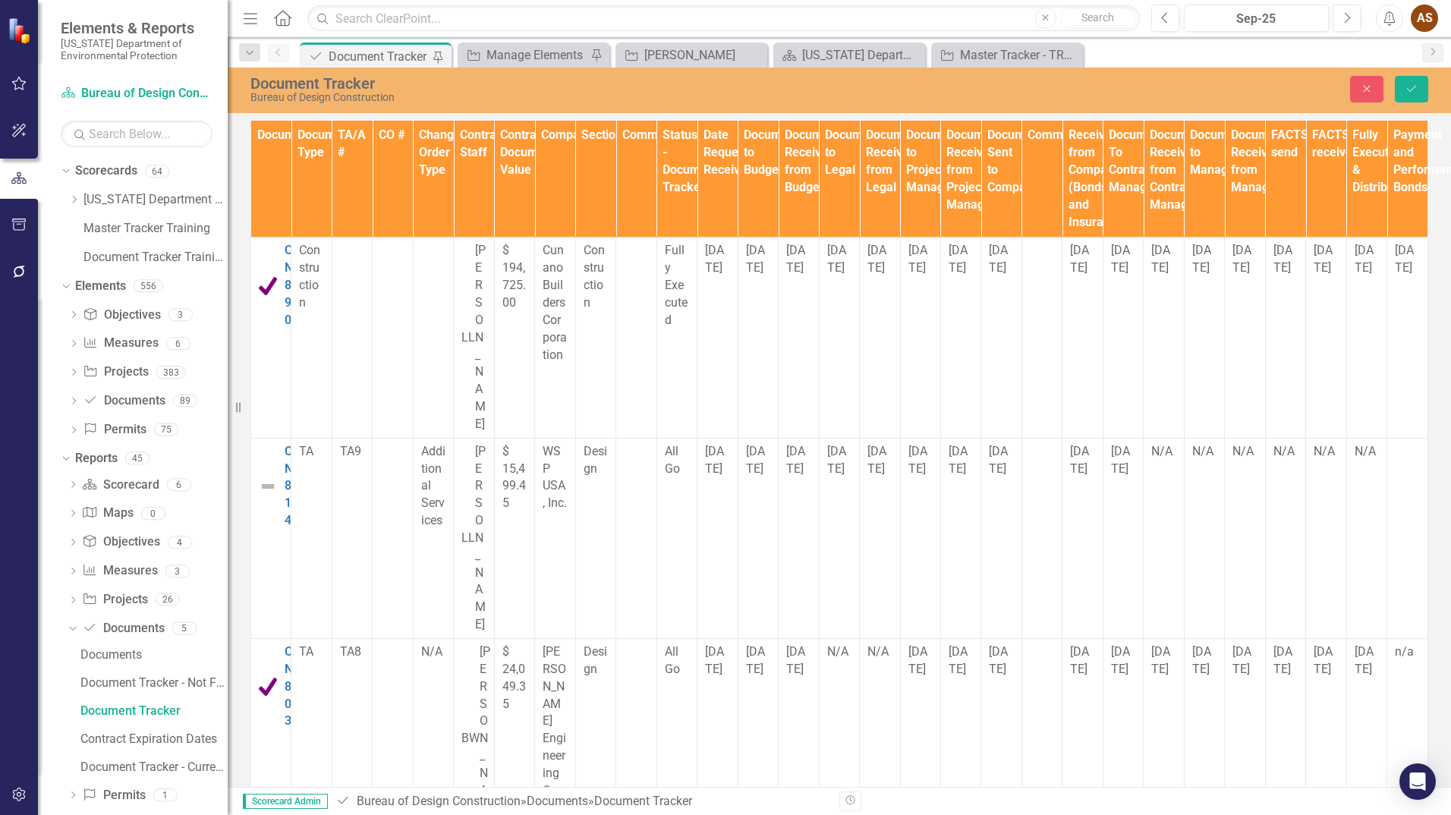
click at [1422, 90] on button "Save" at bounding box center [1410, 89] width 33 height 27
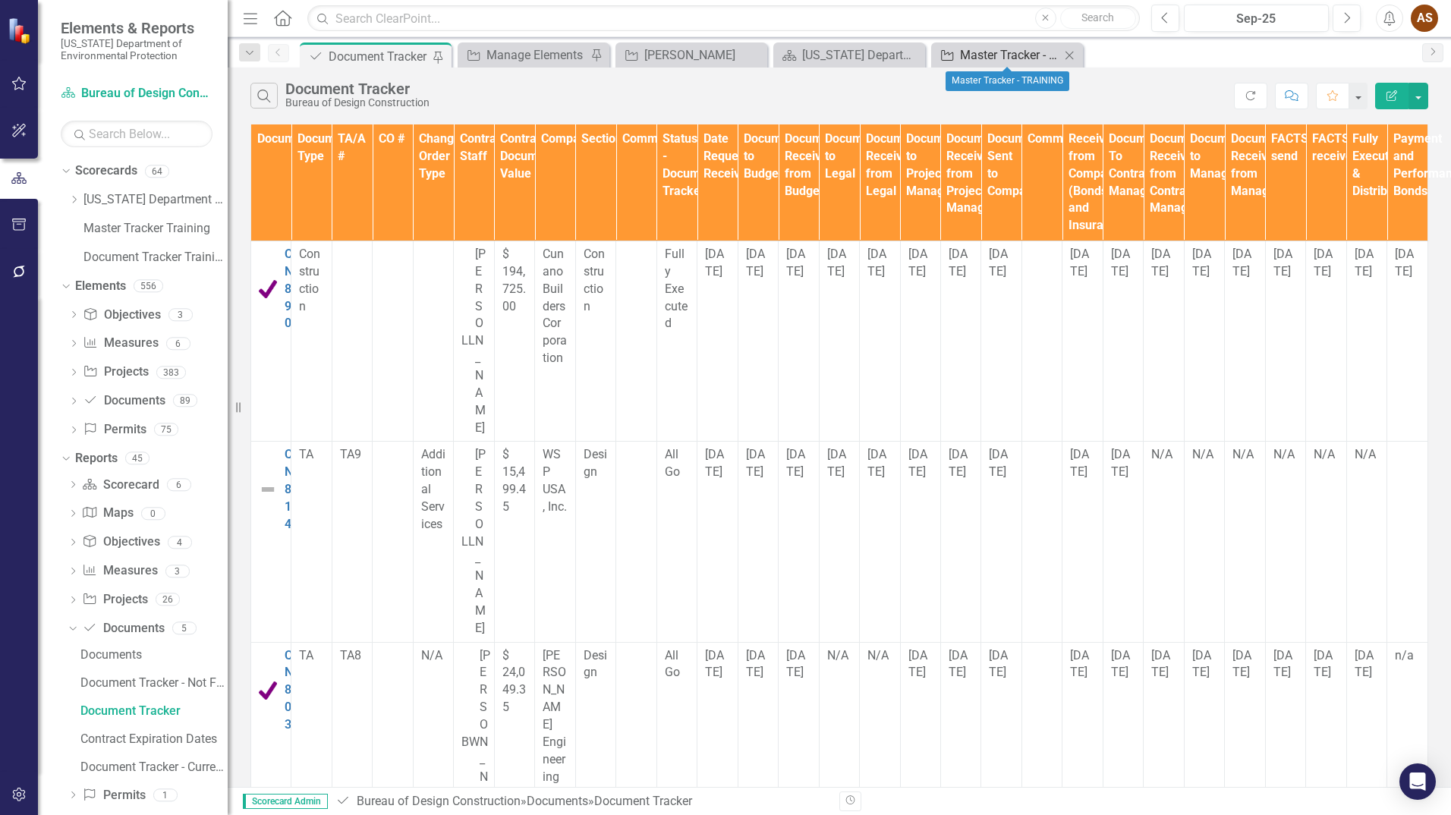
click at [990, 60] on div "Master Tracker - TRAINING" at bounding box center [1010, 55] width 100 height 19
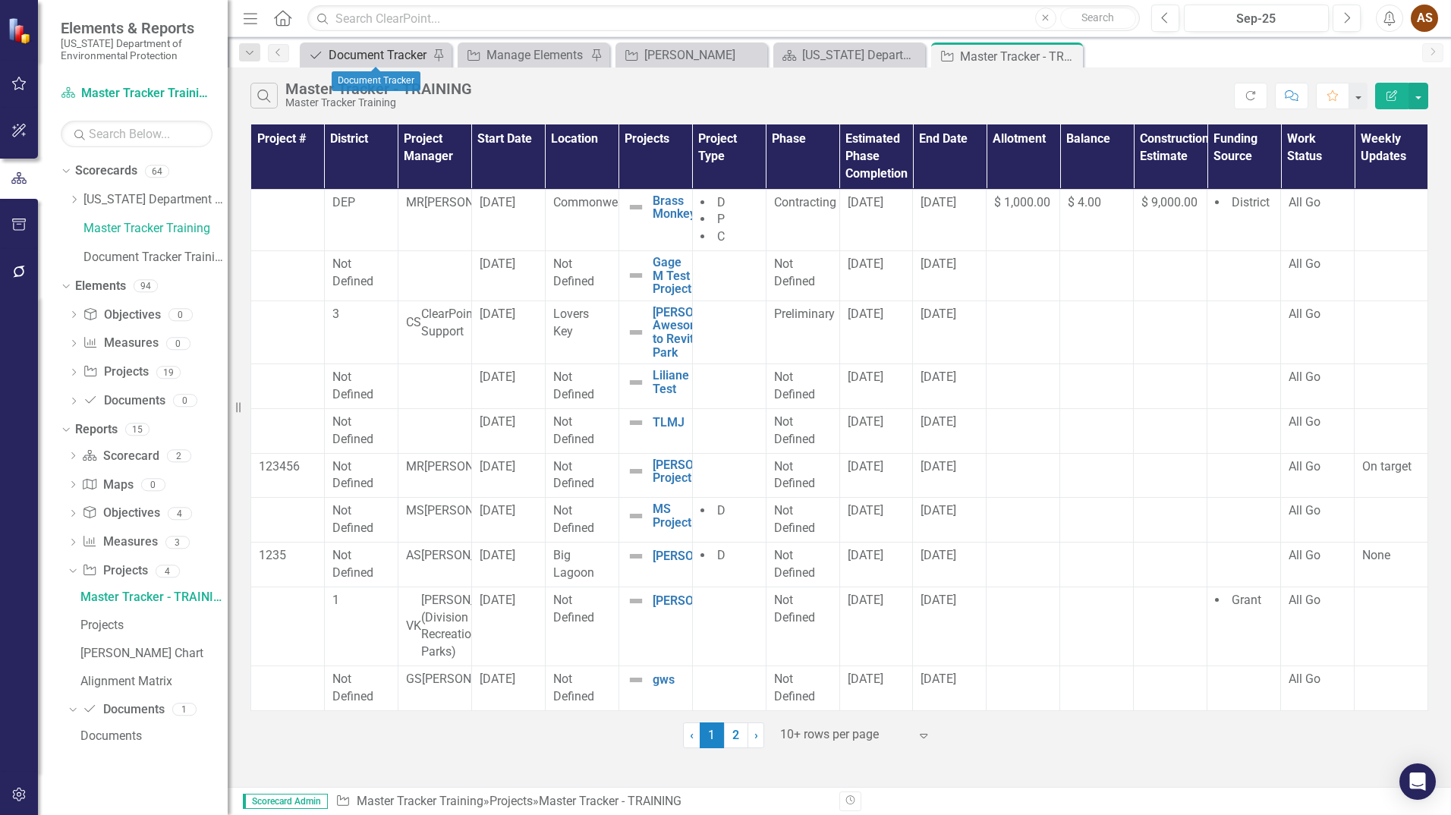
click at [360, 51] on div "Document Tracker" at bounding box center [378, 55] width 100 height 19
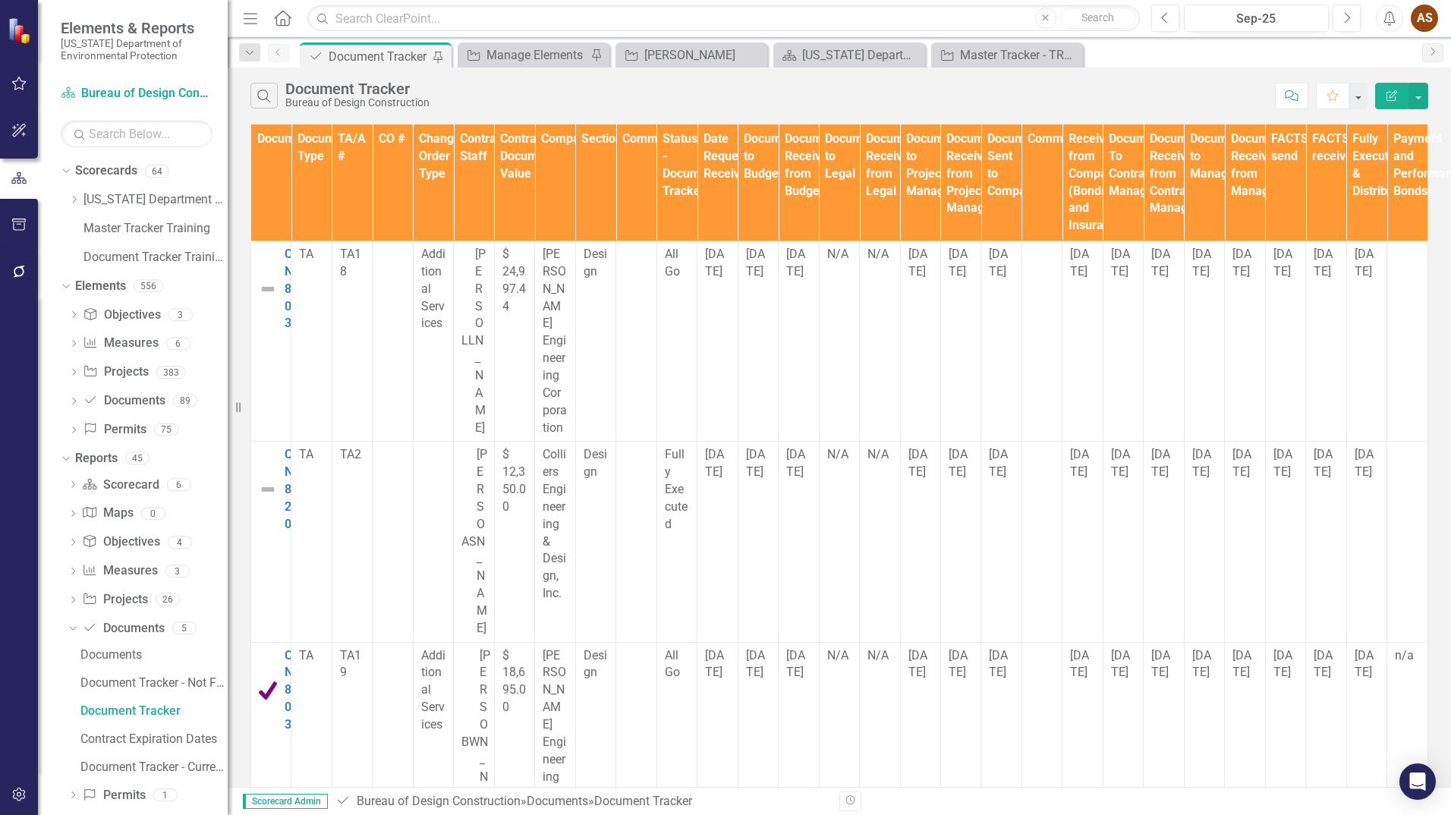
click at [266, 480] on img at bounding box center [268, 489] width 18 height 18
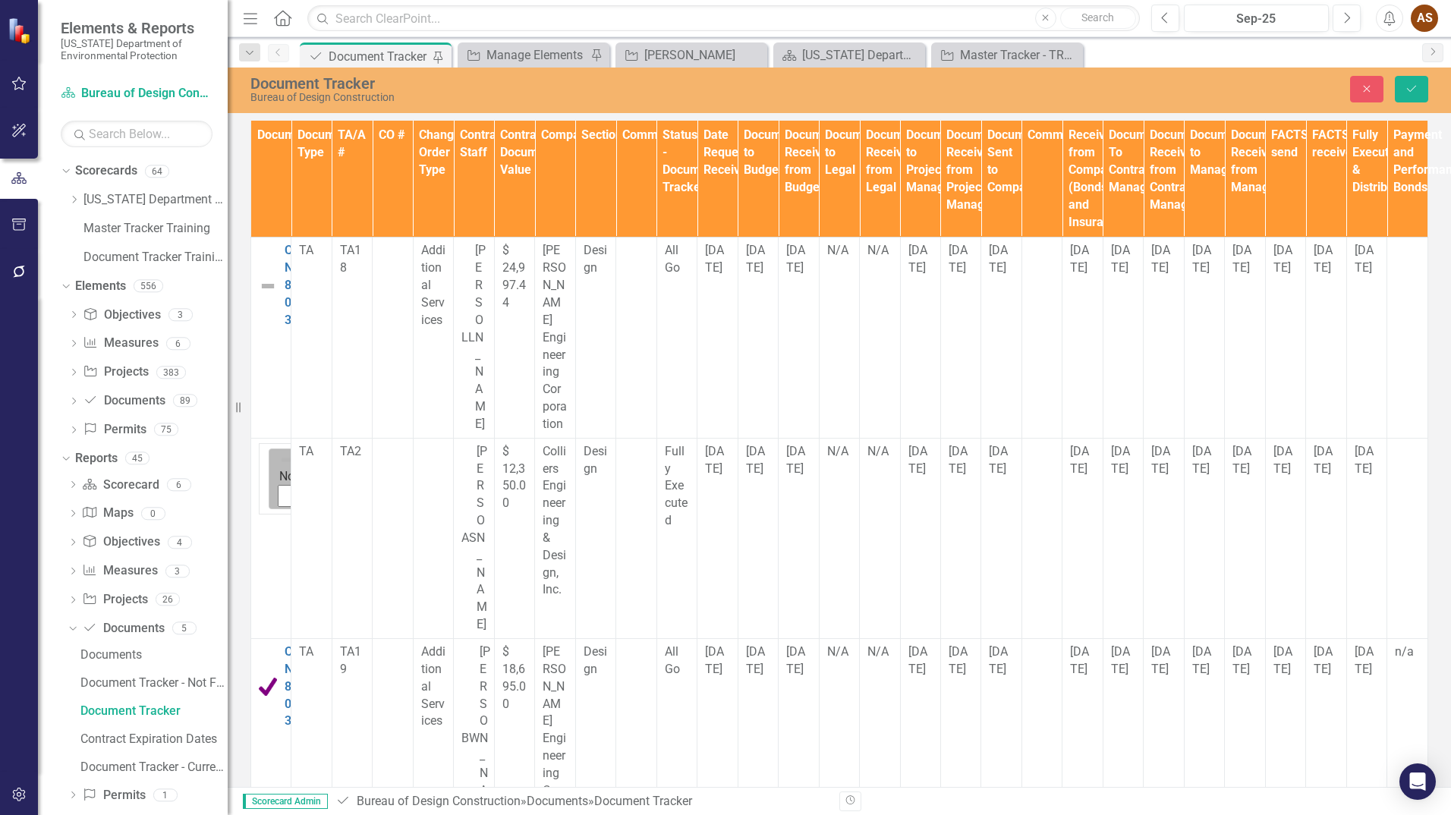
click at [407, 473] on icon "Expand" at bounding box center [414, 479] width 15 height 12
click at [1420, 96] on button "Save" at bounding box center [1410, 89] width 33 height 27
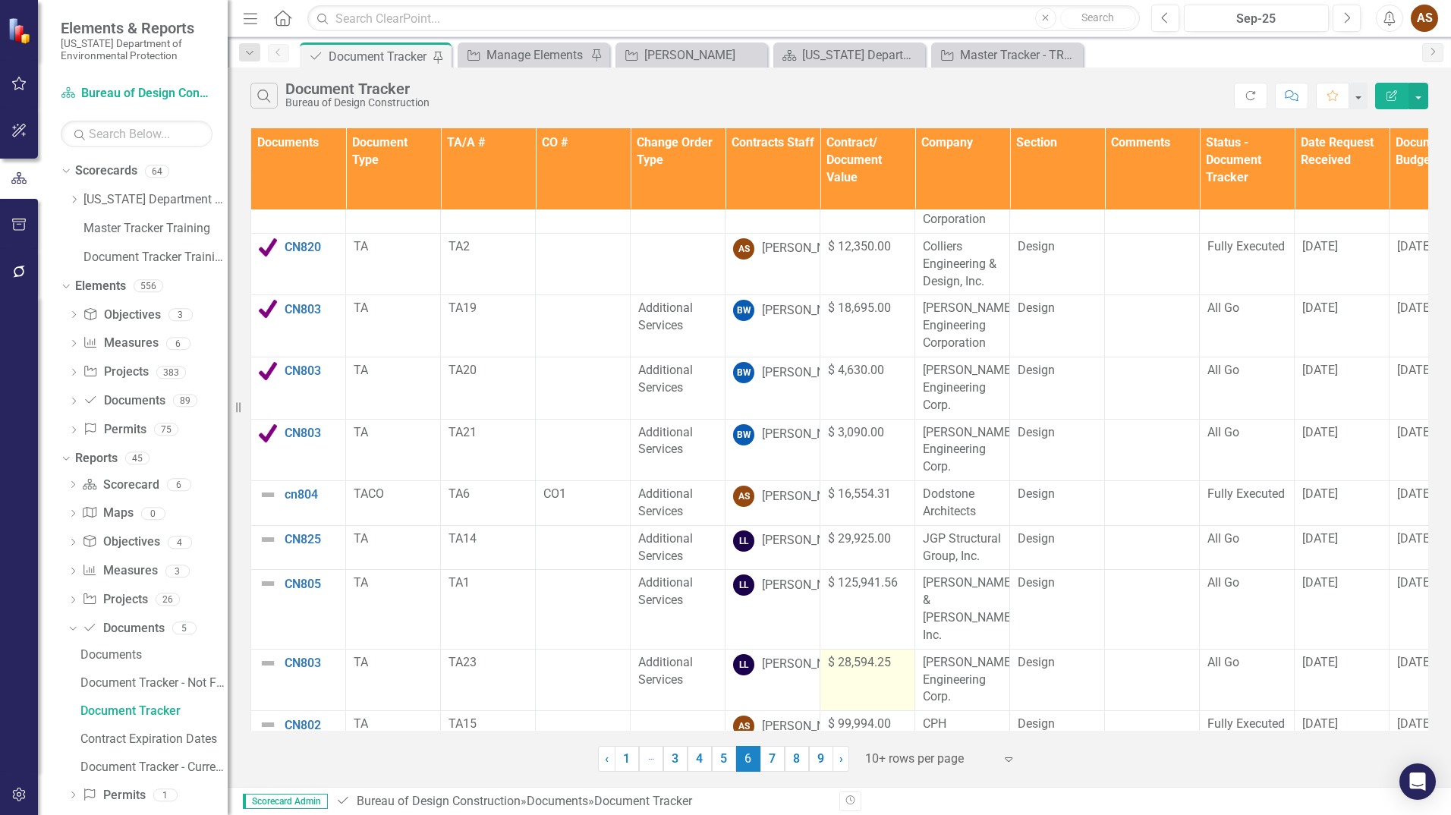
scroll to position [75, 0]
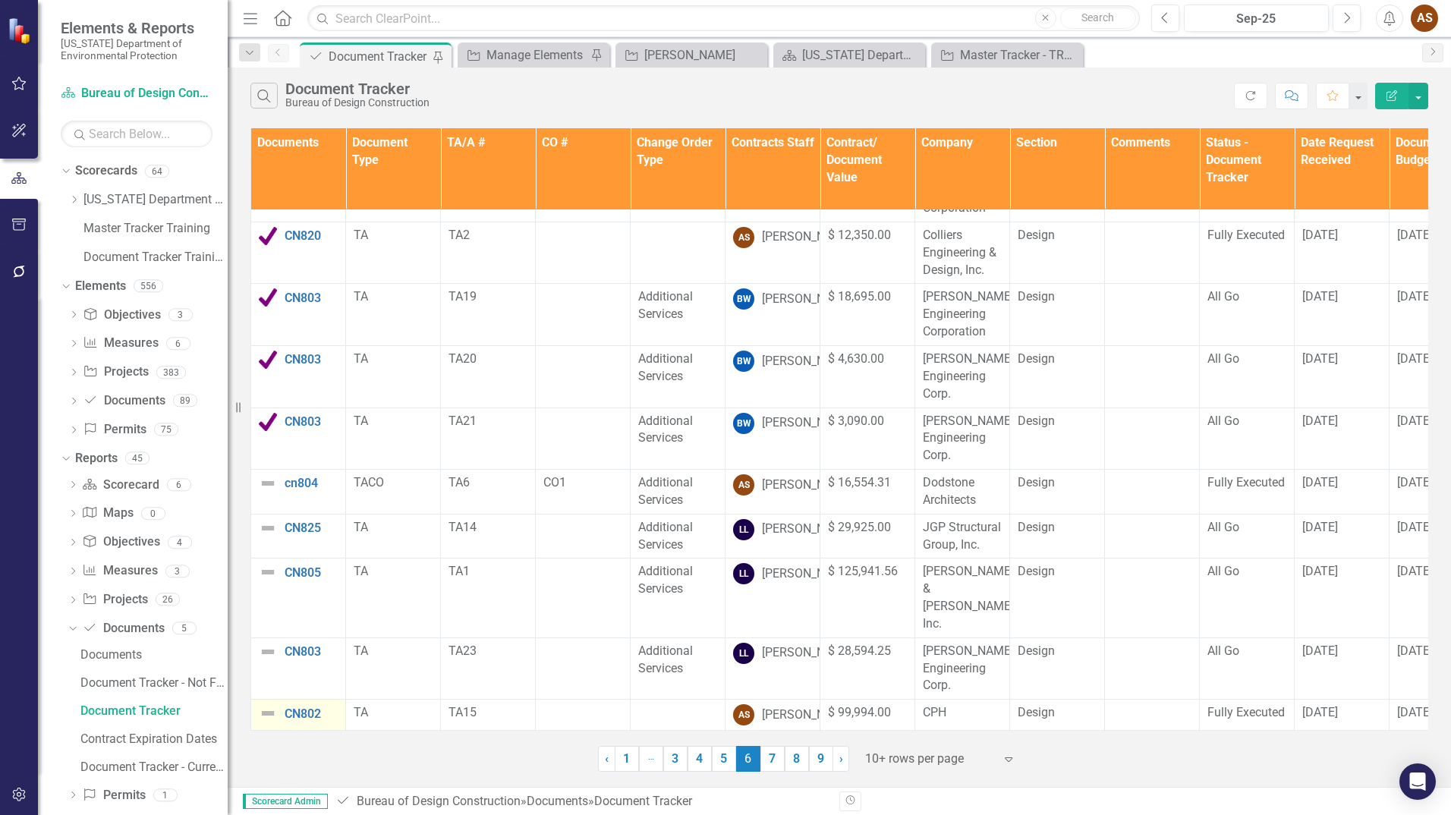
click at [265, 704] on img at bounding box center [268, 713] width 18 height 18
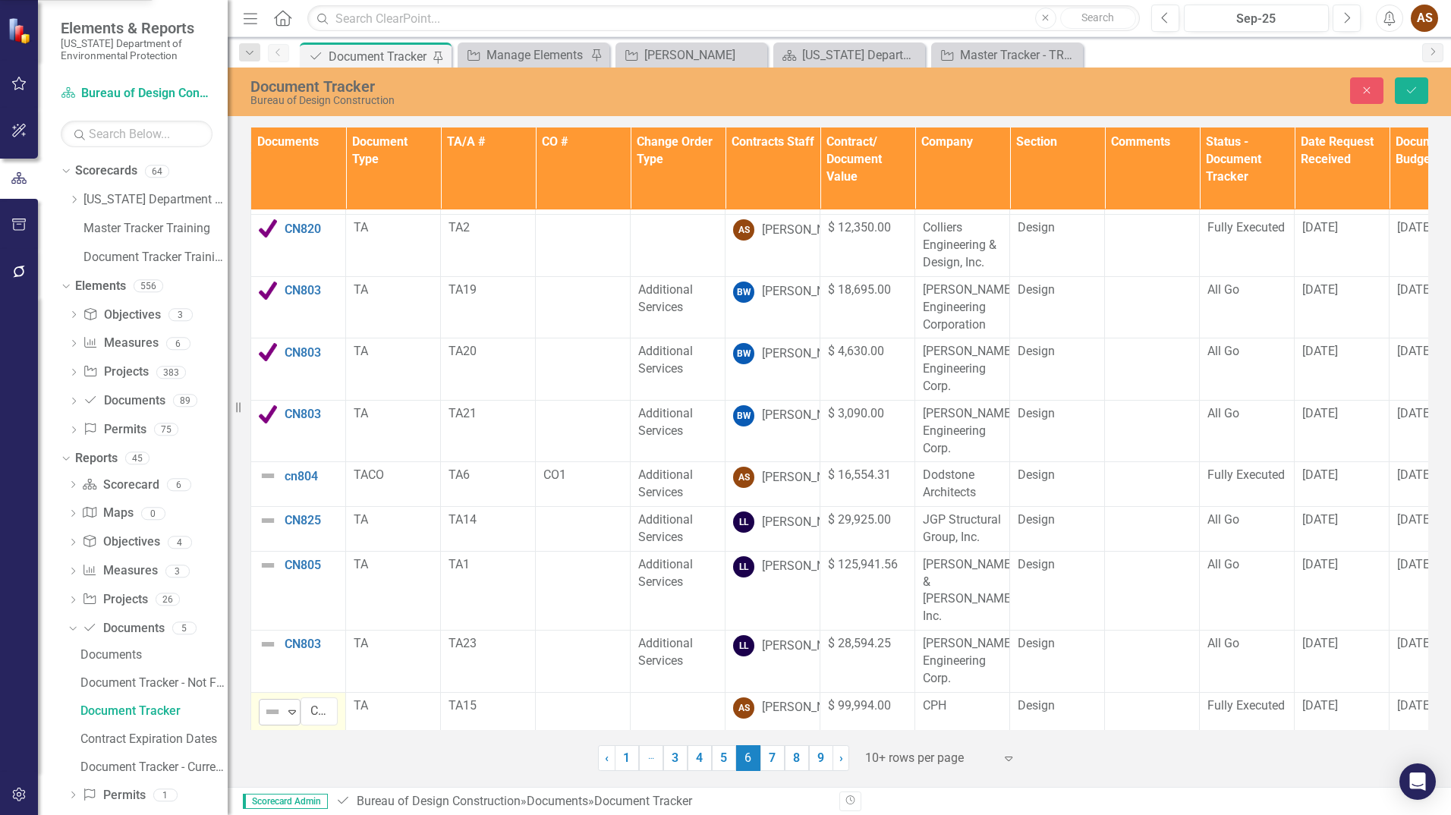
click at [284, 701] on div "Not Defined" at bounding box center [273, 711] width 23 height 21
click at [1421, 93] on button "Save" at bounding box center [1410, 90] width 33 height 27
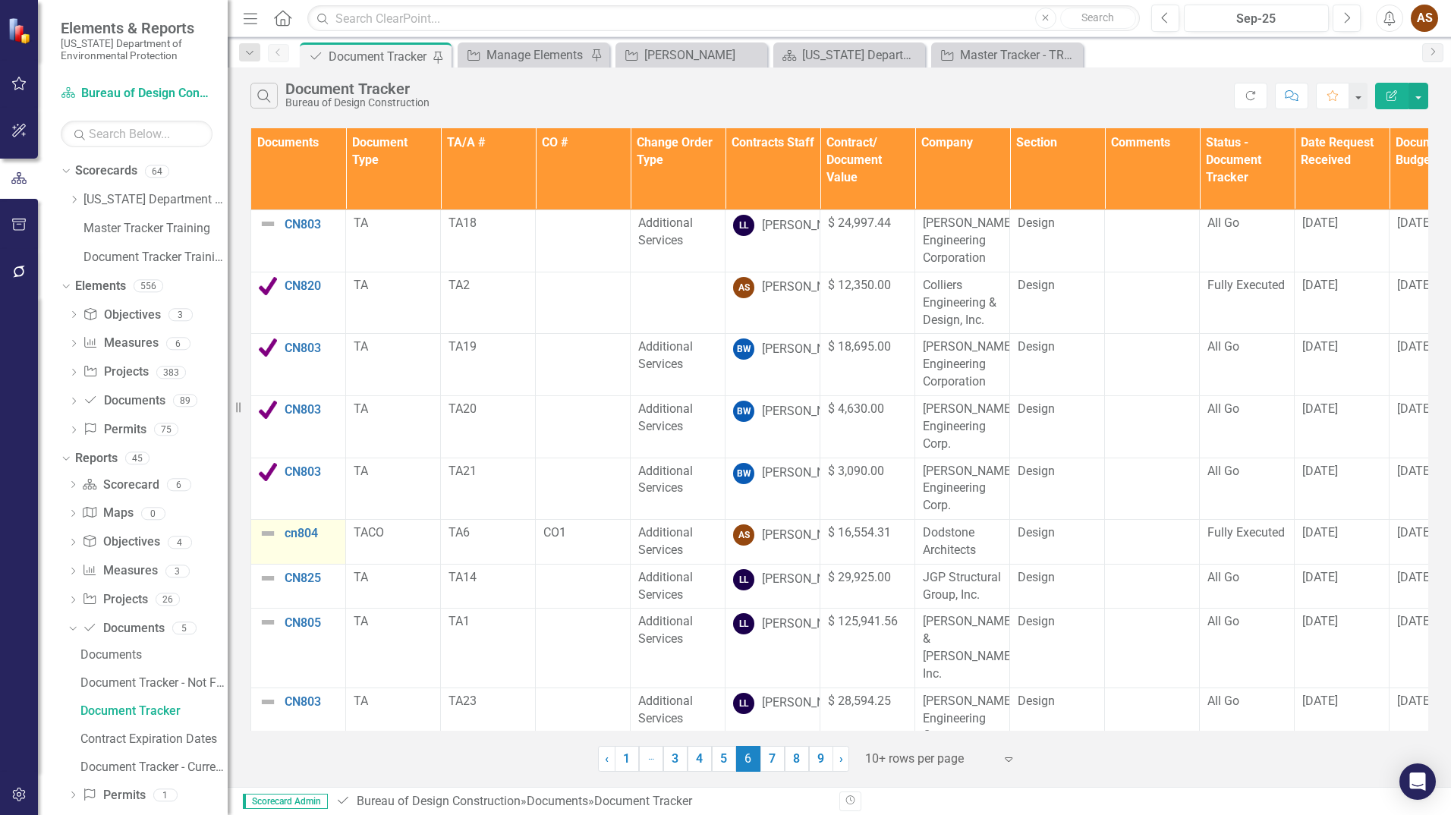
click at [269, 530] on img at bounding box center [268, 533] width 18 height 18
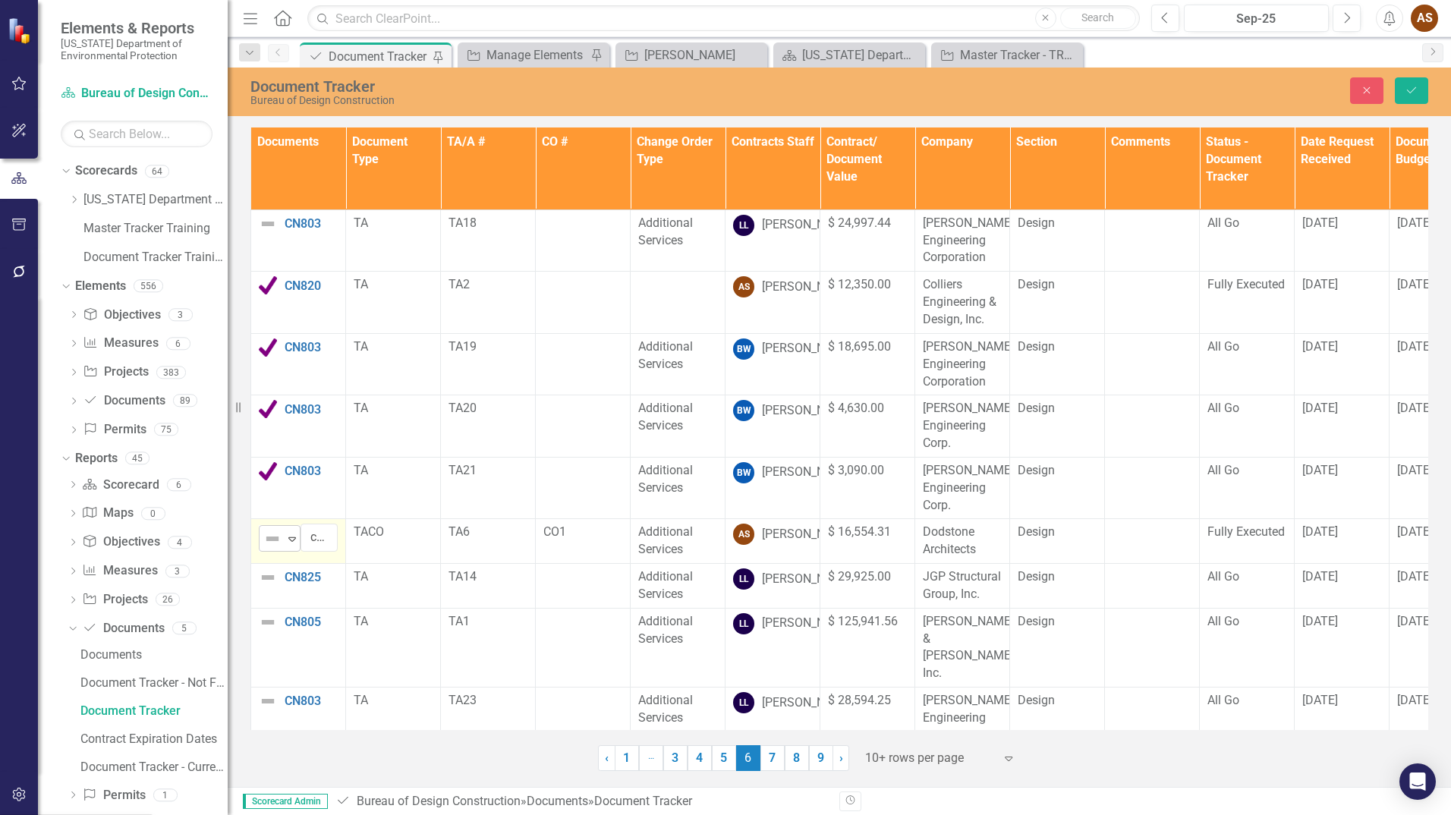
click at [284, 534] on icon "Expand" at bounding box center [291, 539] width 15 height 12
click at [1422, 97] on button "Save" at bounding box center [1410, 90] width 33 height 27
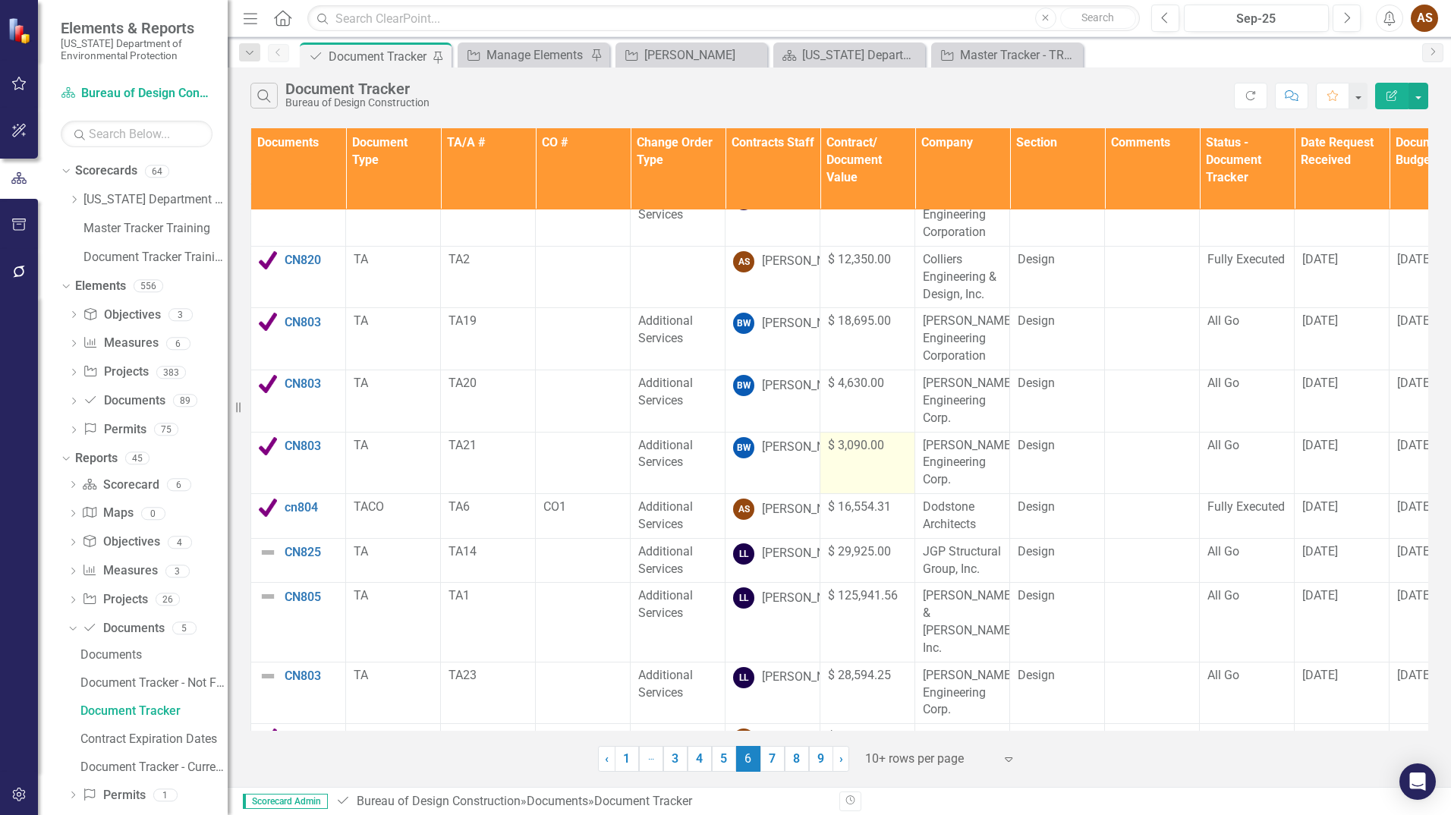
scroll to position [0, 0]
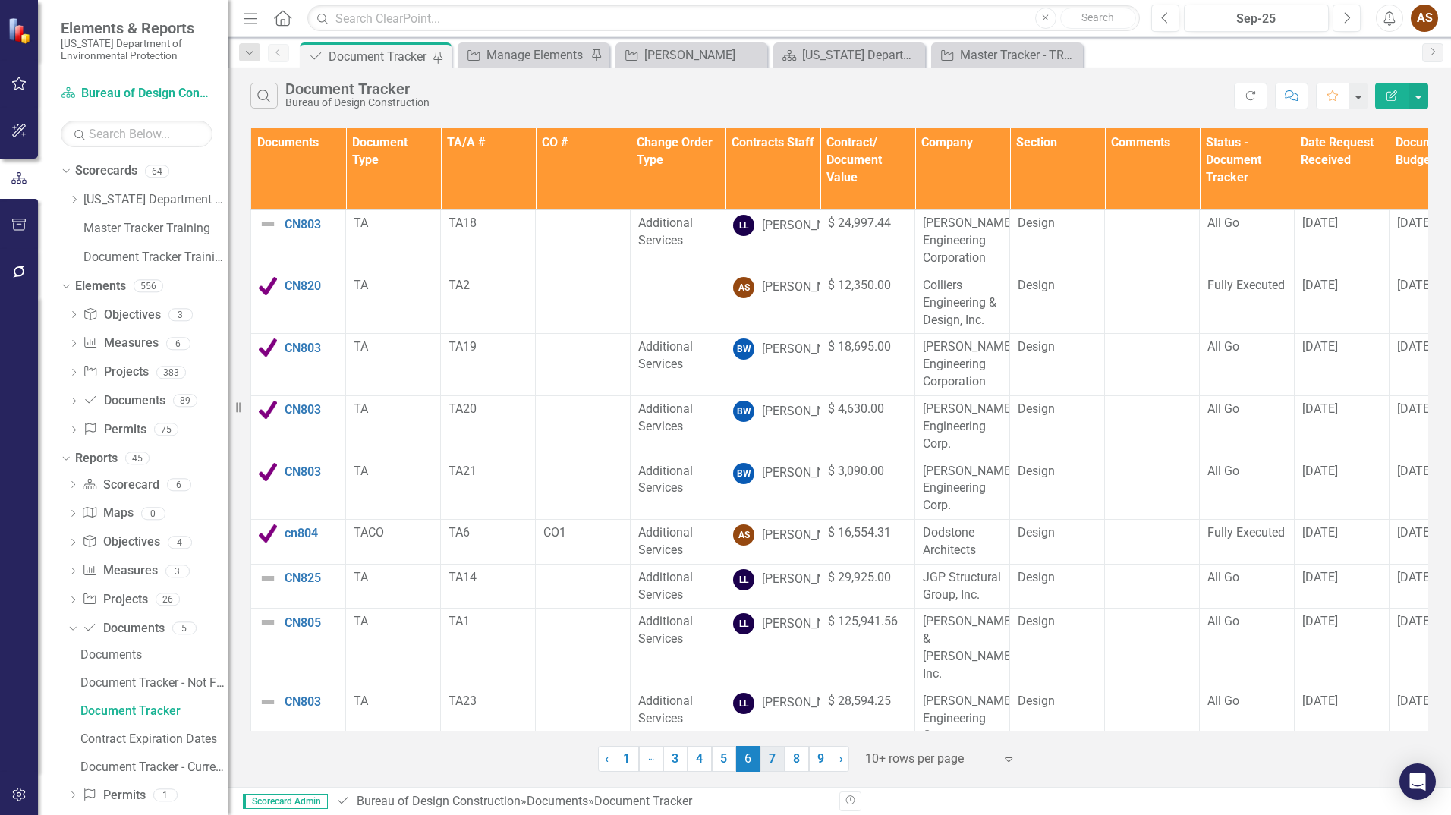
click at [770, 759] on link "7" at bounding box center [772, 759] width 24 height 26
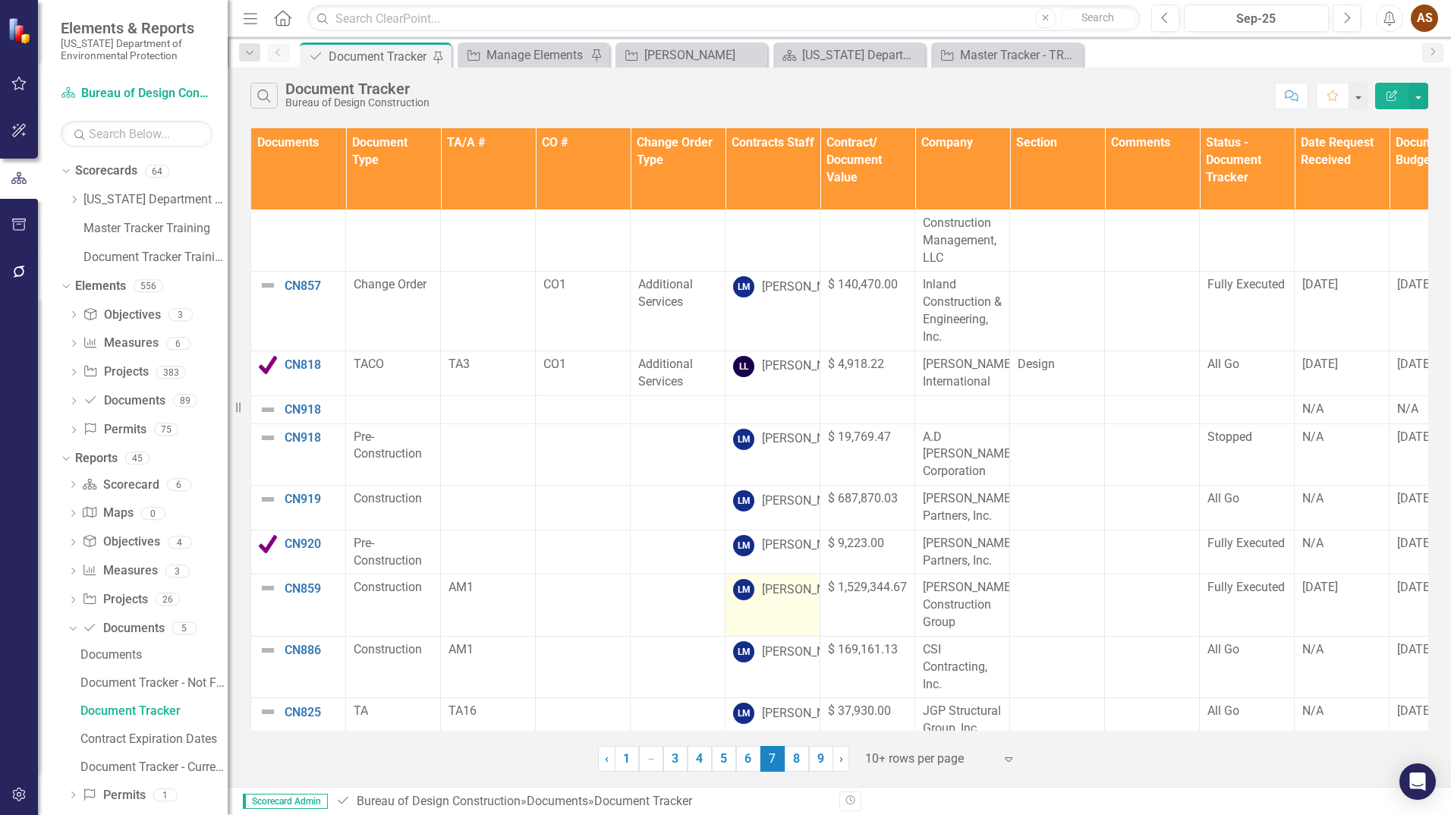
scroll to position [76, 0]
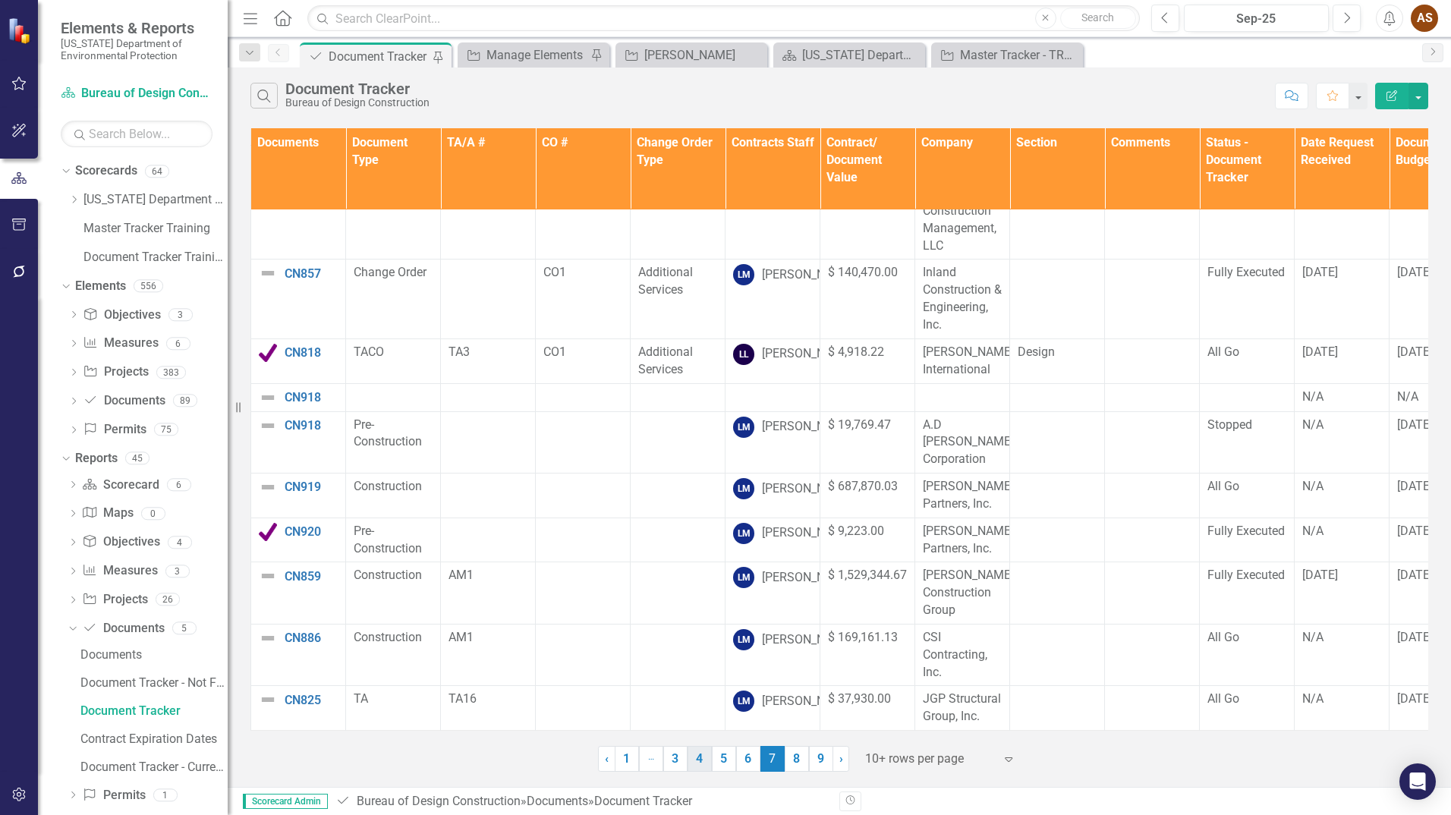
click at [797, 762] on link "8" at bounding box center [796, 759] width 24 height 26
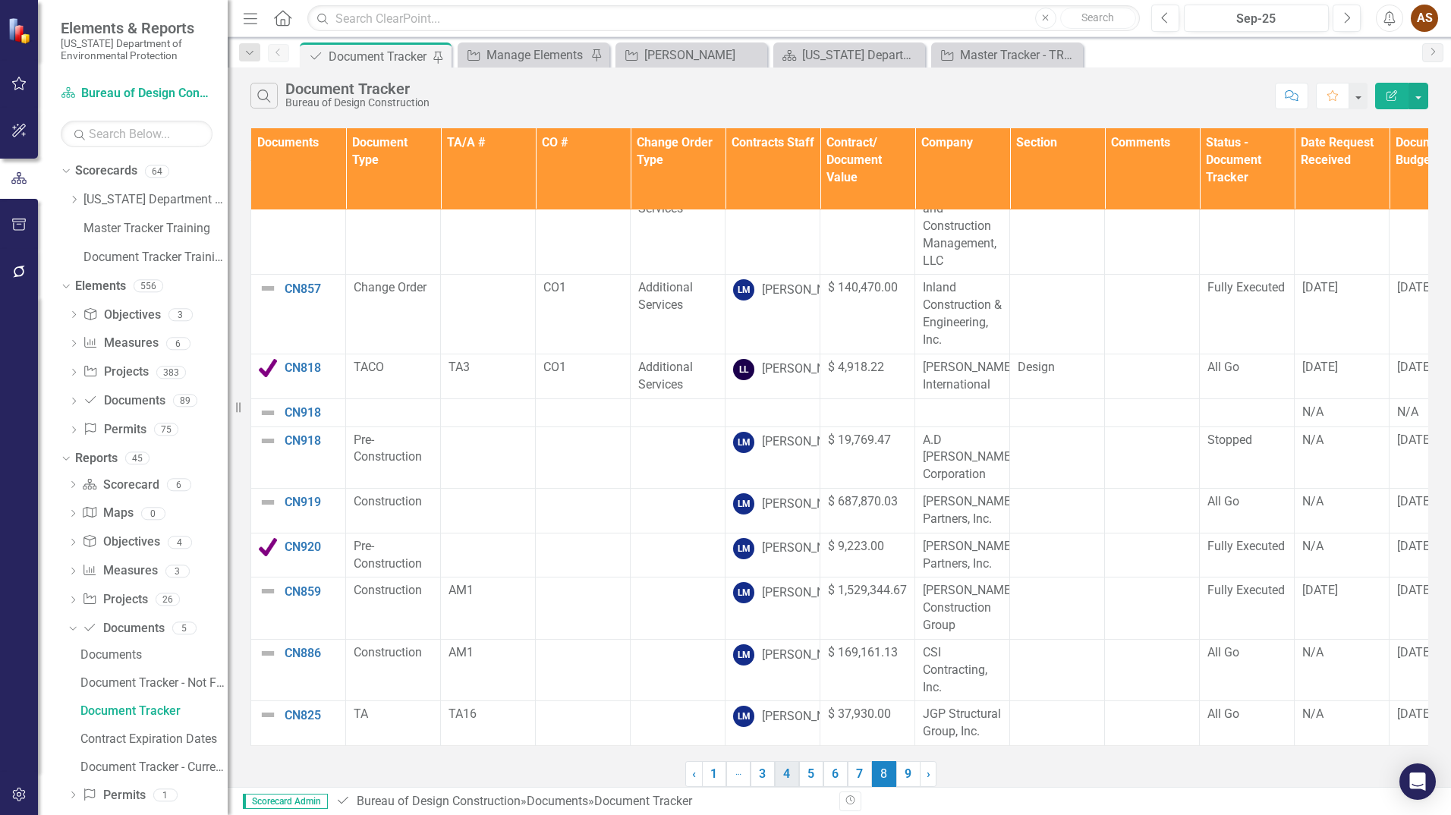
scroll to position [0, 0]
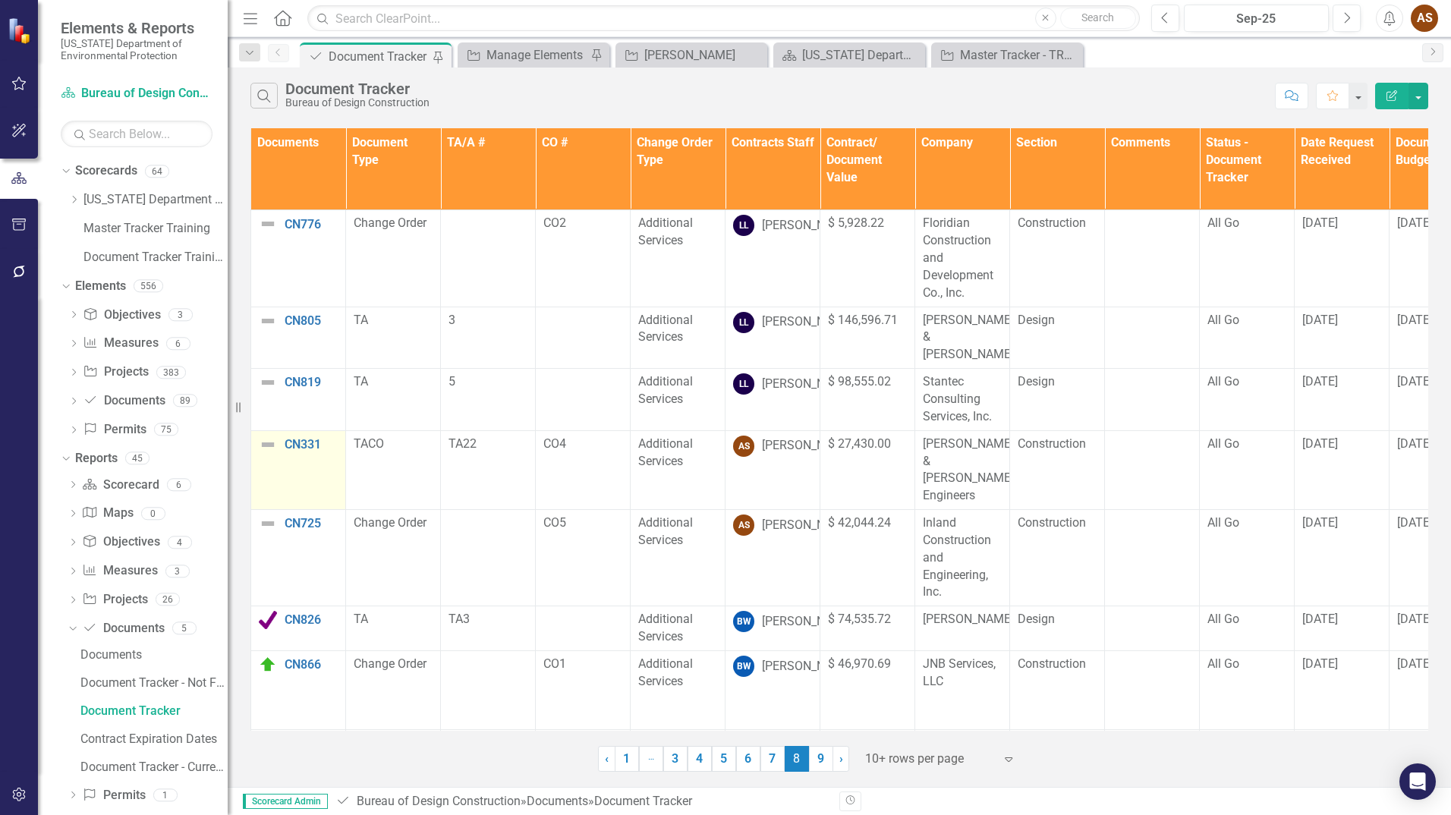
click at [268, 447] on img at bounding box center [268, 444] width 18 height 18
click at [268, 442] on img at bounding box center [268, 444] width 18 height 18
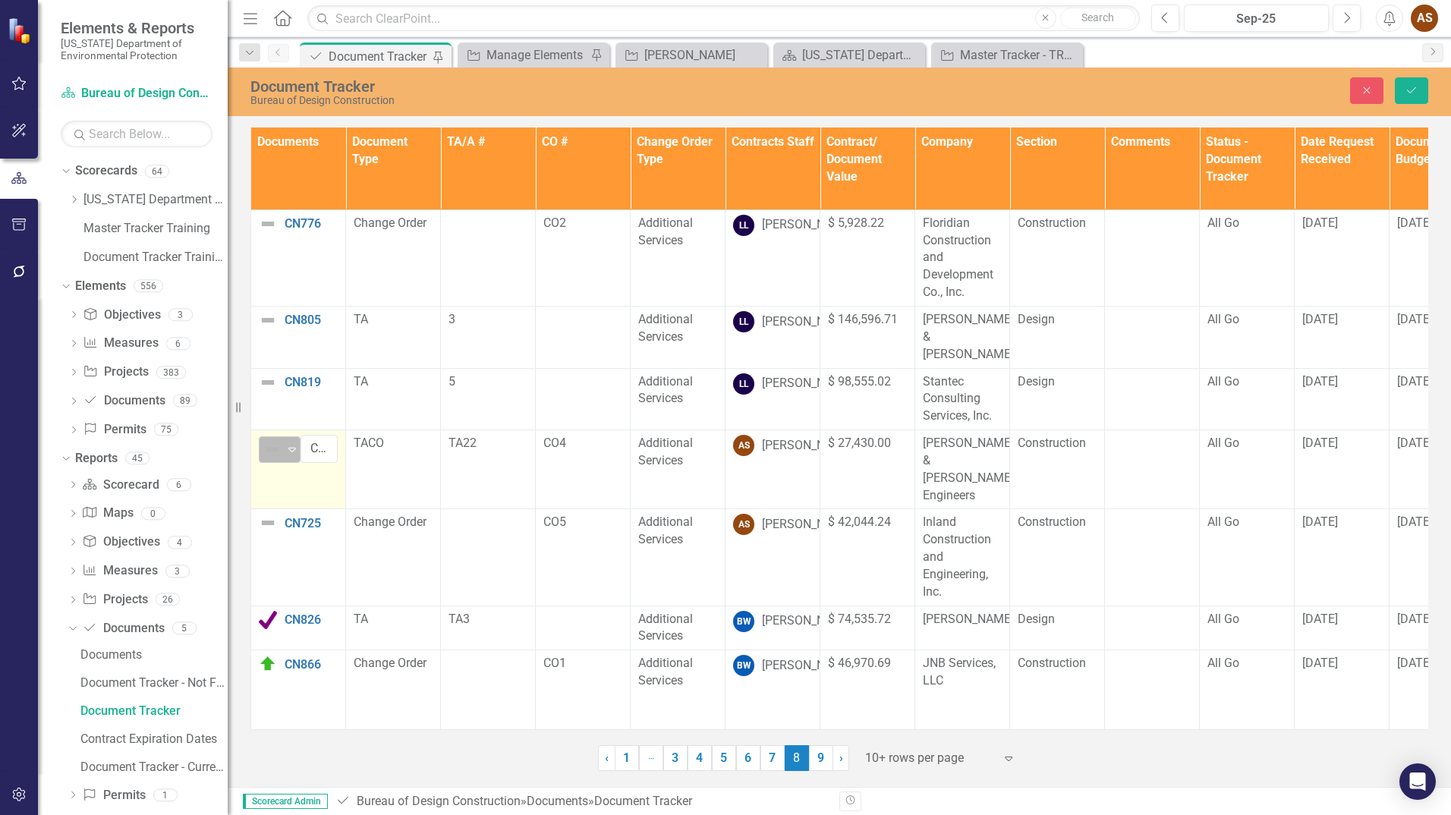
click at [292, 456] on div "Expand" at bounding box center [291, 449] width 15 height 25
click at [1410, 86] on icon "Save" at bounding box center [1411, 90] width 14 height 11
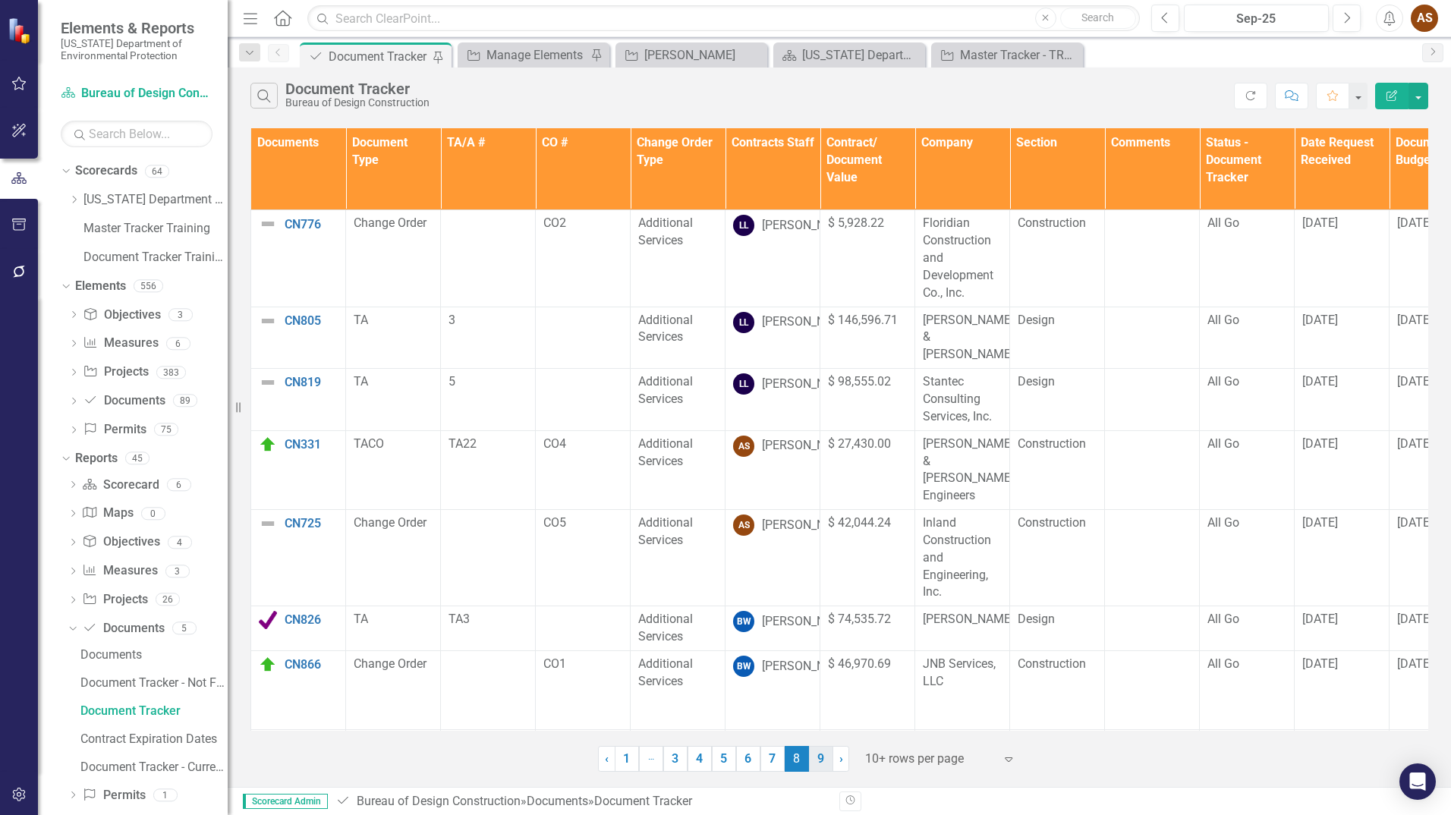
click at [817, 764] on link "9" at bounding box center [821, 759] width 24 height 26
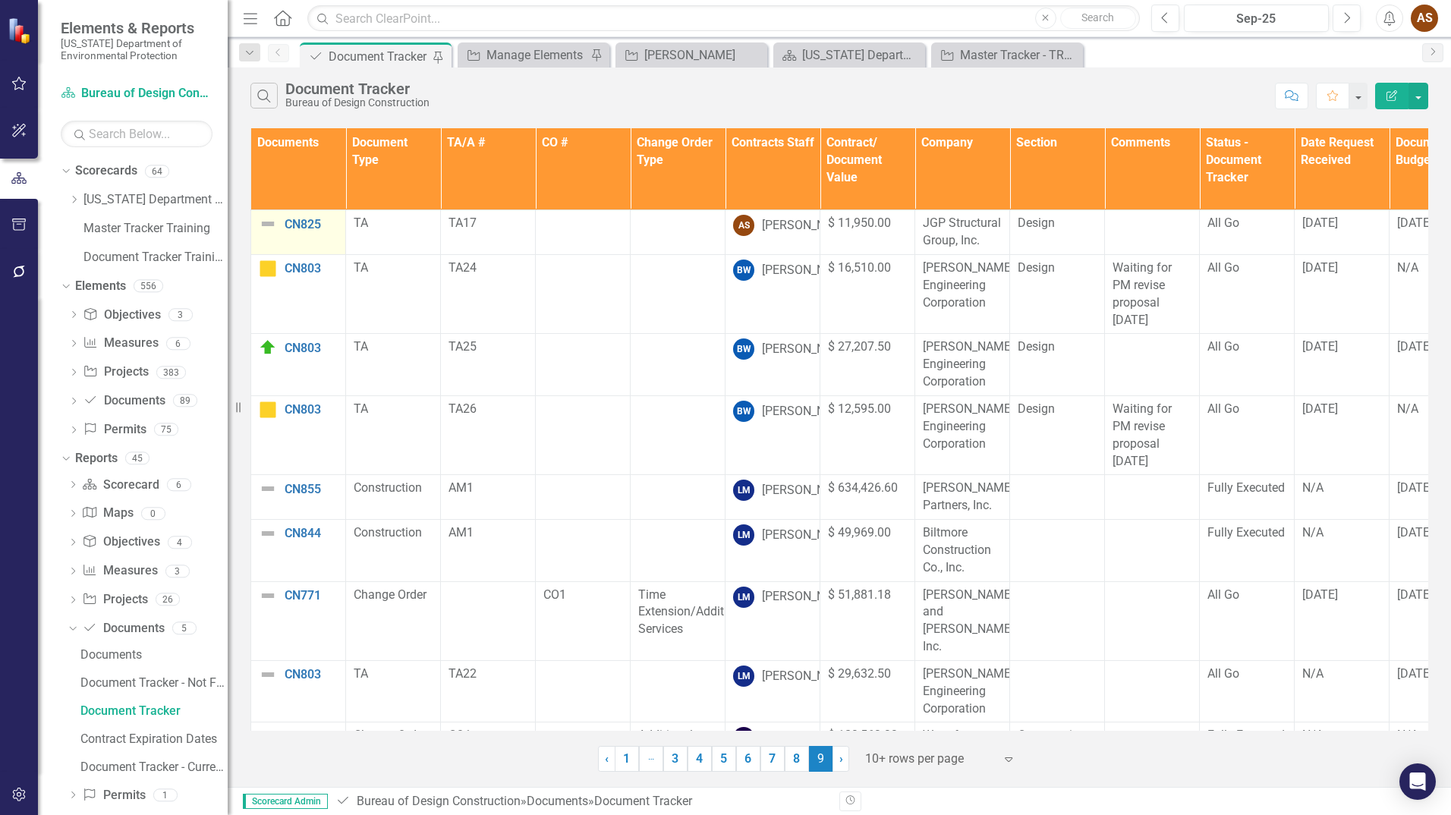
click at [262, 223] on img at bounding box center [268, 224] width 18 height 18
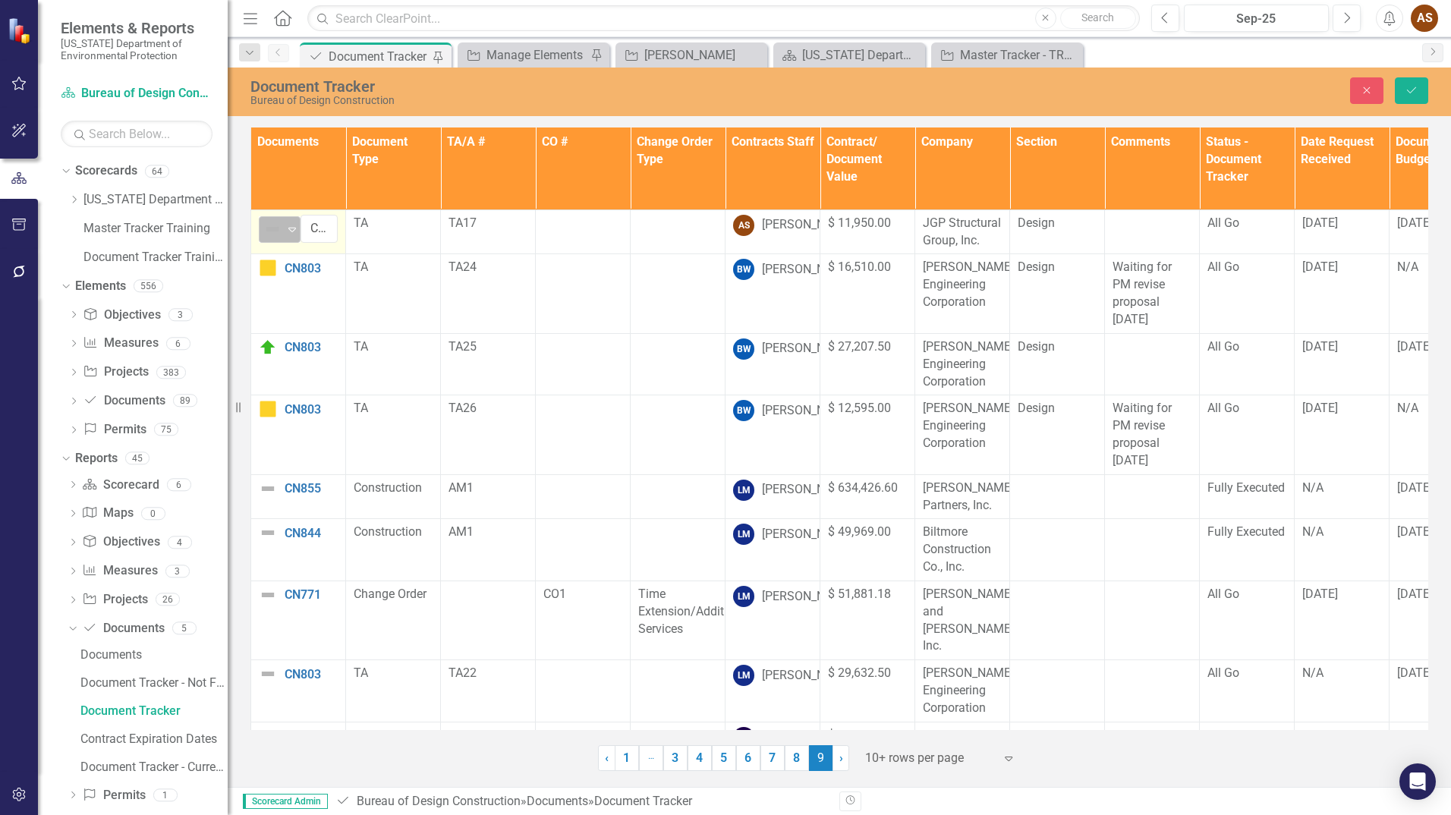
click at [278, 229] on img at bounding box center [272, 229] width 18 height 18
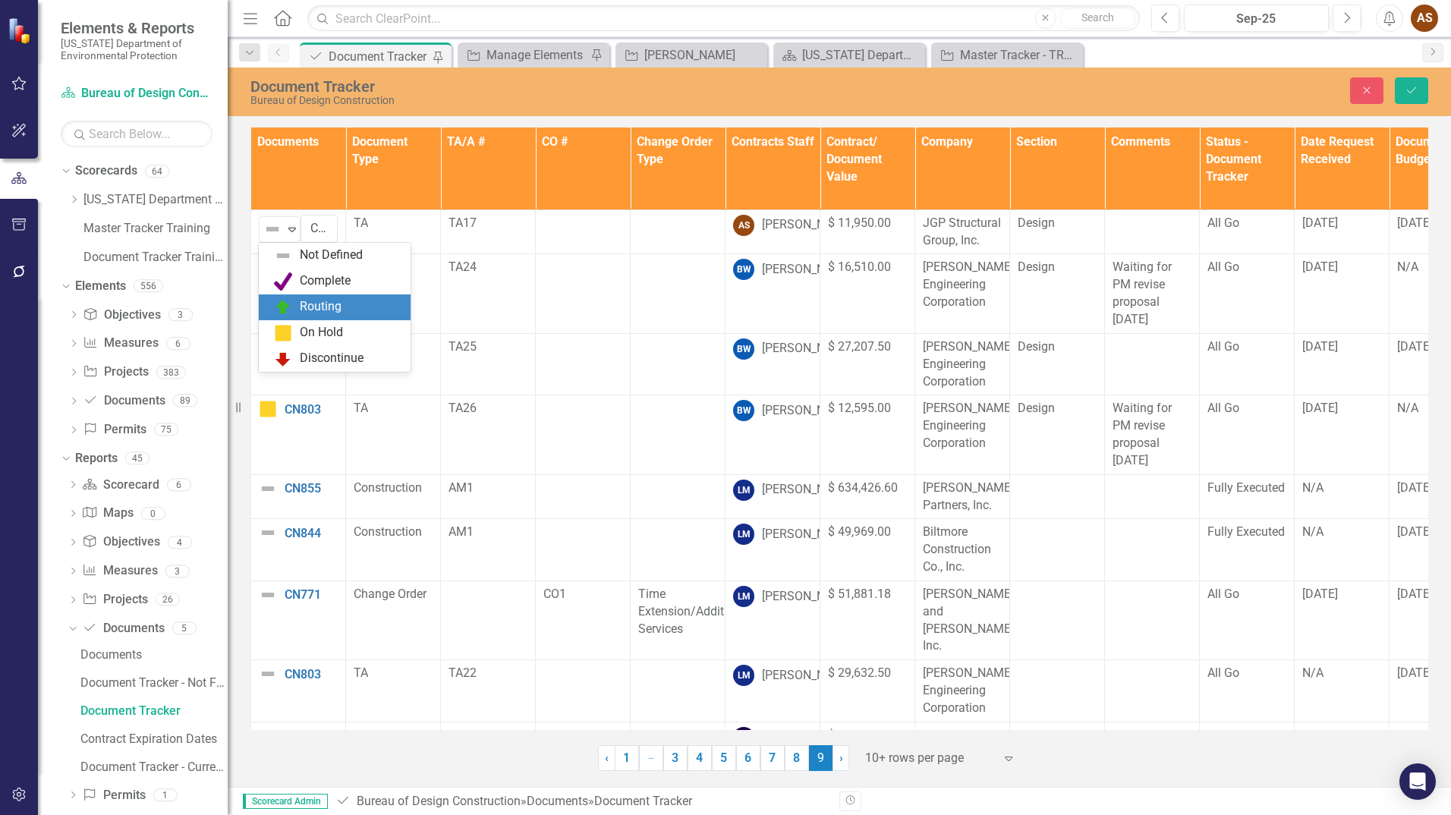
click at [327, 304] on div "Routing" at bounding box center [321, 306] width 42 height 17
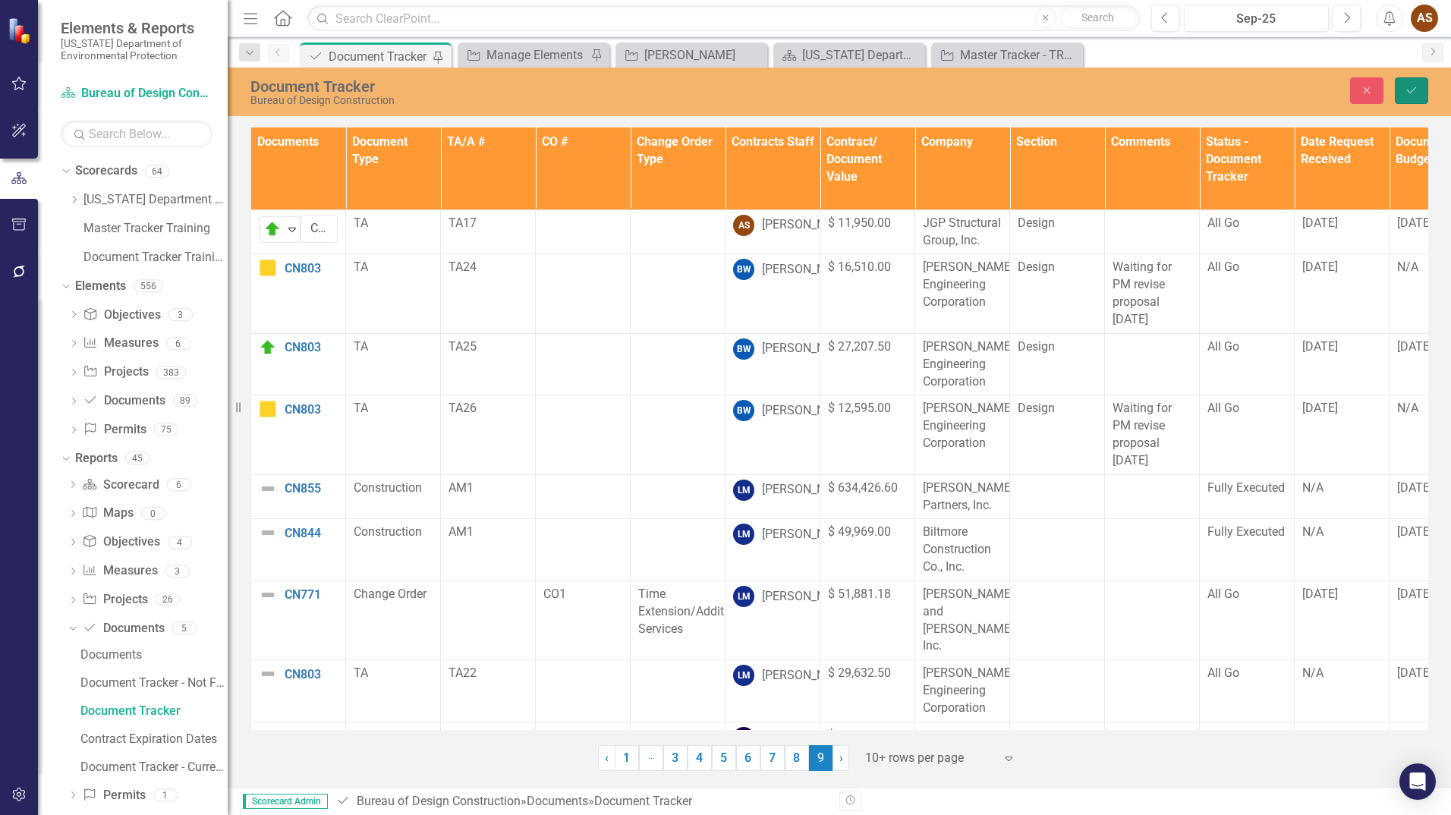
click at [1407, 91] on icon "Save" at bounding box center [1411, 90] width 14 height 11
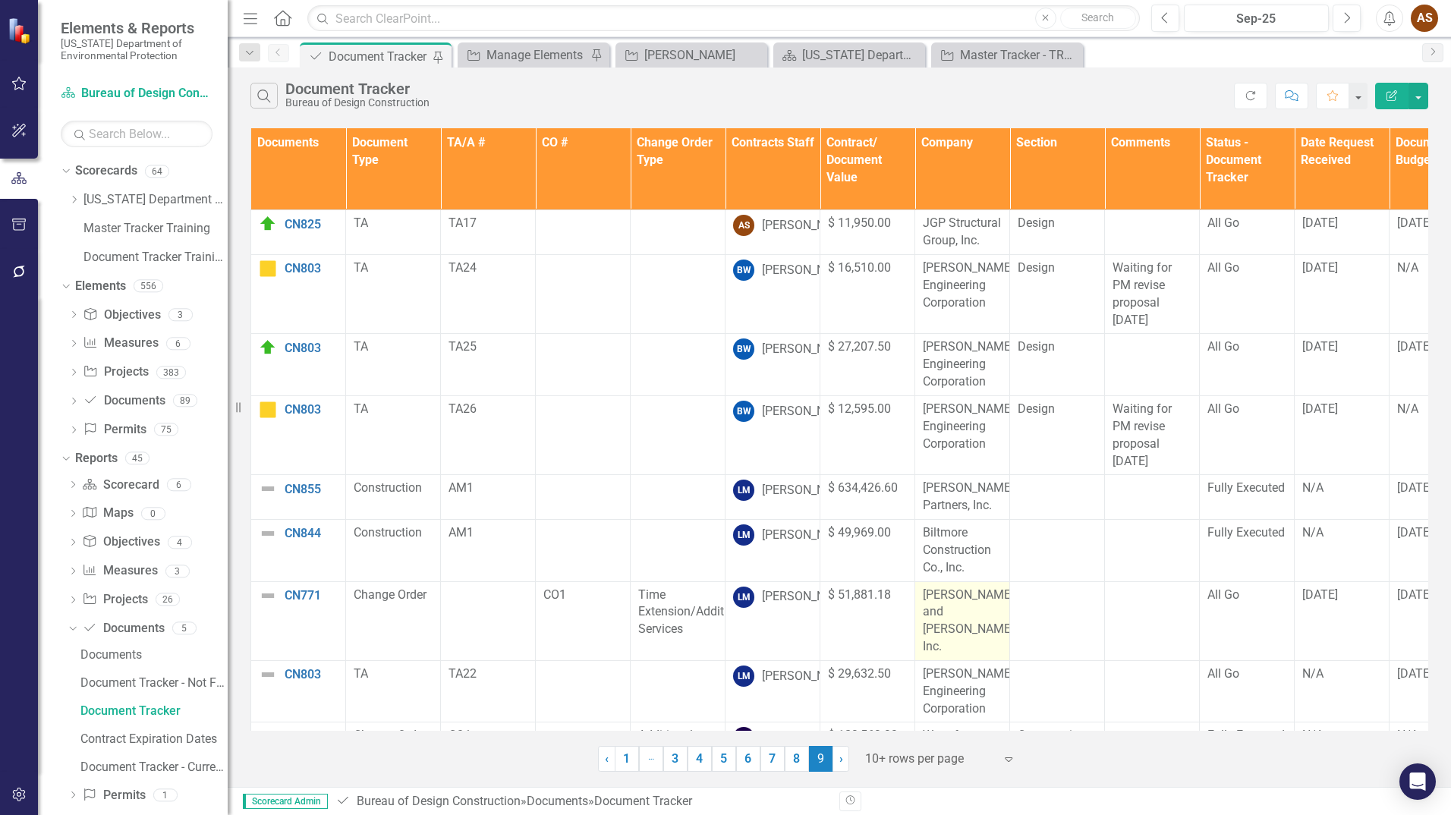
scroll to position [65, 0]
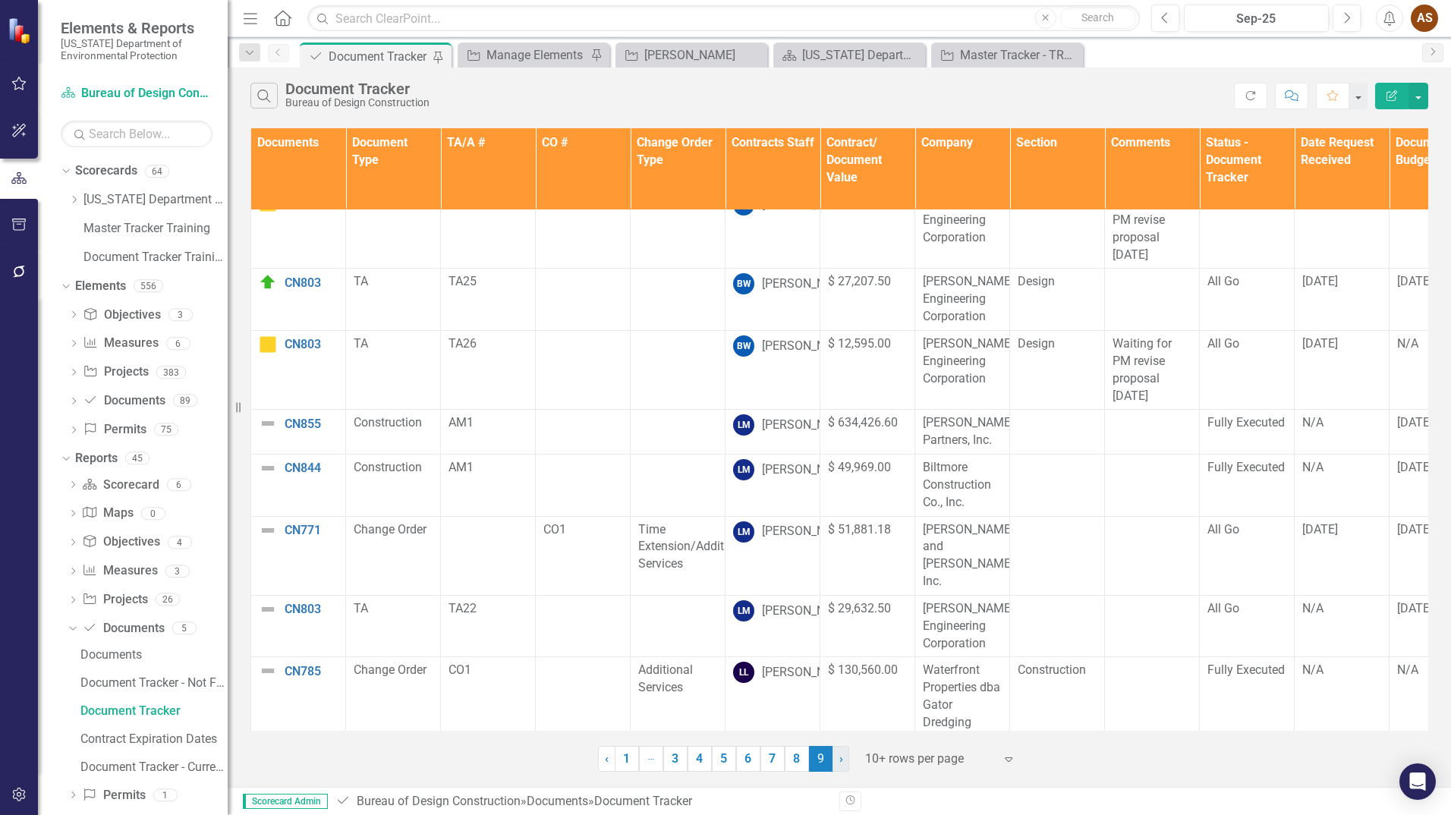
click at [843, 756] on link "› Next" at bounding box center [840, 759] width 17 height 26
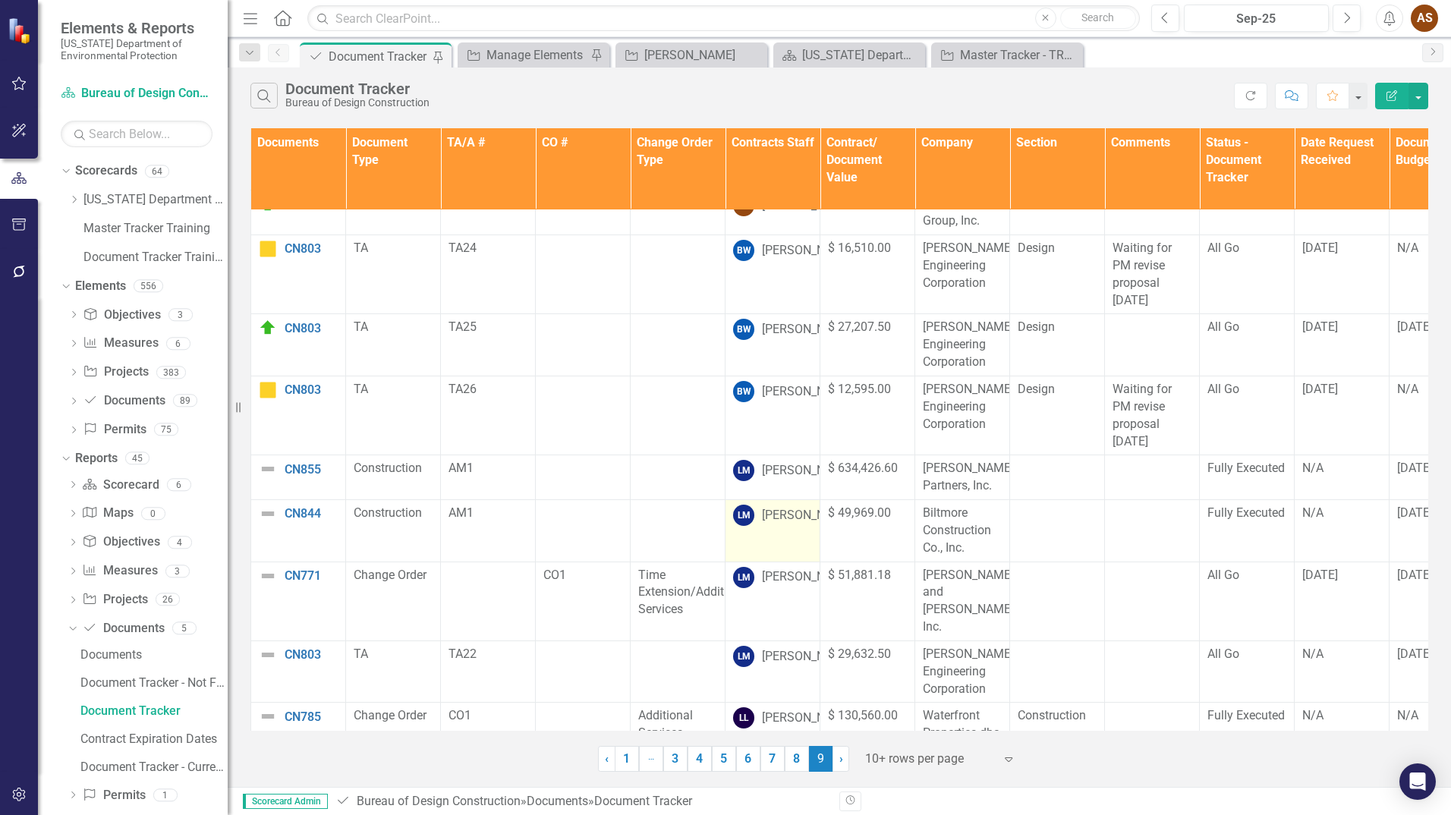
scroll to position [0, 0]
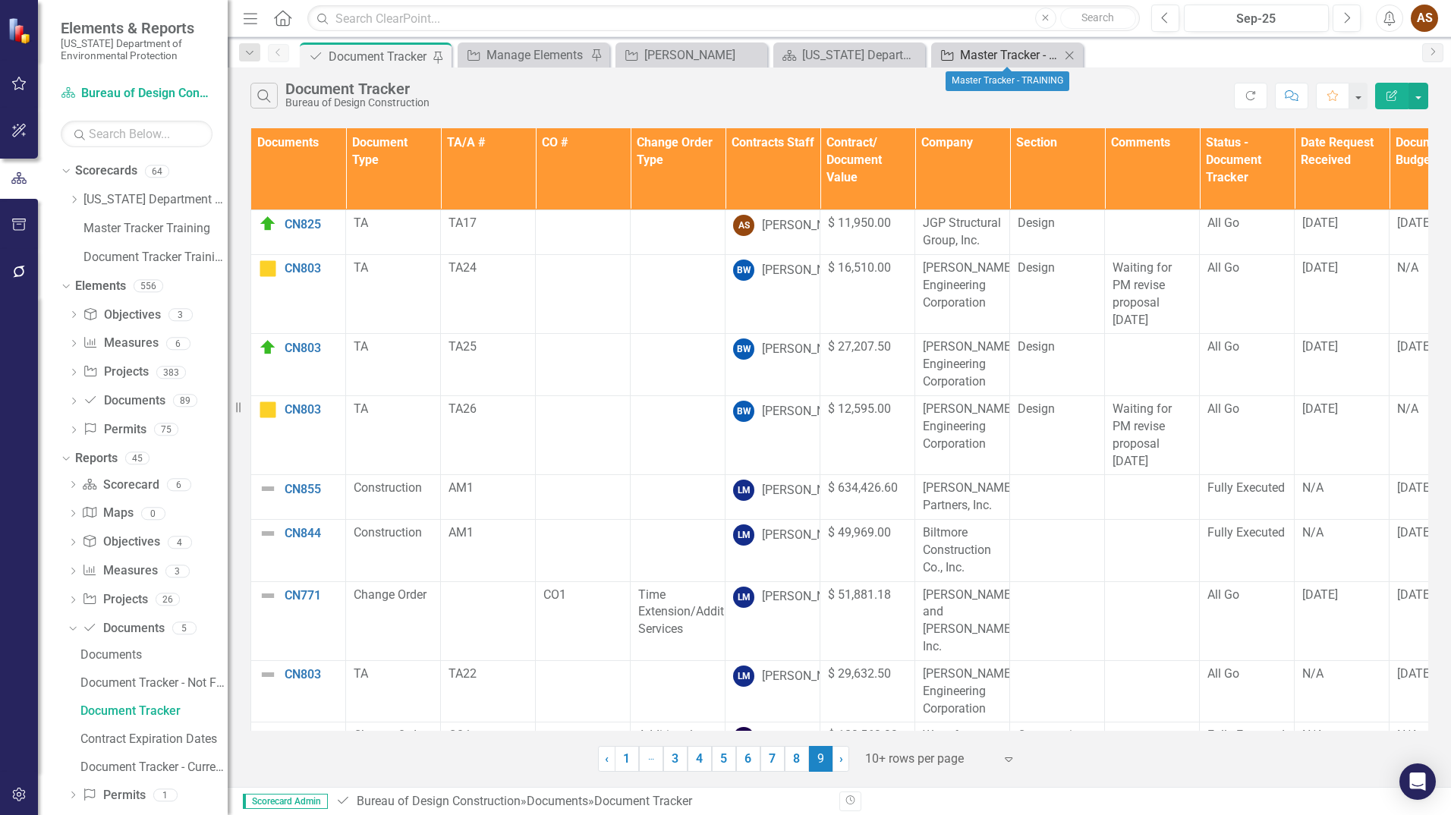
click at [994, 63] on div "Master Tracker - TRAINING" at bounding box center [1010, 55] width 100 height 19
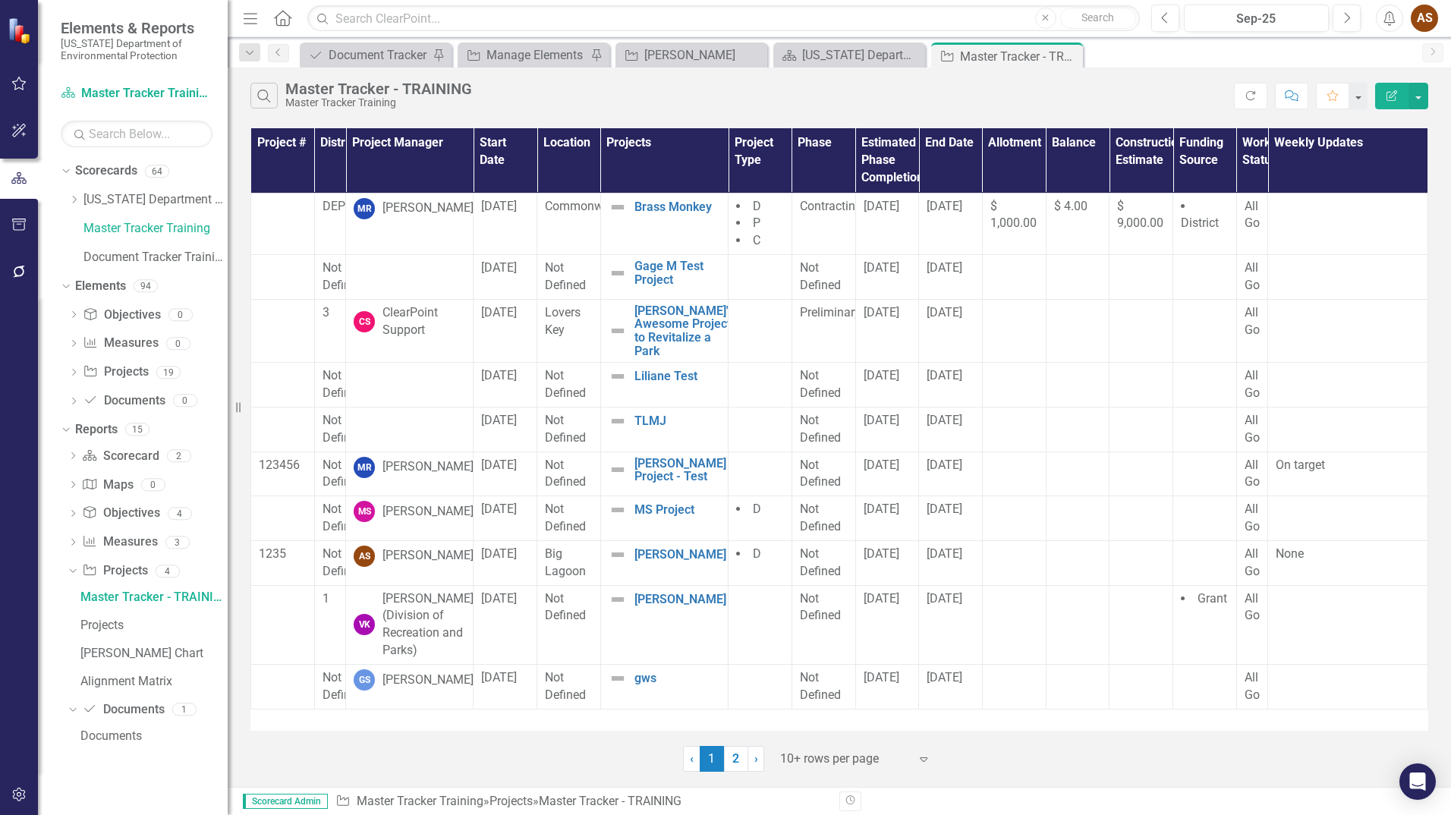
click at [1067, 756] on div "‹ Previous 1 (current) 2 › Next 10+ rows per page Expand" at bounding box center [838, 752] width 1177 height 37
click at [377, 52] on div "Document Tracker" at bounding box center [378, 55] width 100 height 19
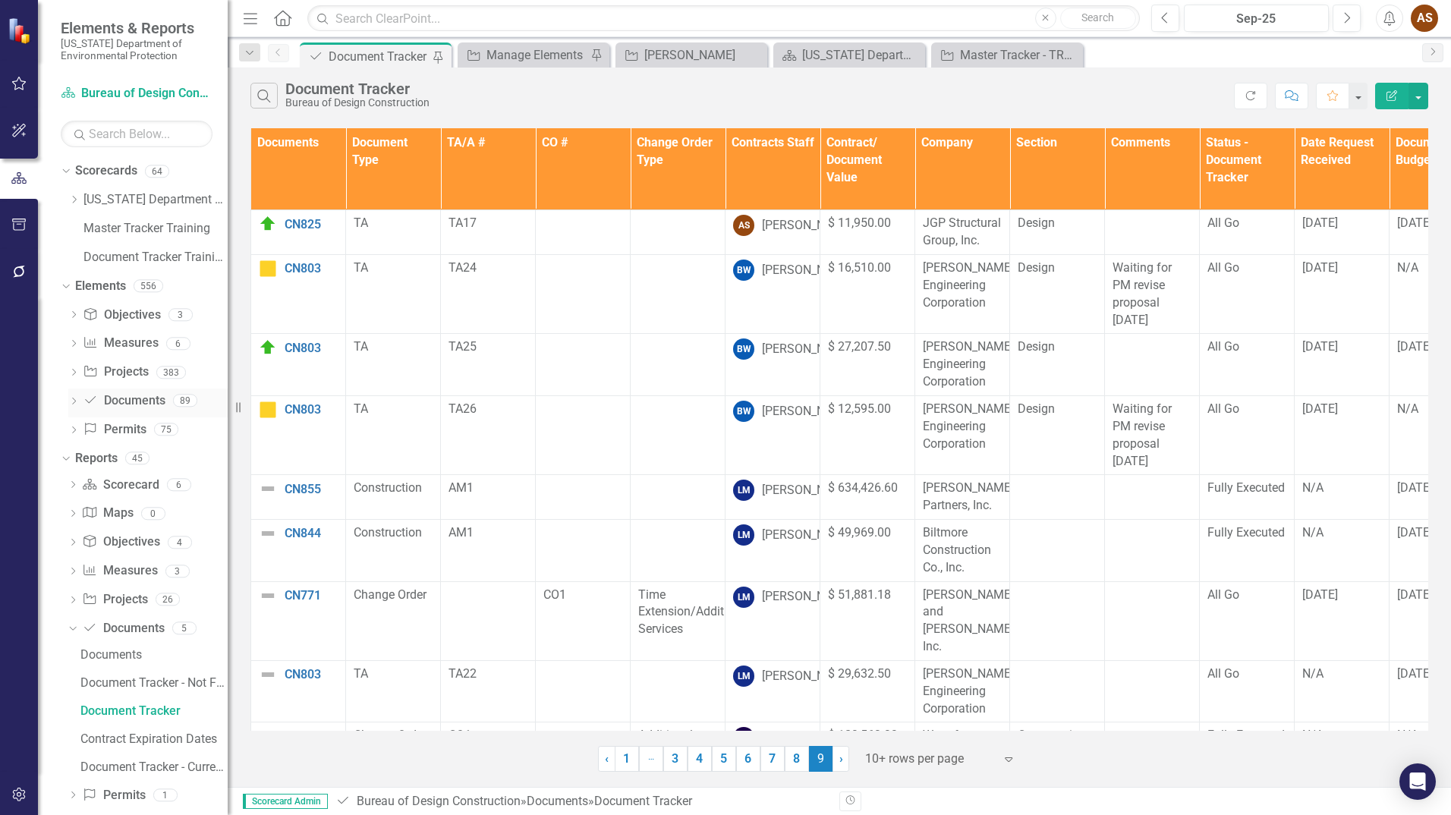
click at [127, 404] on link "Document Documents" at bounding box center [124, 400] width 82 height 17
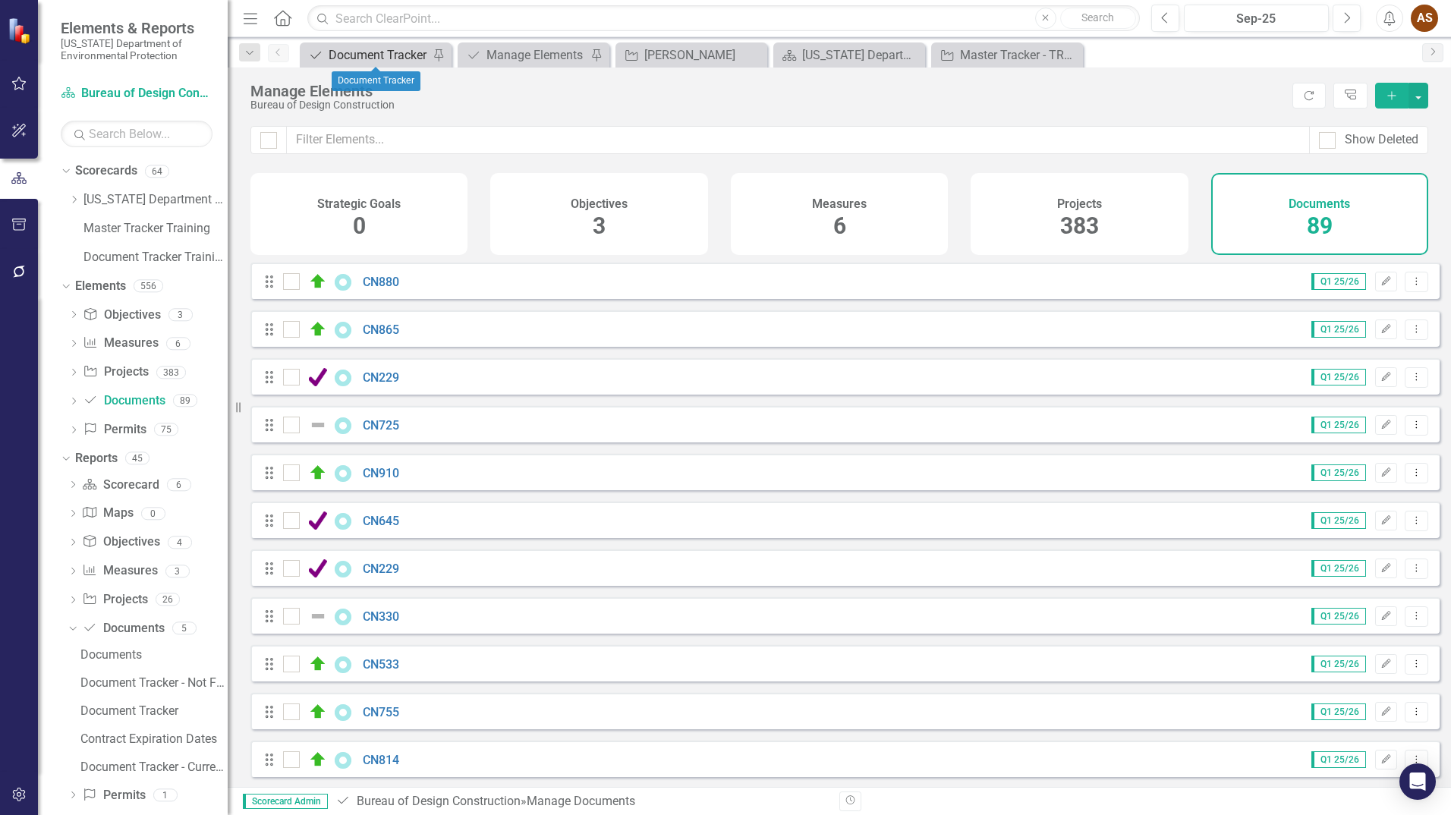
click at [357, 51] on div "Document Tracker" at bounding box center [378, 55] width 100 height 19
